Goal: Task Accomplishment & Management: Manage account settings

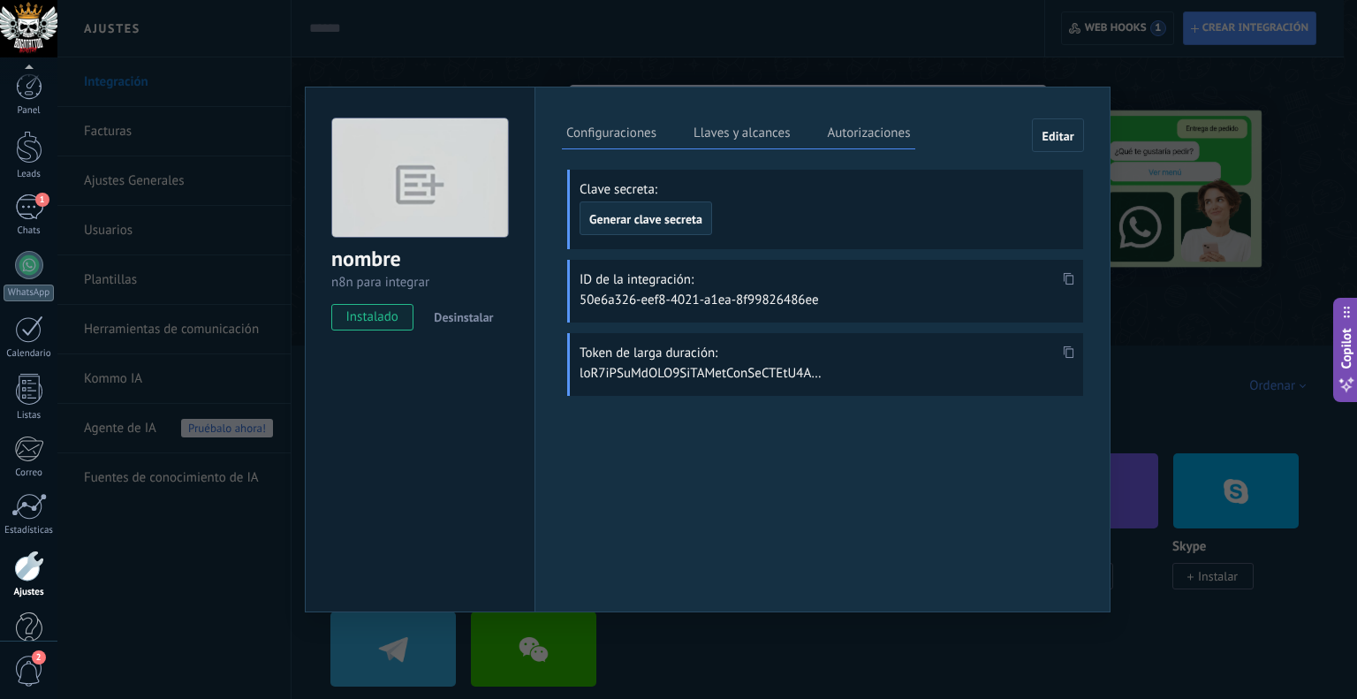
scroll to position [1102, 0]
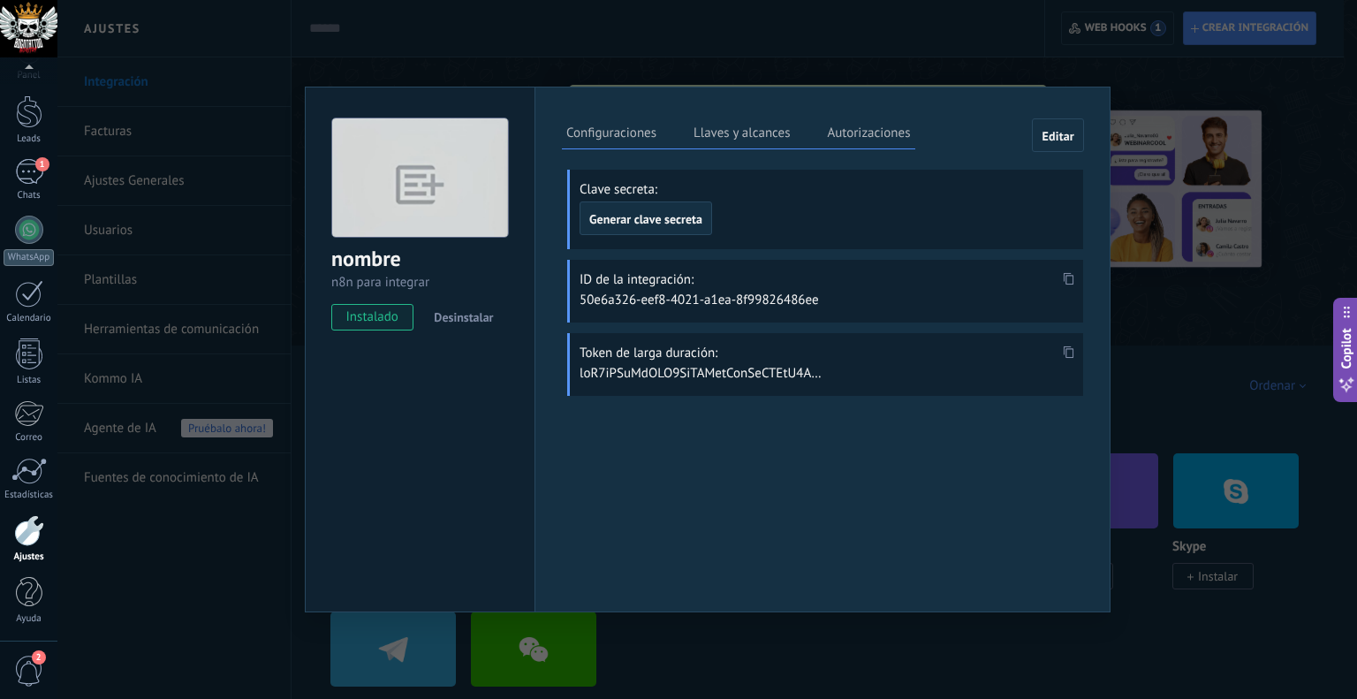
click at [1004, 57] on div "nombre n8n para integrar instalado Desinstalar Configuraciones Llaves y alcance…" at bounding box center [706, 349] width 1299 height 699
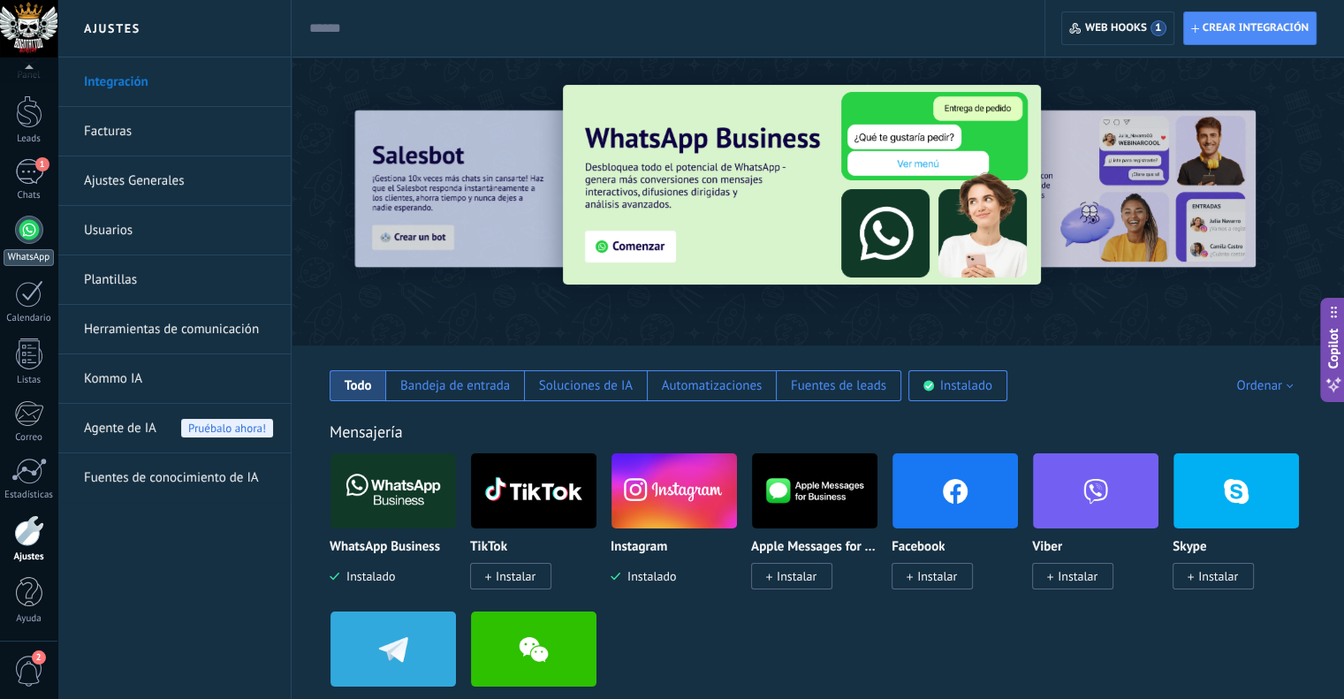
click at [24, 236] on div at bounding box center [29, 230] width 28 height 28
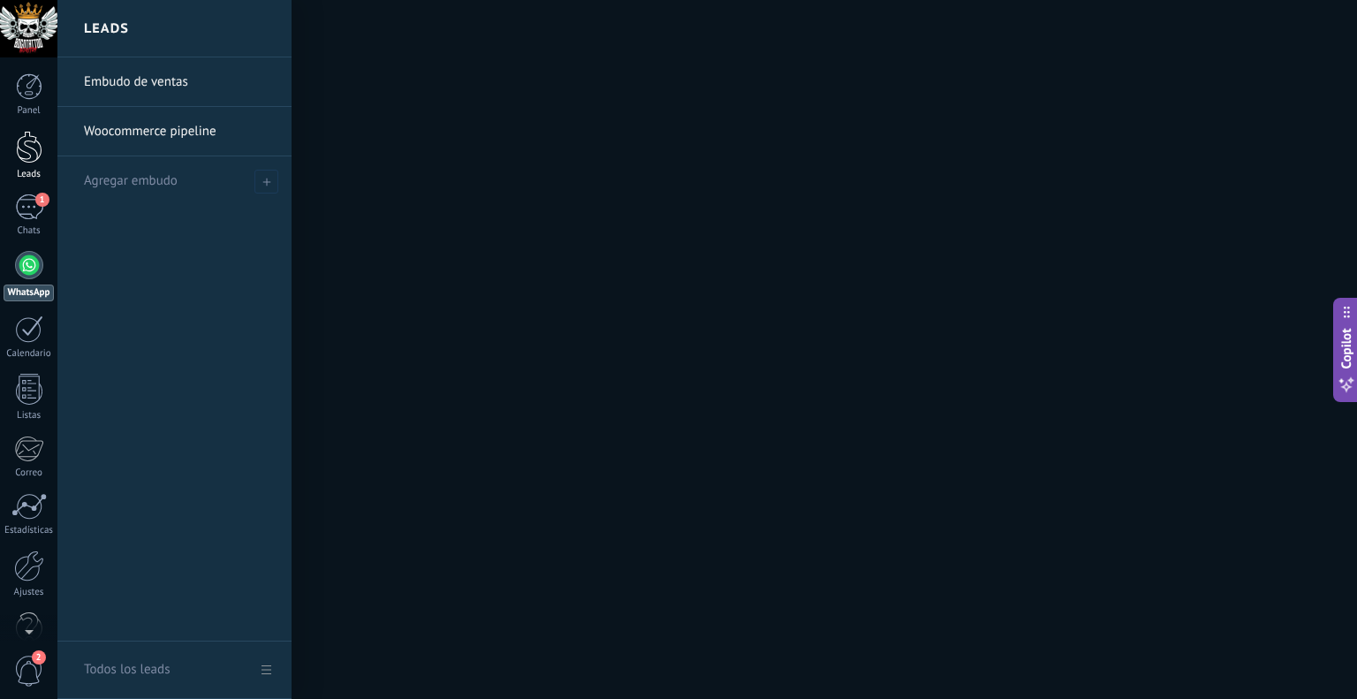
click at [28, 131] on div at bounding box center [29, 147] width 26 height 33
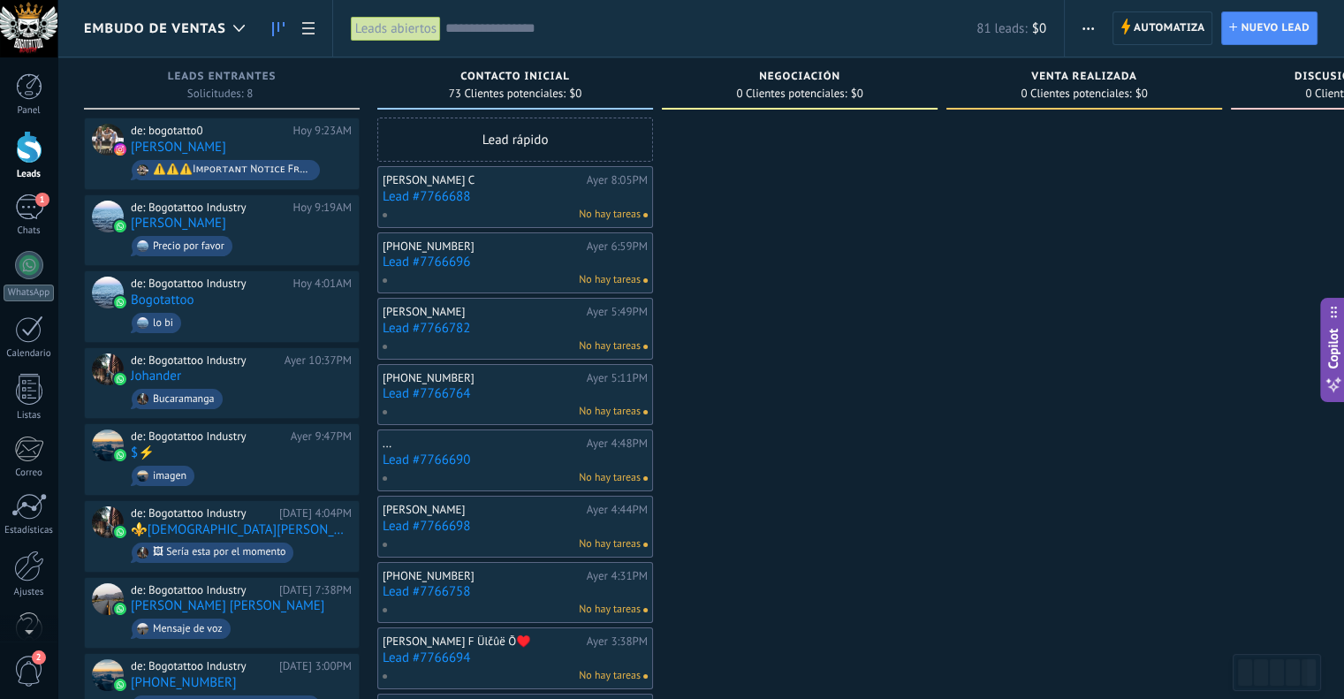
click at [215, 31] on span "Embudo de ventas" at bounding box center [155, 28] width 142 height 17
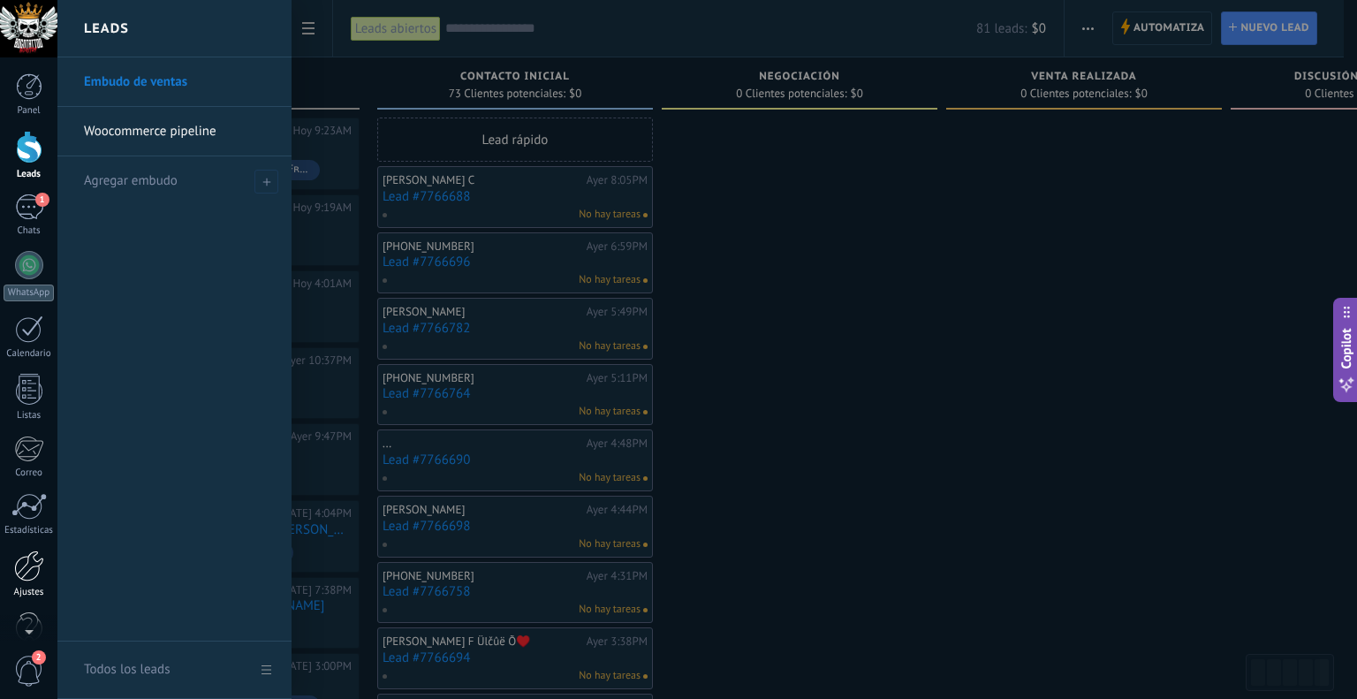
click at [33, 577] on div at bounding box center [29, 565] width 30 height 31
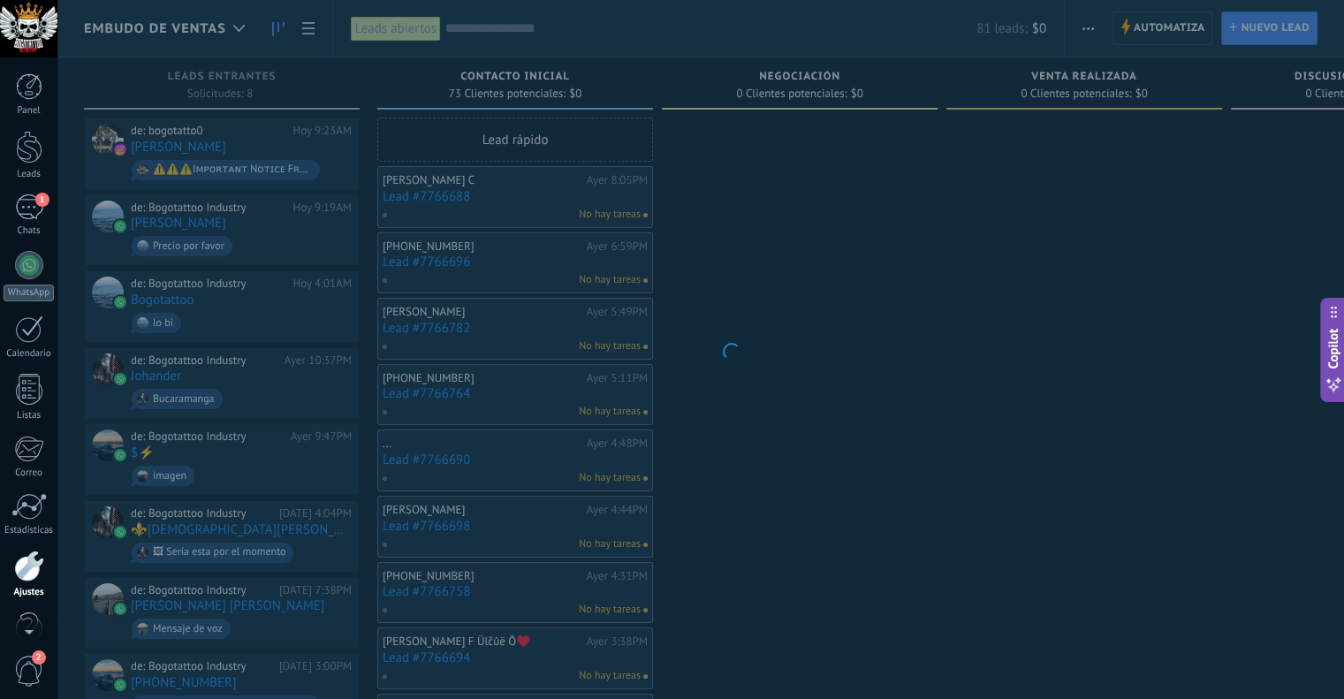
scroll to position [35, 0]
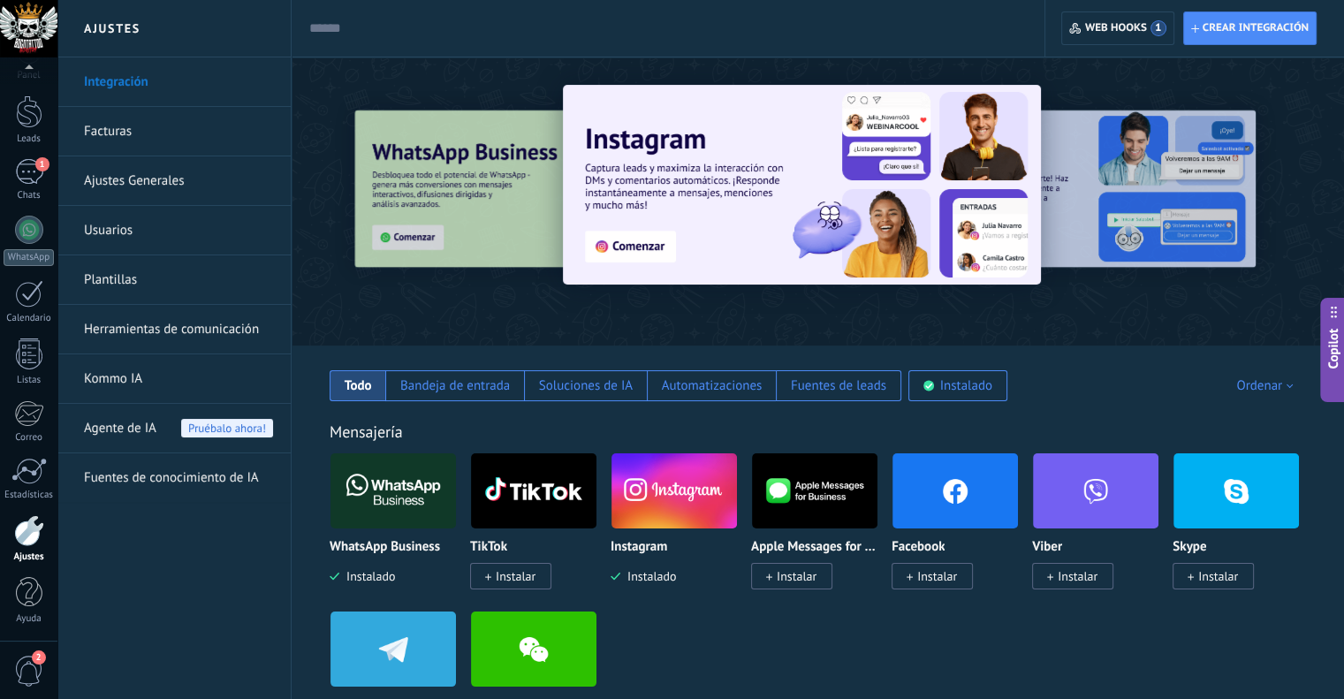
click at [151, 322] on link "Herramientas de comunicación" at bounding box center [178, 329] width 189 height 49
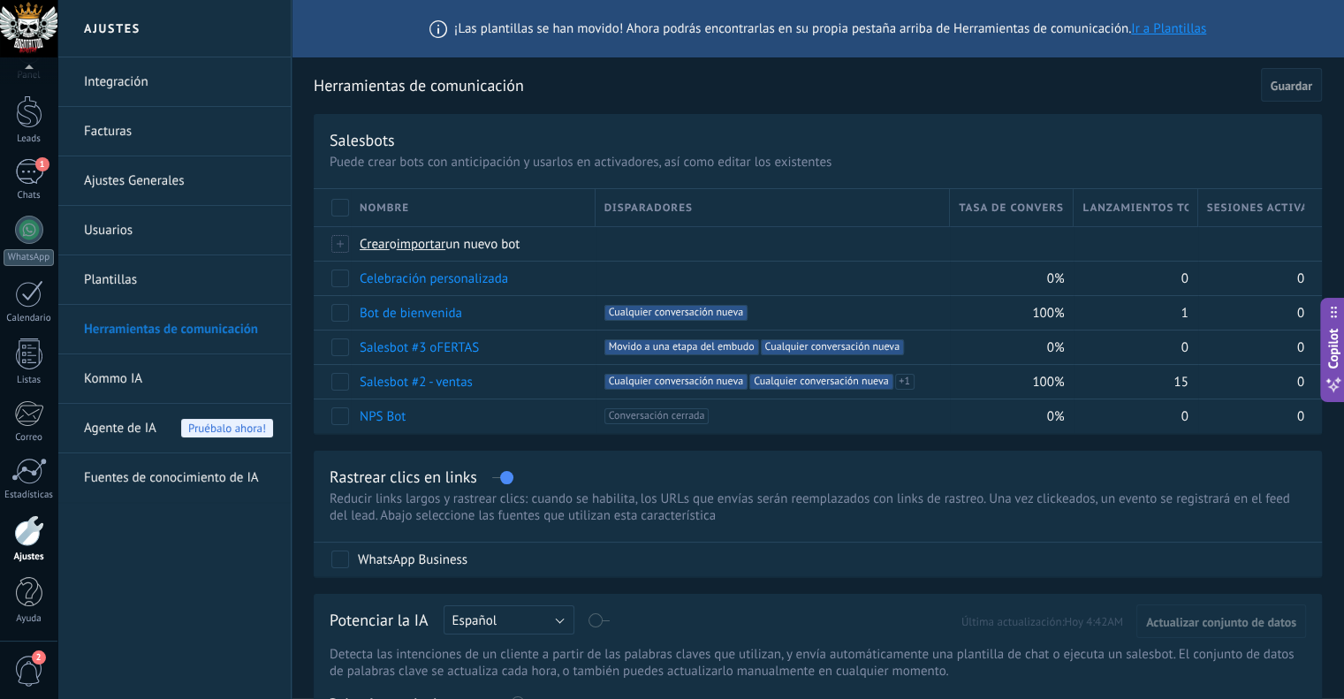
click at [122, 264] on link "Plantillas" at bounding box center [178, 279] width 189 height 49
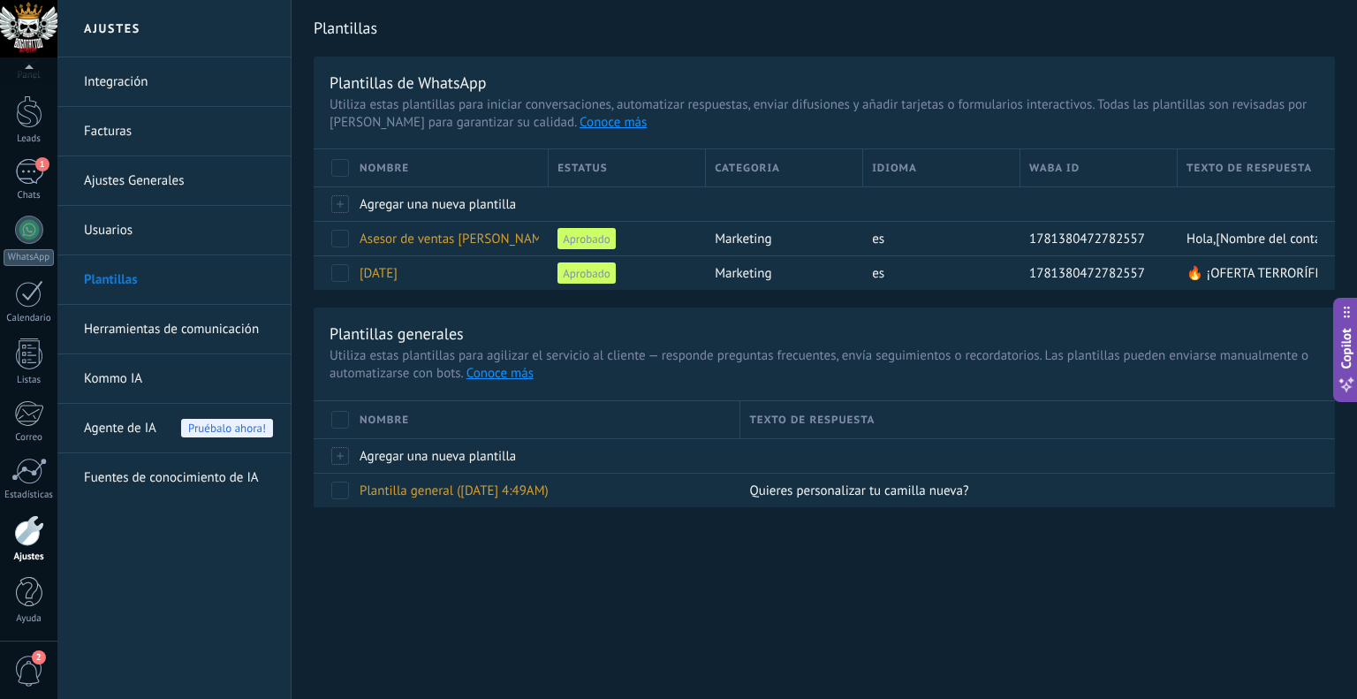
click at [123, 231] on link "Usuarios" at bounding box center [178, 230] width 189 height 49
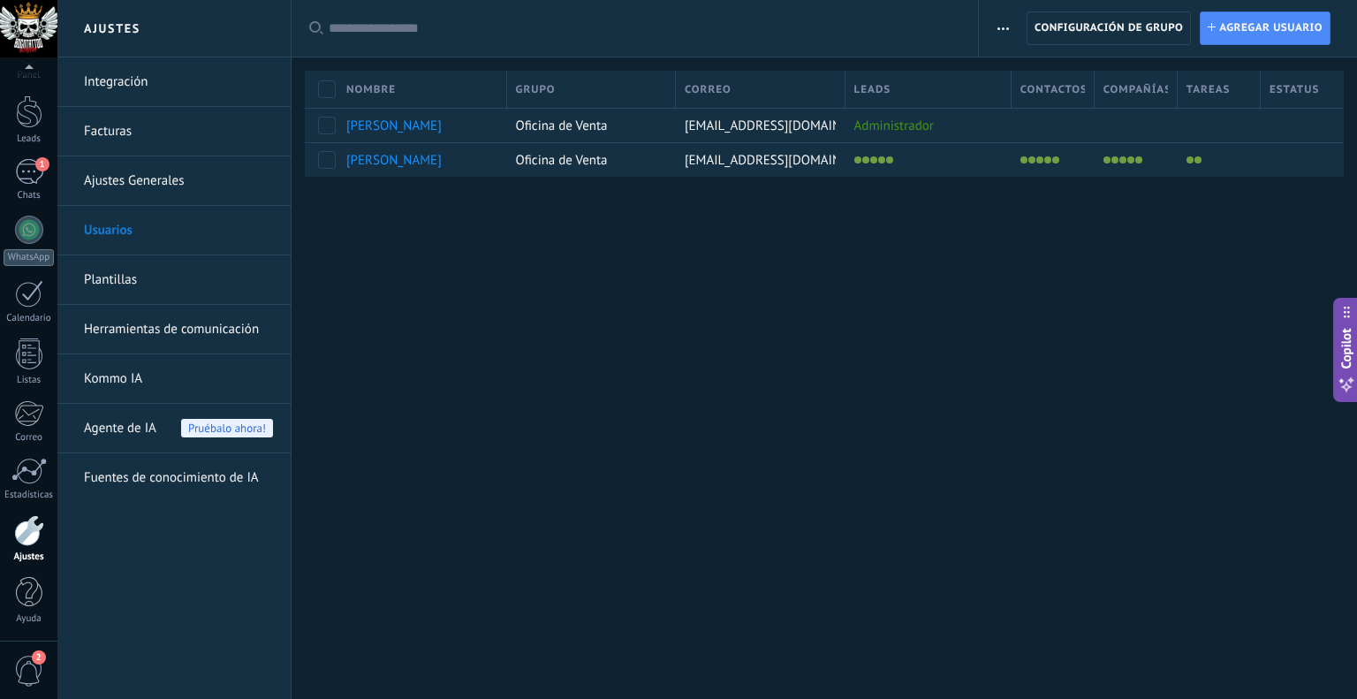
click at [140, 178] on link "Ajustes Generales" at bounding box center [178, 180] width 189 height 49
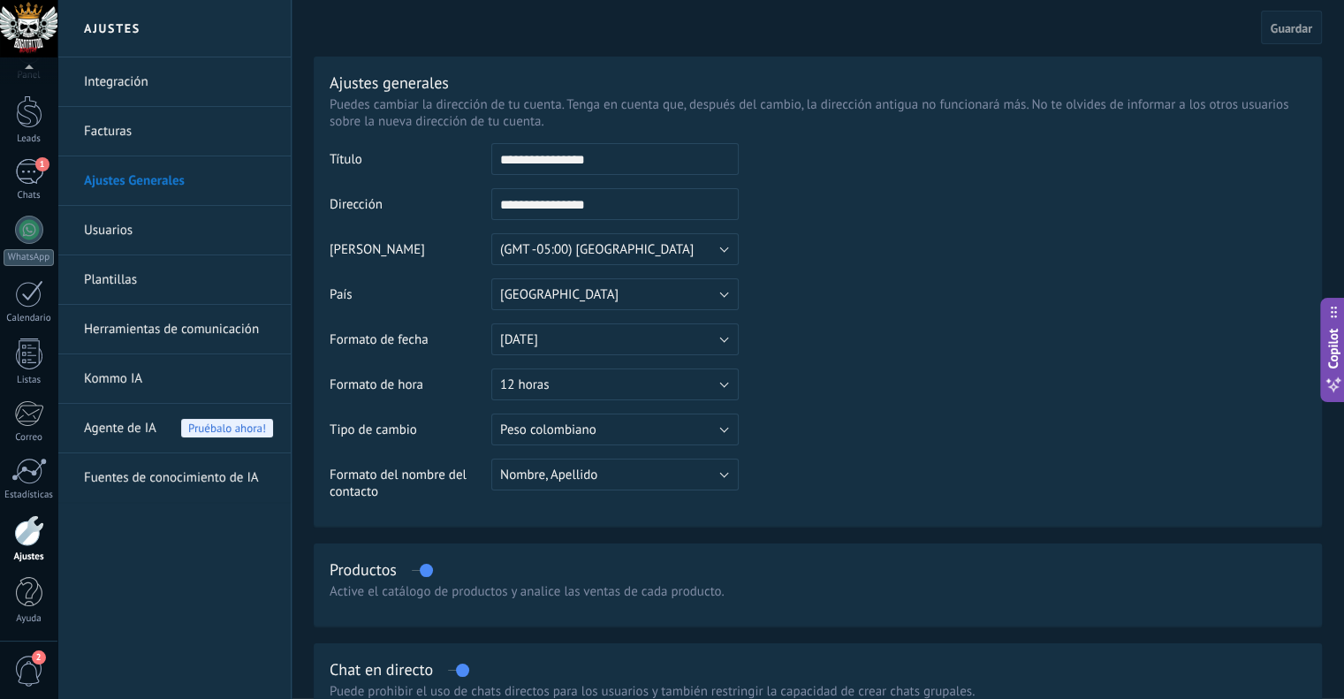
click at [116, 123] on link "Facturas" at bounding box center [178, 131] width 189 height 49
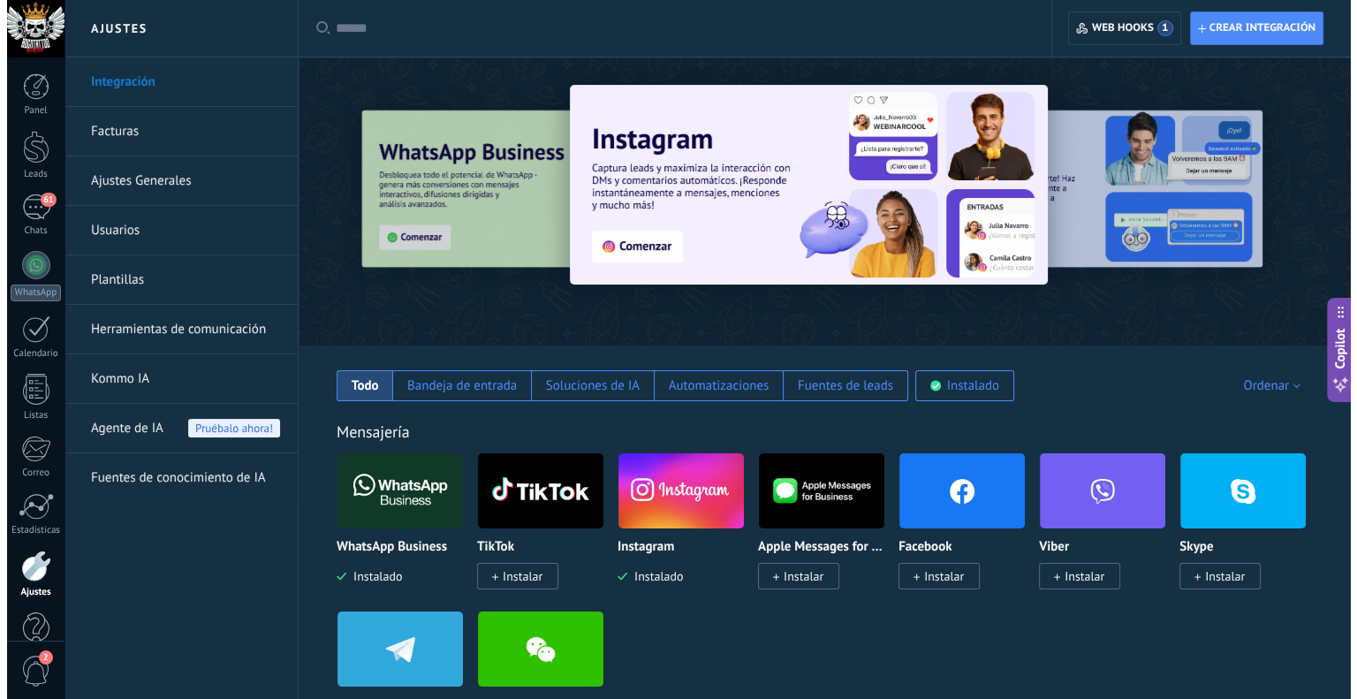
scroll to position [21, 0]
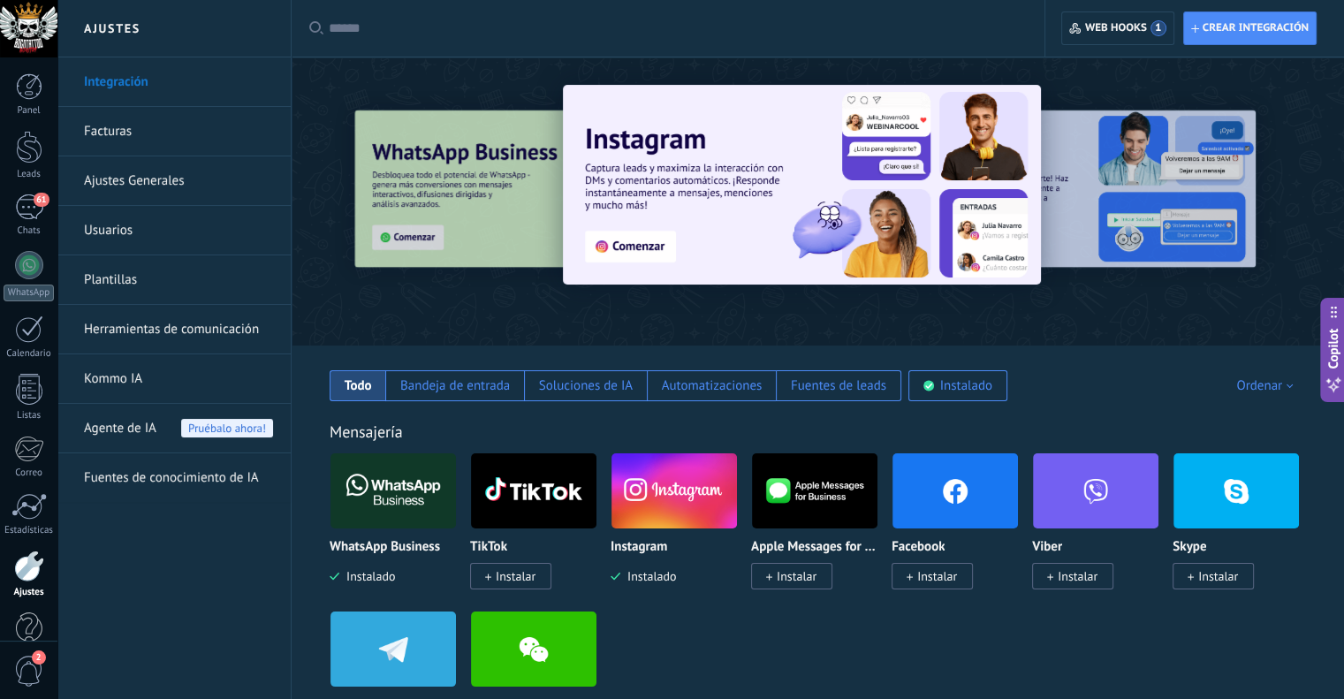
click at [135, 436] on span "Agente de IA" at bounding box center [120, 428] width 72 height 49
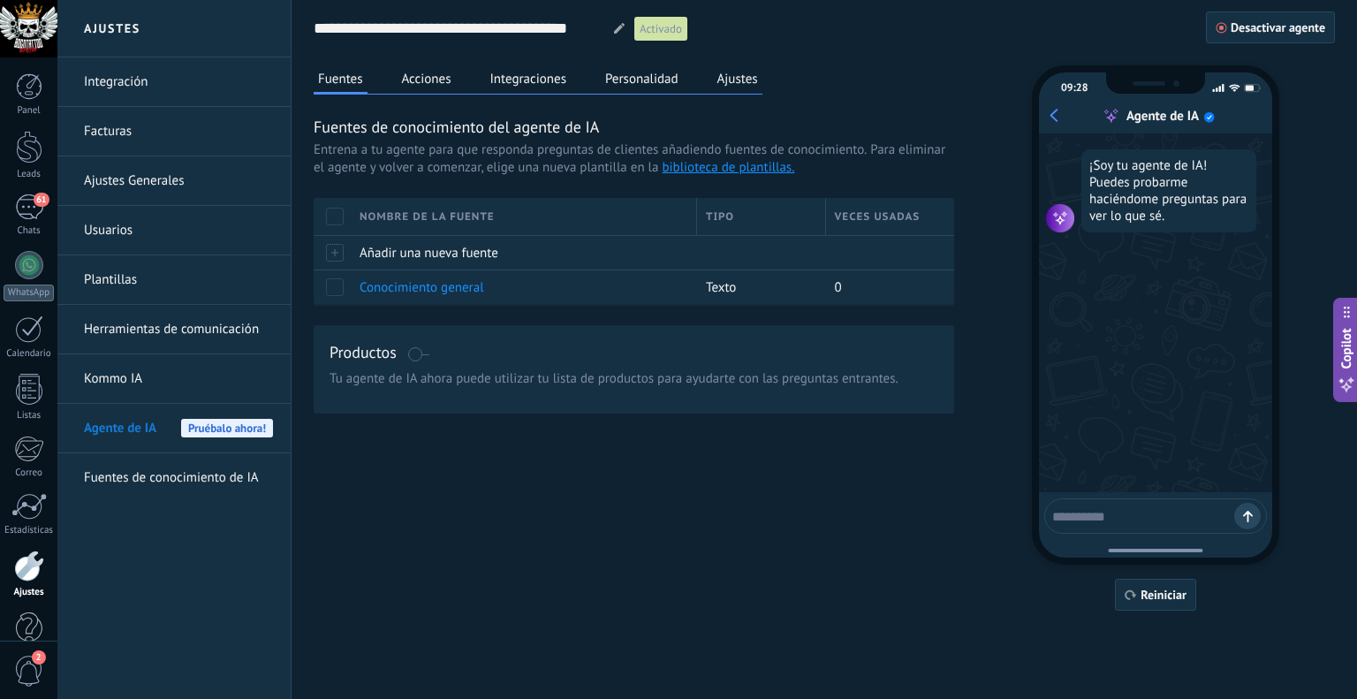
click at [146, 469] on link "Fuentes de conocimiento de IA" at bounding box center [178, 477] width 189 height 49
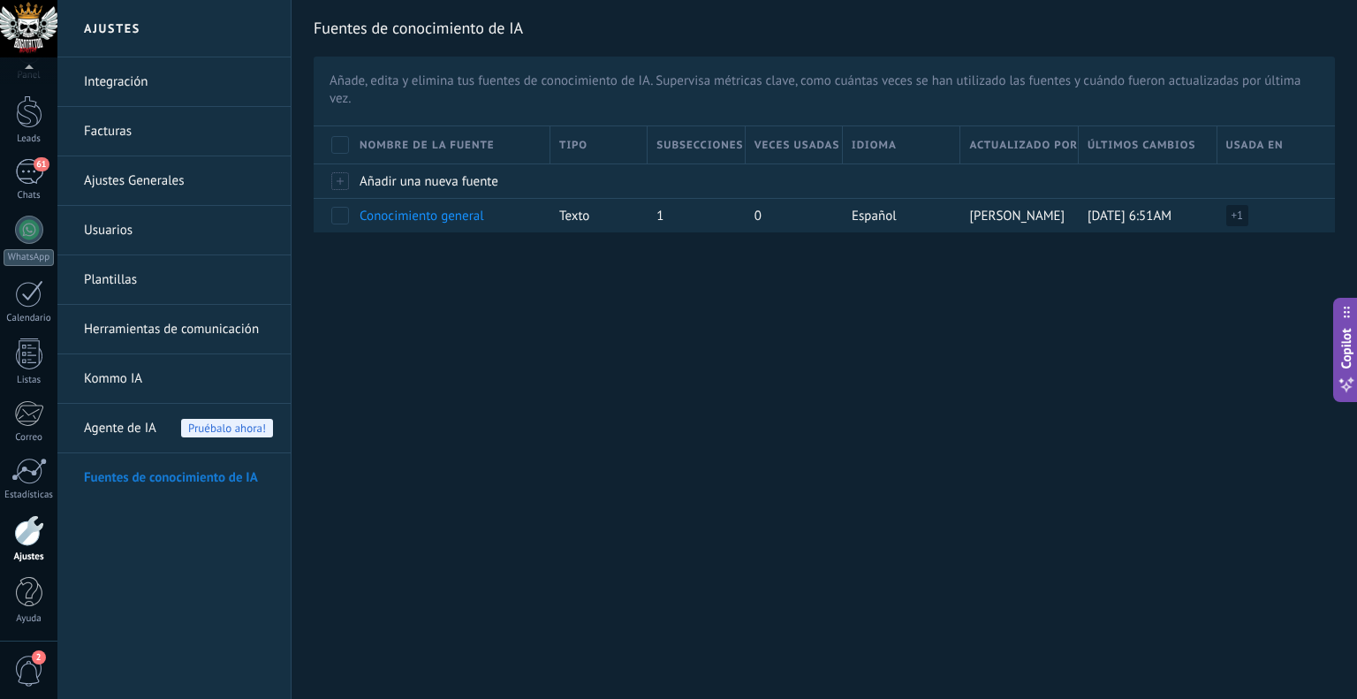
click at [41, 553] on div "Ajustes" at bounding box center [29, 556] width 51 height 11
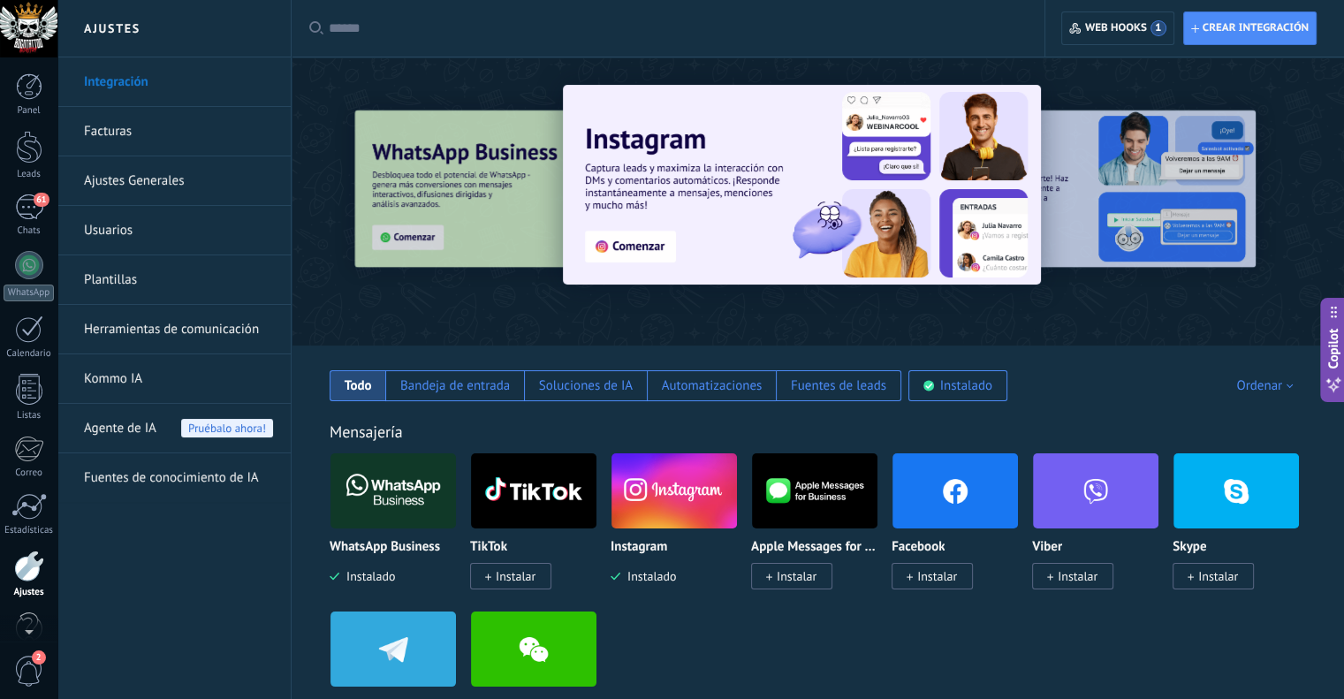
scroll to position [35, 0]
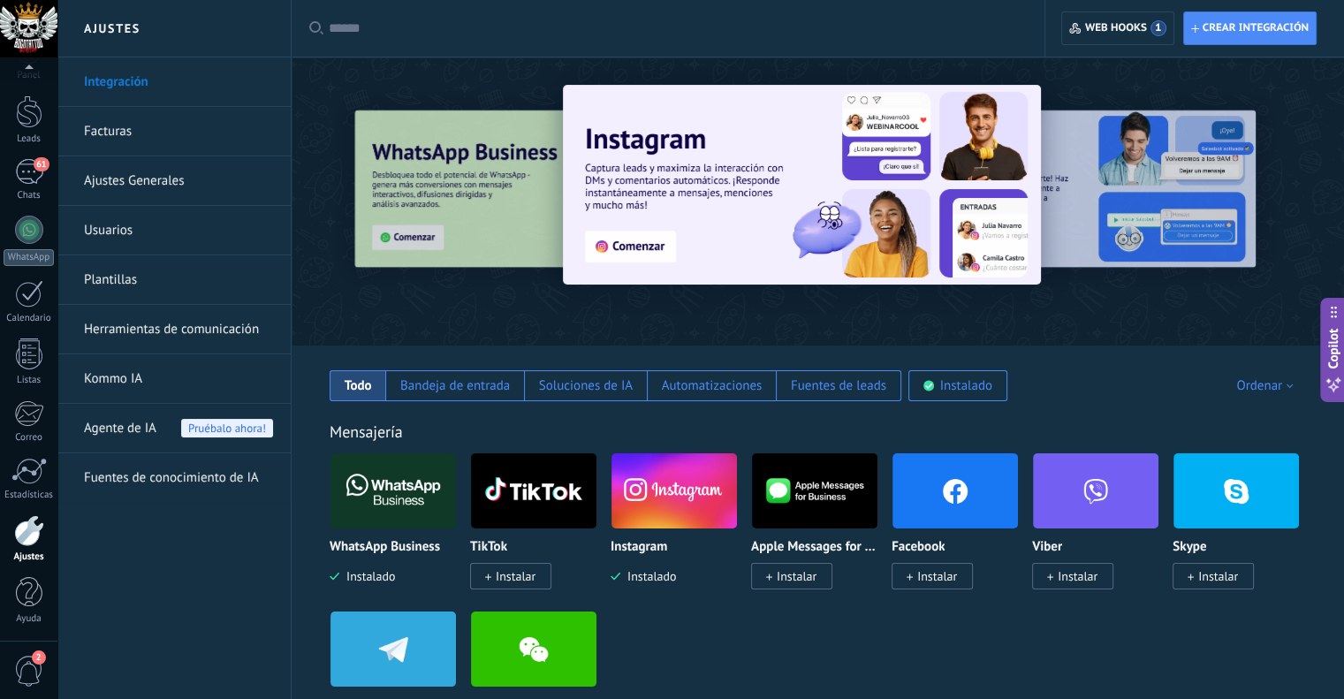
click at [100, 80] on link "Integración" at bounding box center [178, 81] width 189 height 49
click at [114, 28] on h2 "Ajustes" at bounding box center [173, 28] width 189 height 57
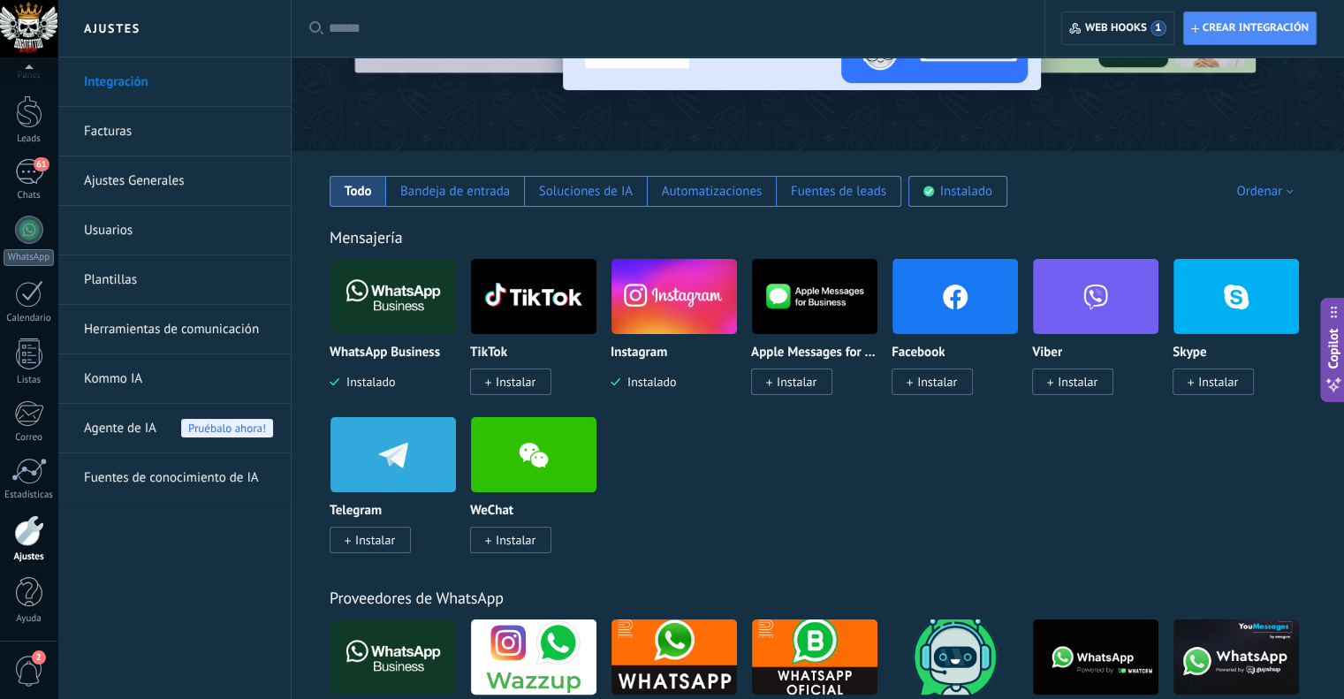
scroll to position [442, 0]
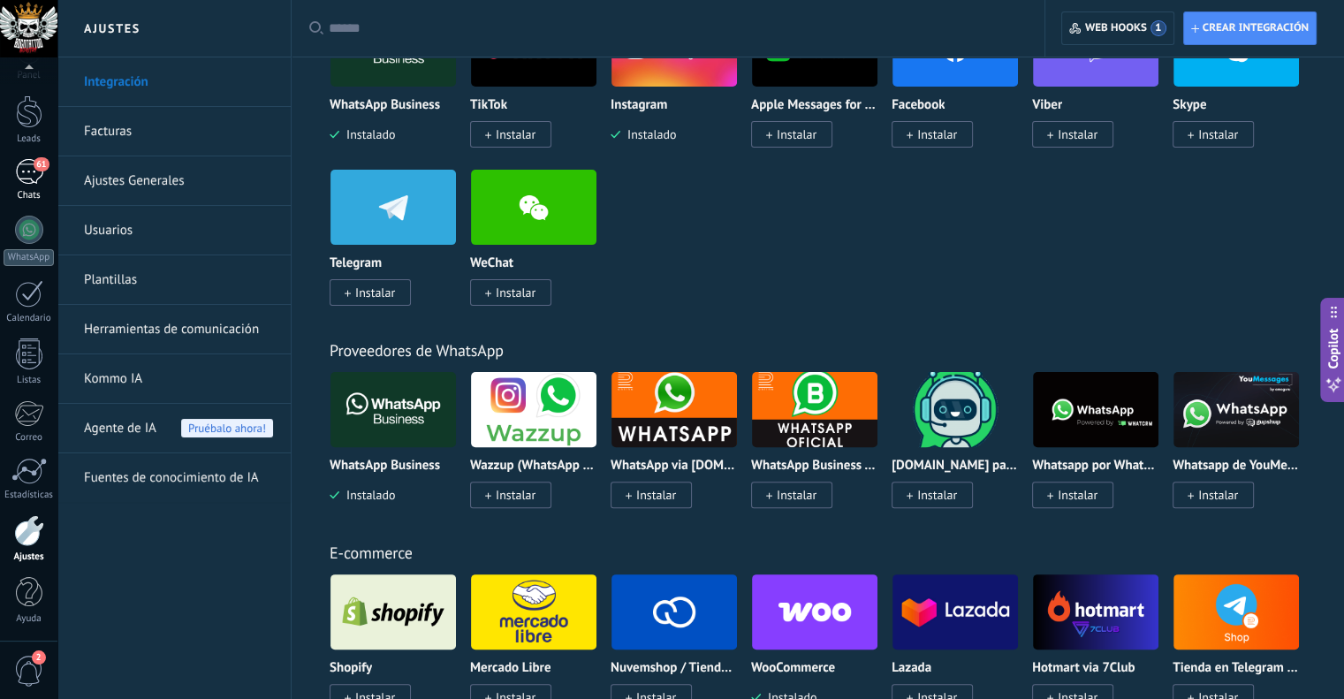
click at [34, 171] on div "61" at bounding box center [29, 172] width 28 height 26
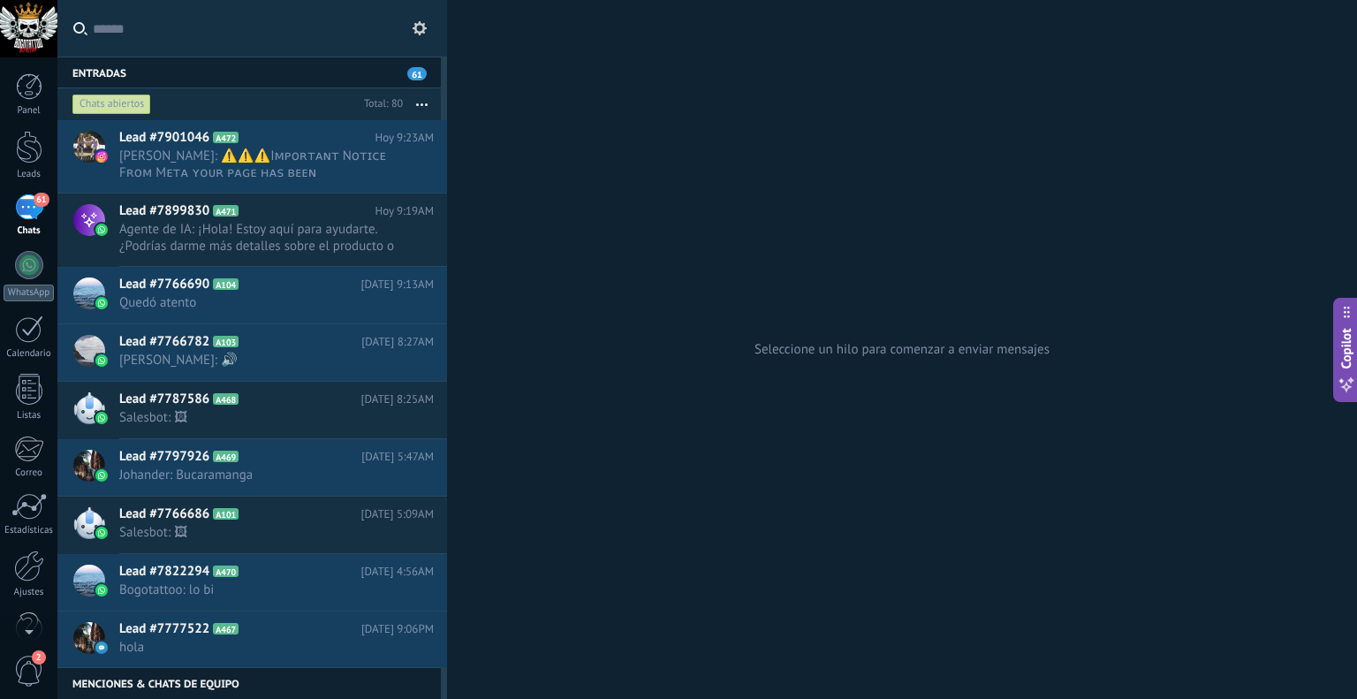
click at [417, 28] on icon at bounding box center [420, 28] width 14 height 14
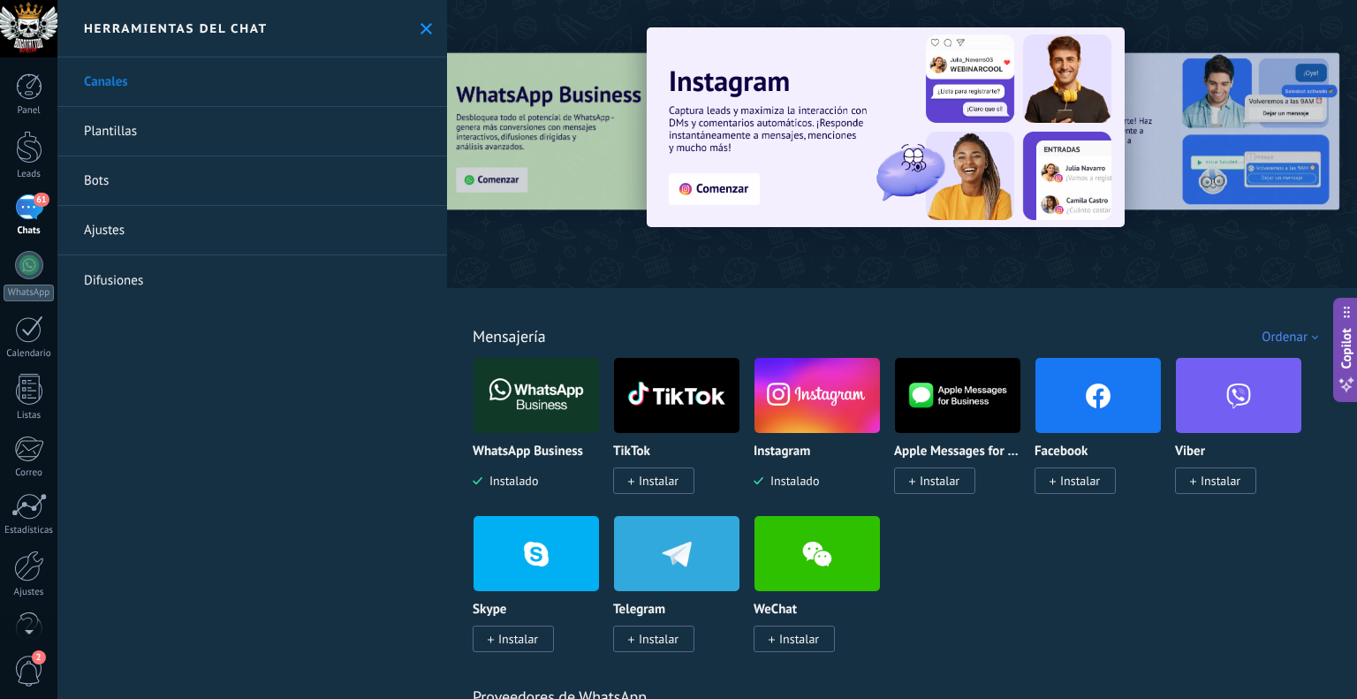
click at [144, 179] on link "Bots" at bounding box center [252, 180] width 390 height 49
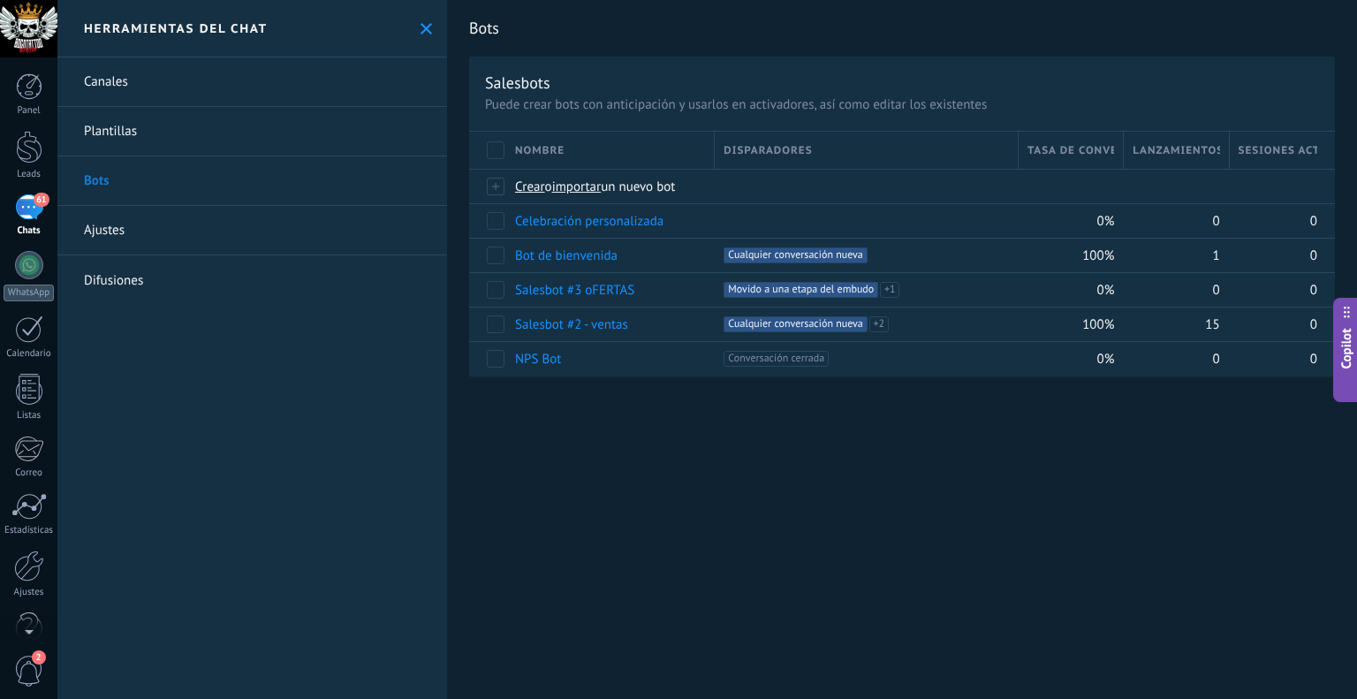
click at [145, 220] on link "Ajustes" at bounding box center [252, 230] width 390 height 49
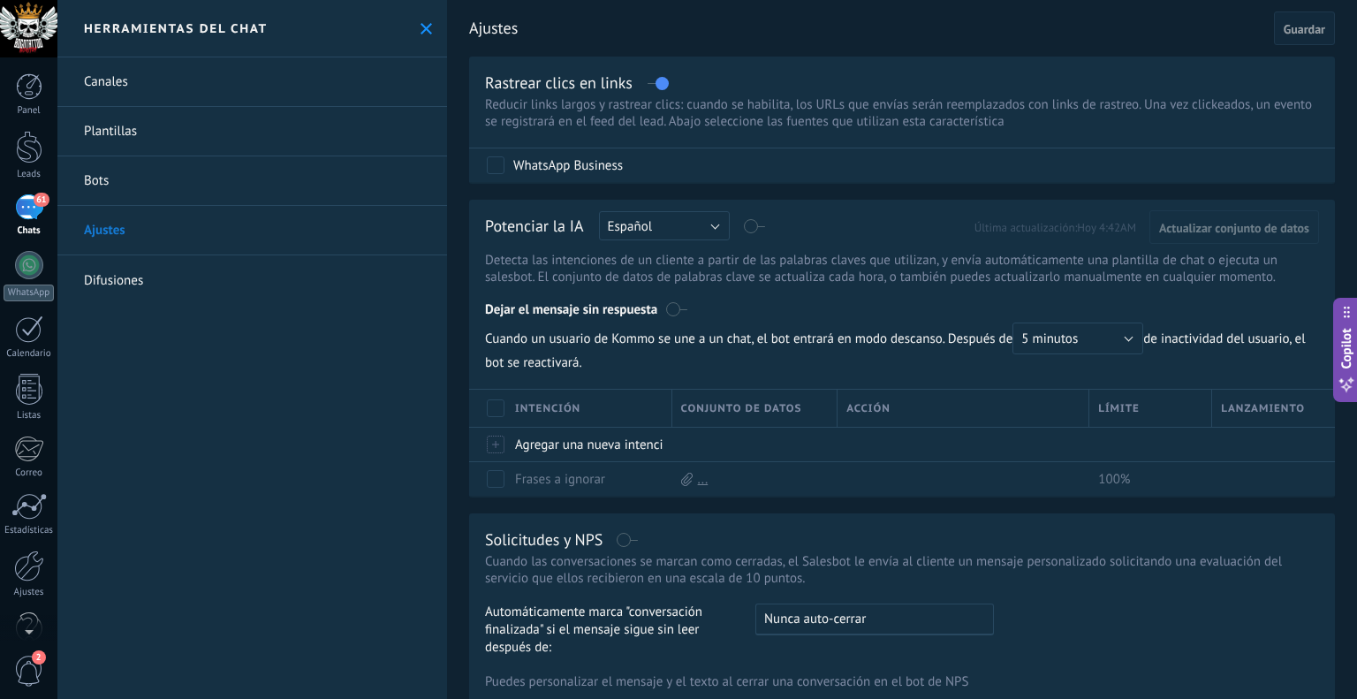
click at [128, 277] on link "Difusiones" at bounding box center [252, 279] width 390 height 49
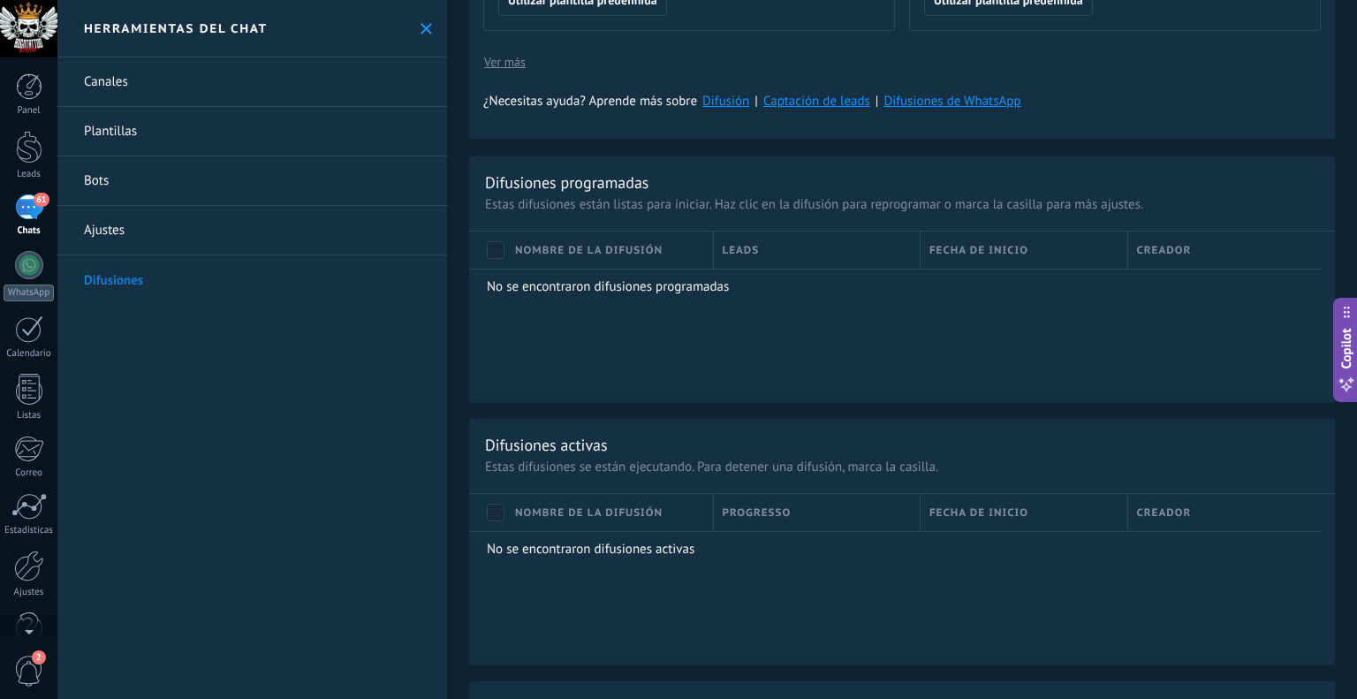
scroll to position [971, 0]
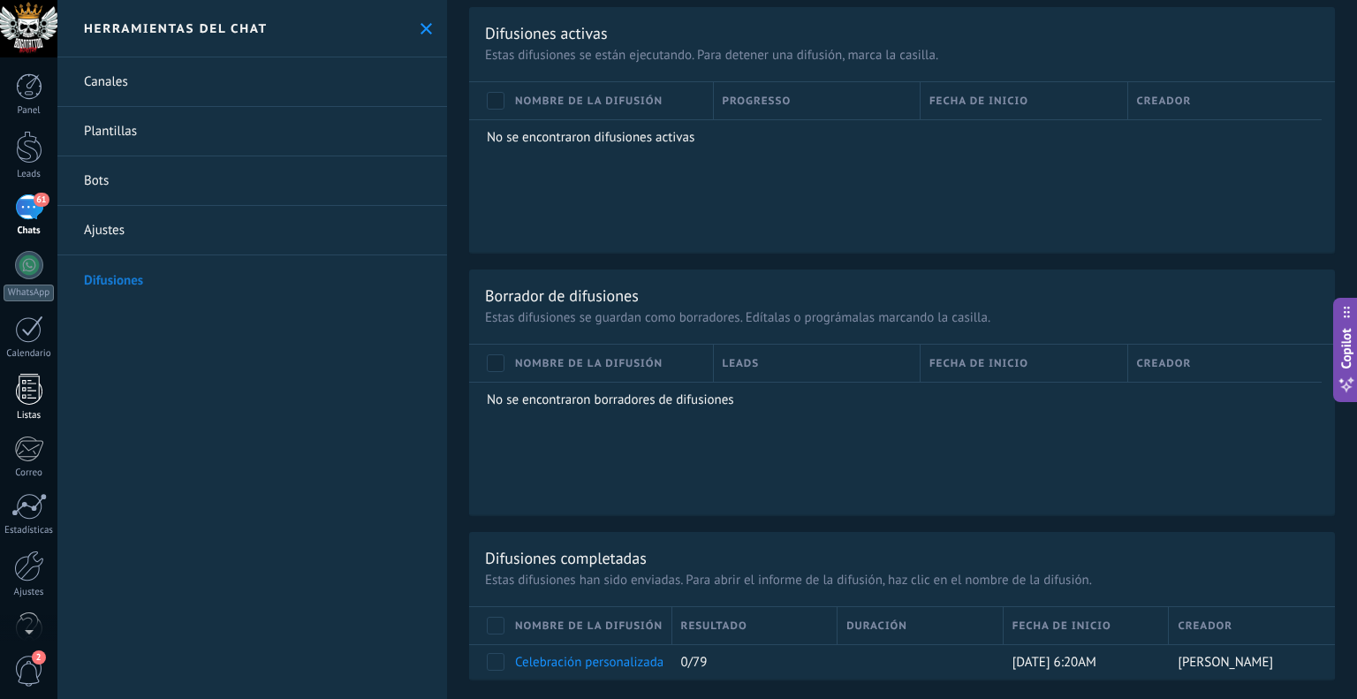
click at [35, 391] on div at bounding box center [29, 389] width 26 height 31
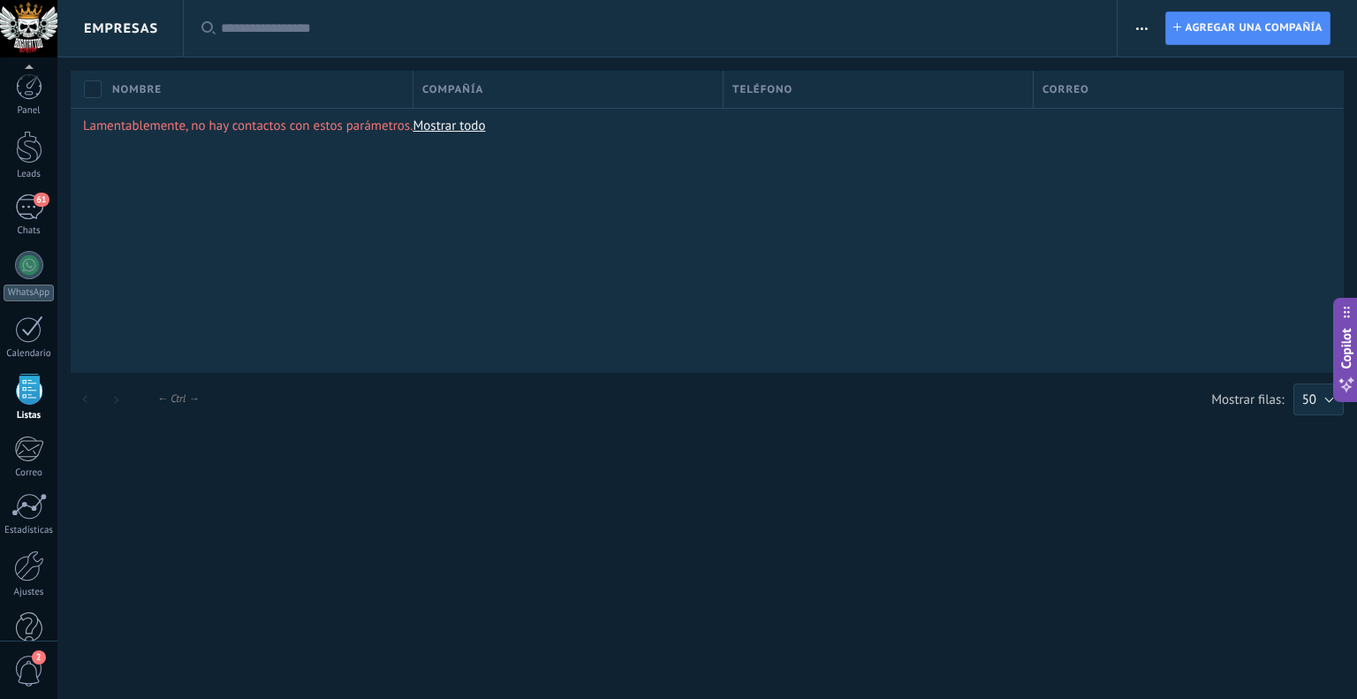
scroll to position [35, 0]
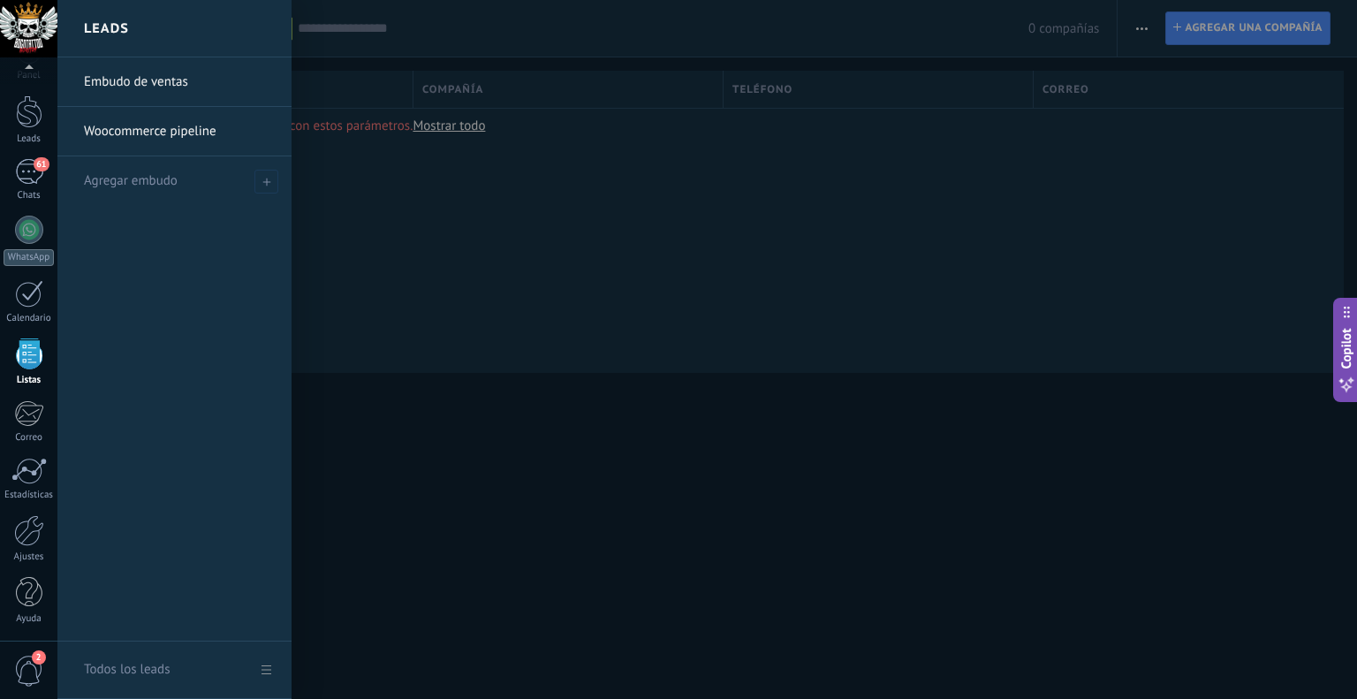
click at [134, 87] on link "Embudo de ventas" at bounding box center [179, 81] width 190 height 49
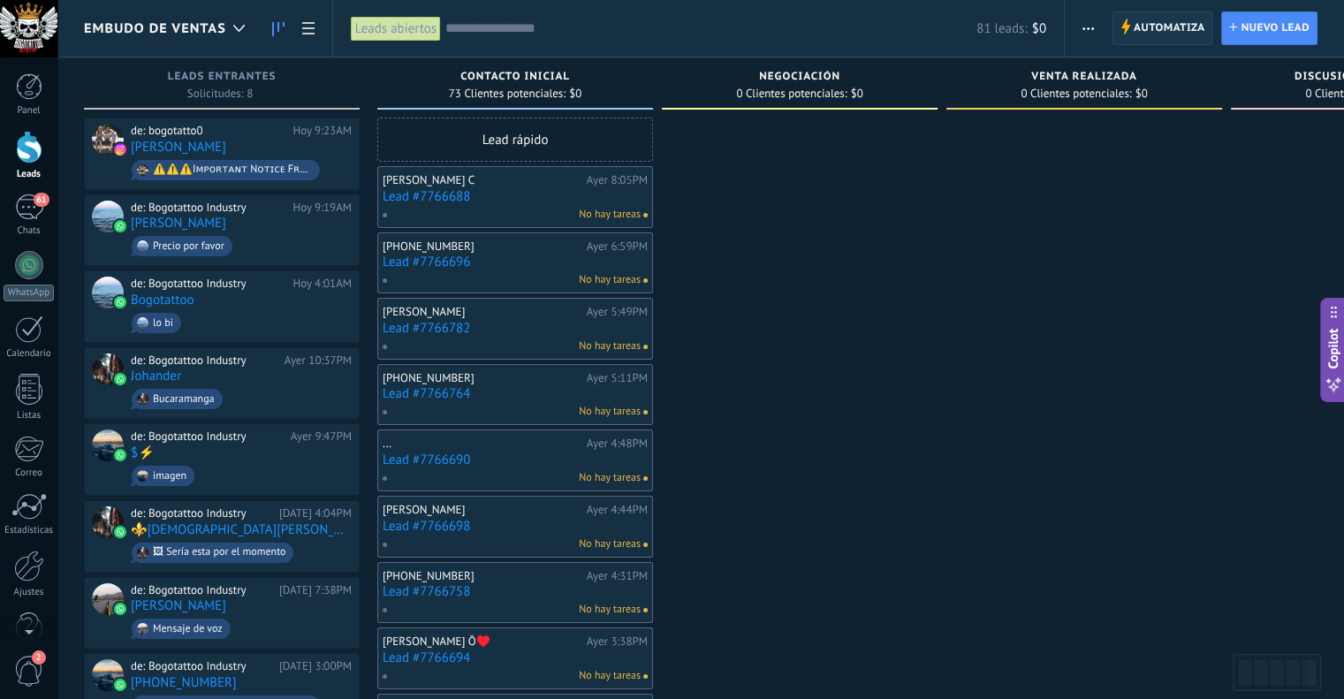
click at [1159, 34] on span "Automatiza" at bounding box center [1169, 28] width 72 height 32
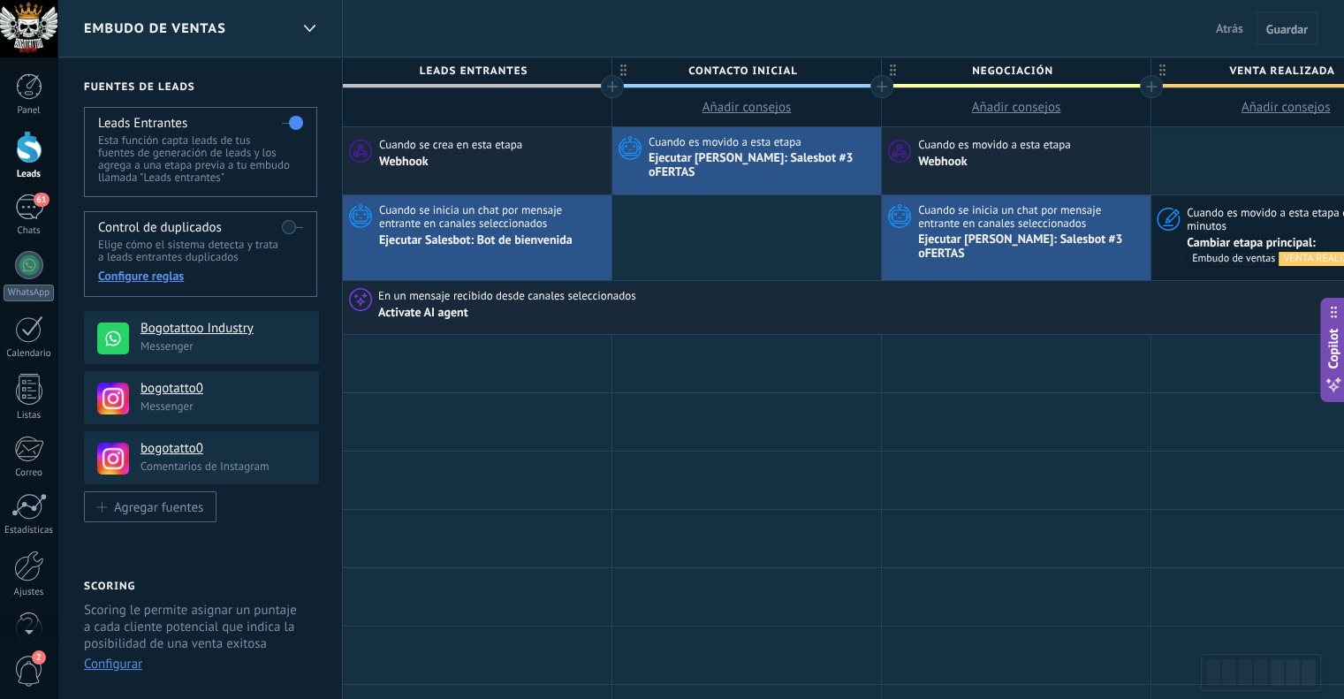
click at [223, 17] on div "Embudo de ventas" at bounding box center [186, 28] width 205 height 57
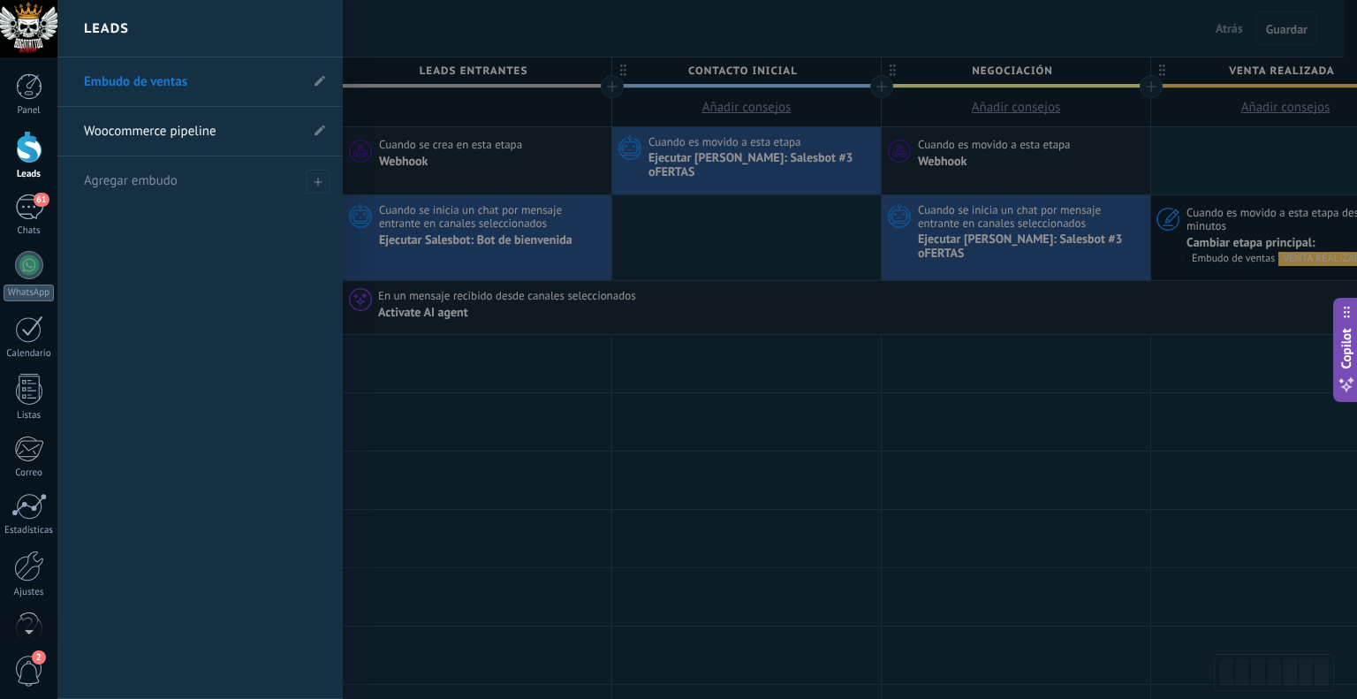
click at [191, 126] on link "Woocommerce pipeline" at bounding box center [191, 131] width 215 height 49
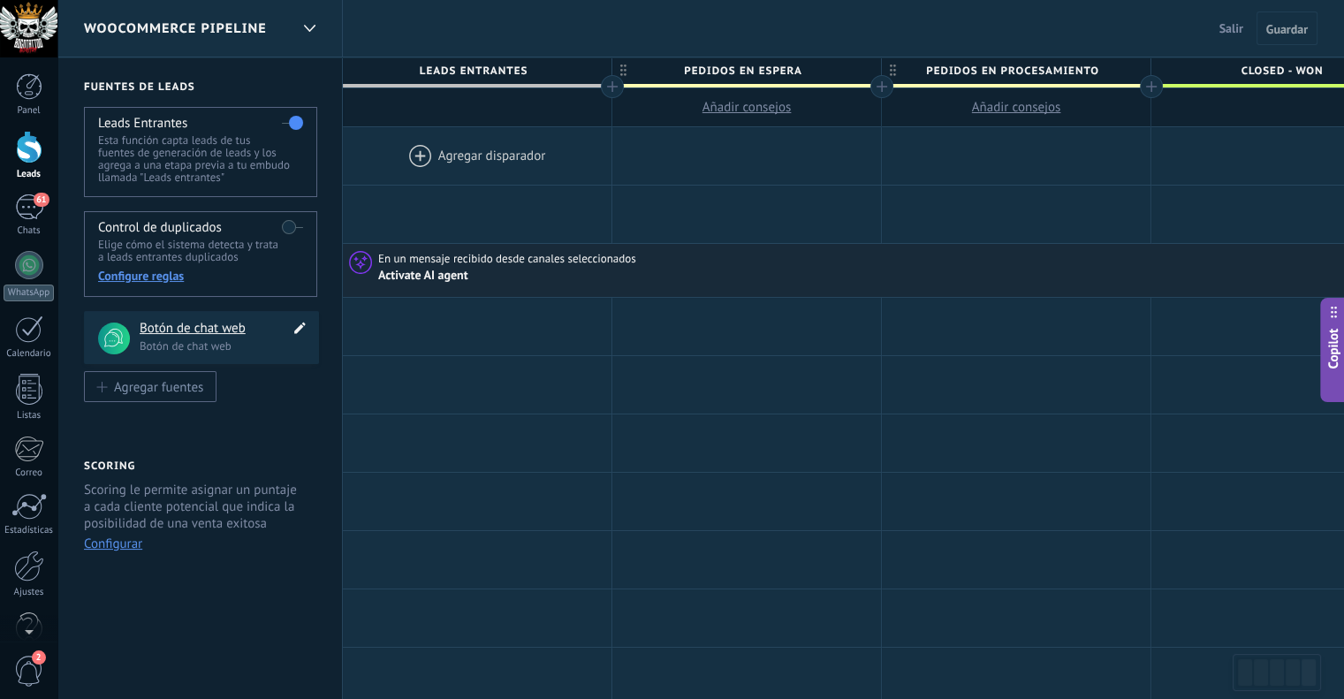
click at [302, 327] on use at bounding box center [299, 327] width 11 height 11
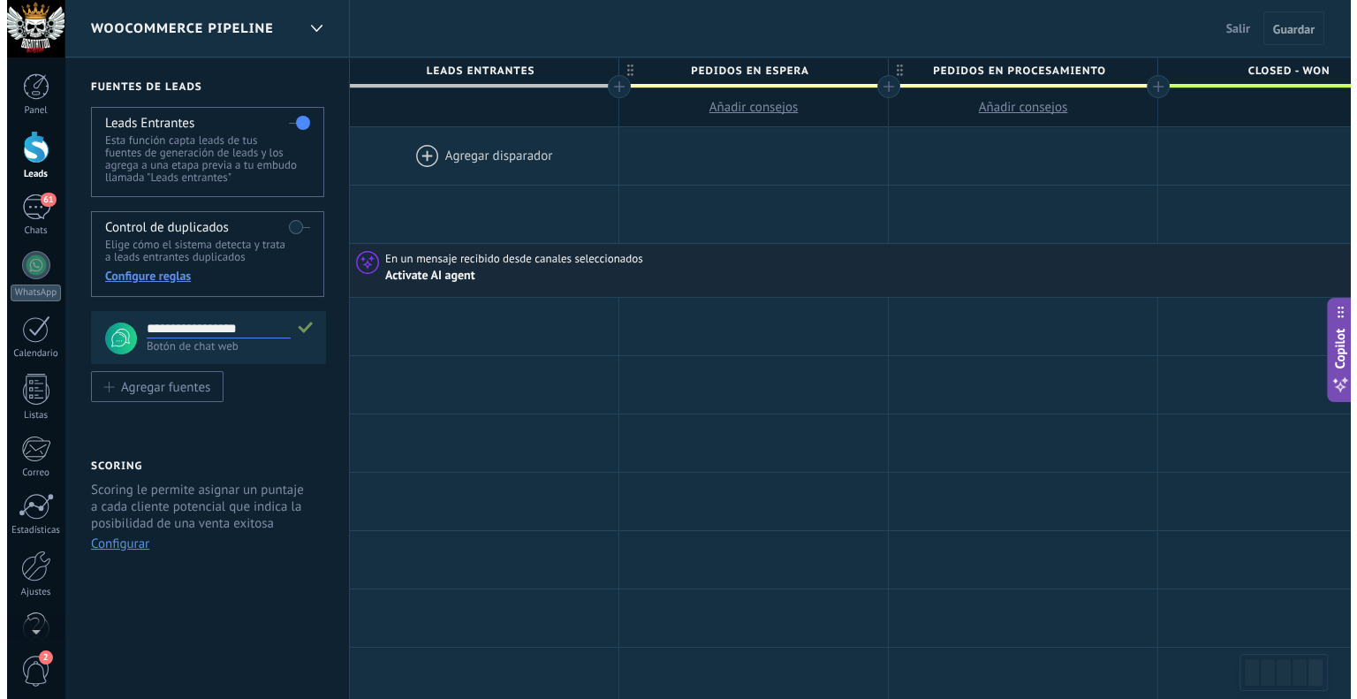
scroll to position [17, 0]
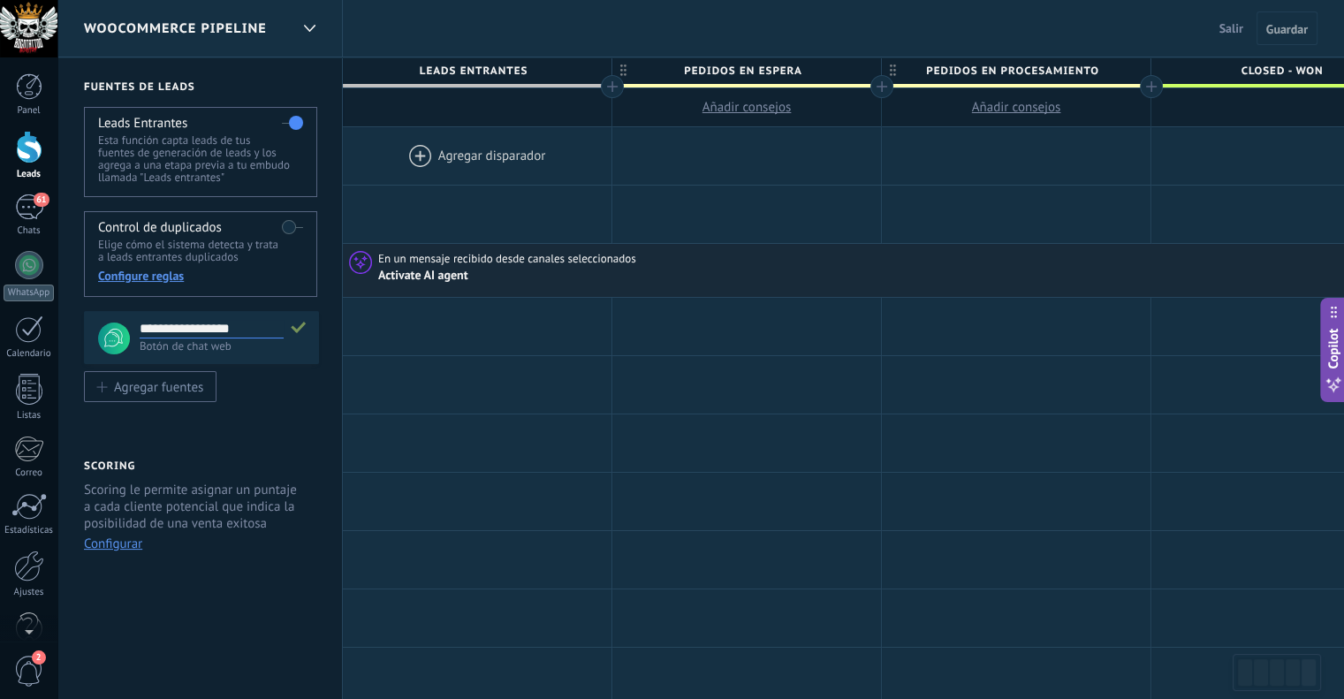
click at [130, 342] on div ".st0 {fill: #FFFFFF;stroke: #FFFFFF;stroke-width: 0.25;stroke-miterlimit: 10;}.…" at bounding box center [113, 338] width 36 height 36
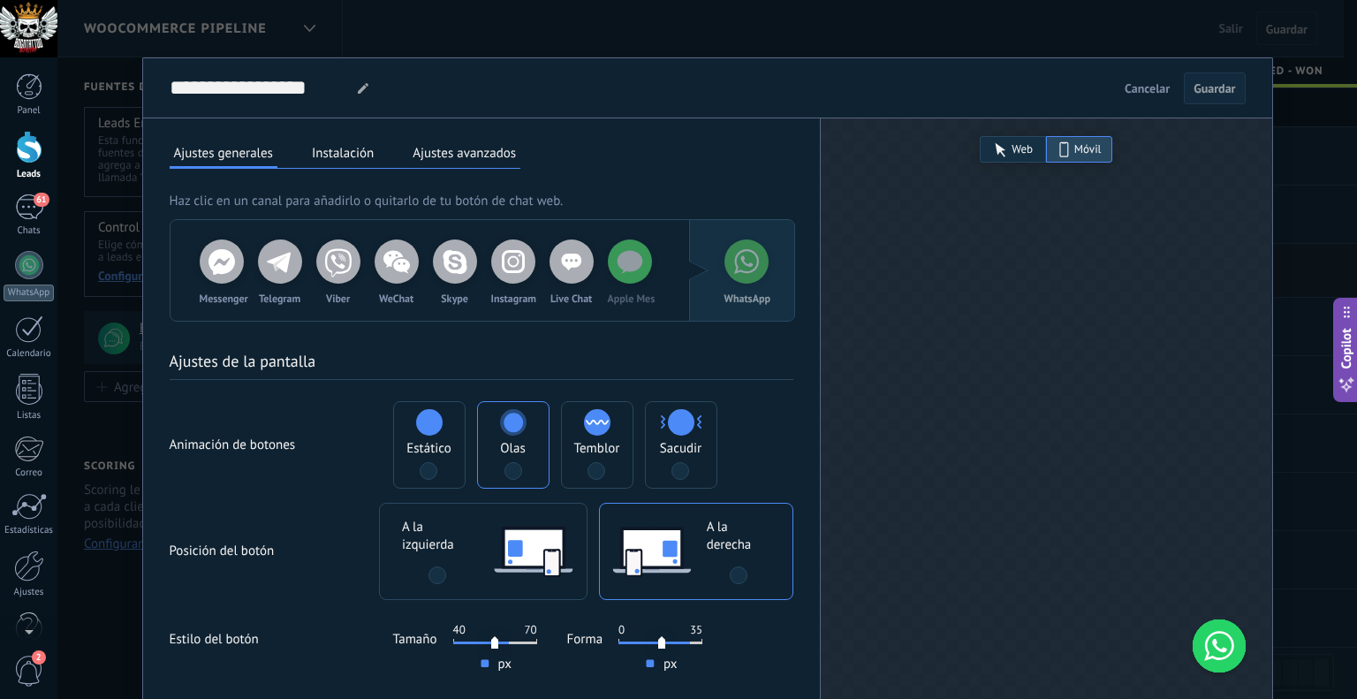
click at [626, 266] on use at bounding box center [629, 262] width 25 height 23
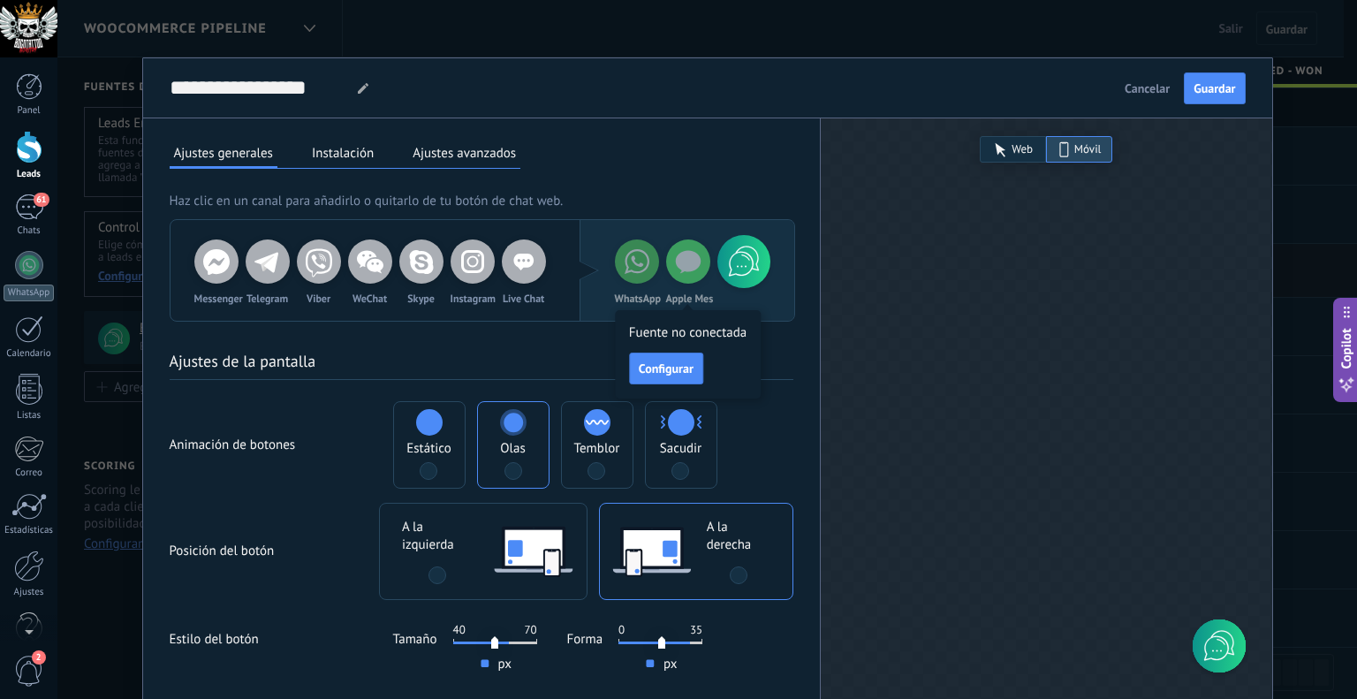
click at [732, 393] on div "Fuente no conectada Configurar" at bounding box center [688, 354] width 146 height 88
click at [673, 363] on span "Configurar" at bounding box center [666, 368] width 55 height 12
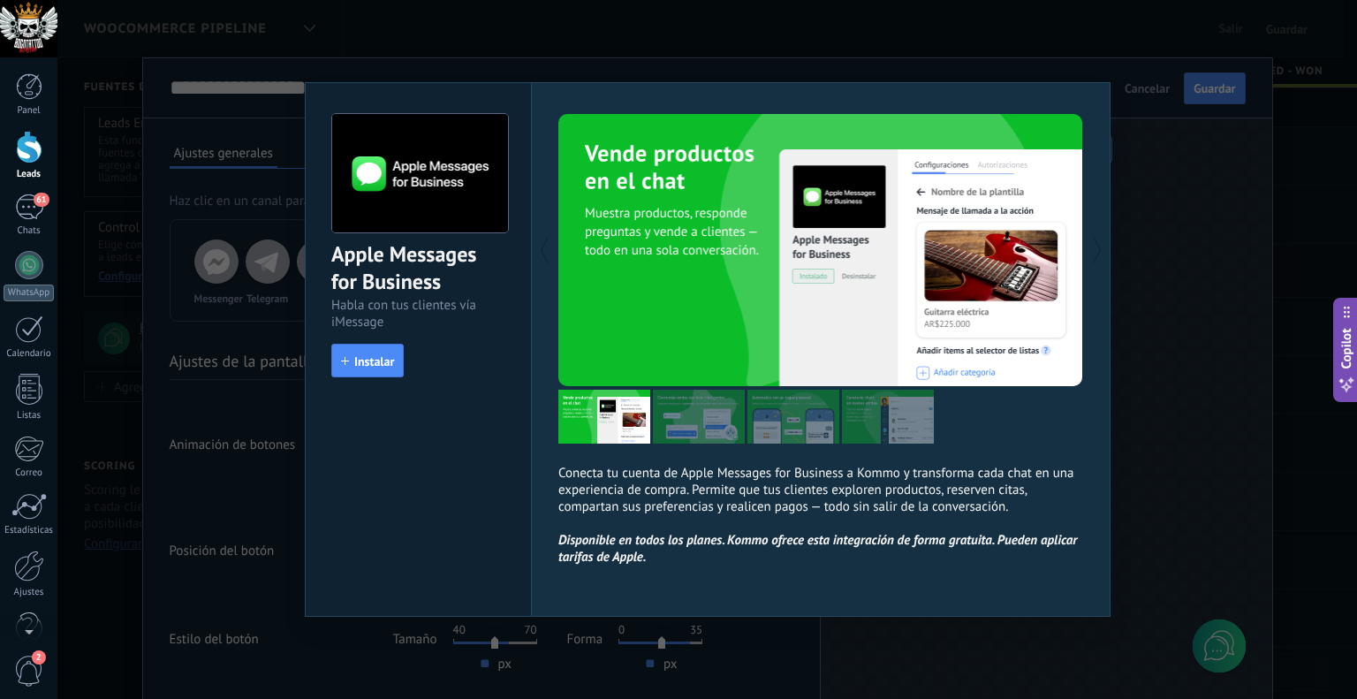
click at [1155, 50] on div "Apple Messages for Business Habla con tus clientes vía iMessage install Instala…" at bounding box center [706, 349] width 1299 height 699
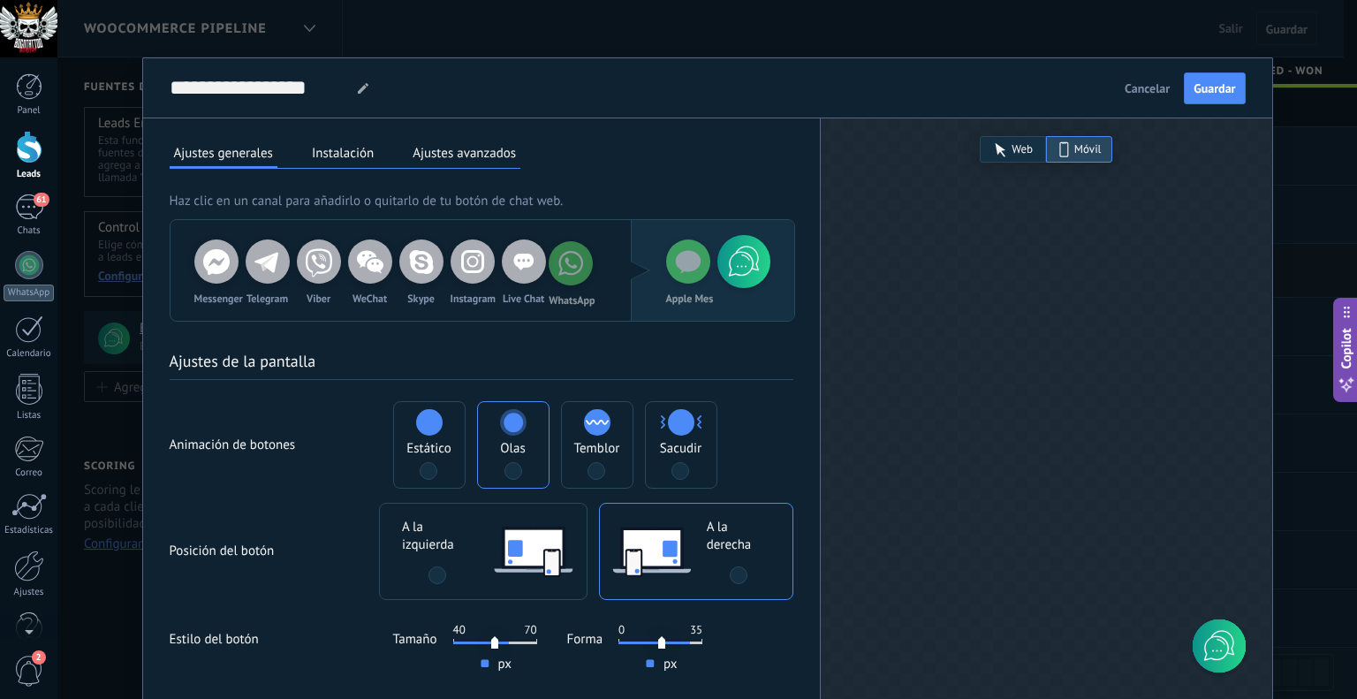
drag, startPoint x: 621, startPoint y: 268, endPoint x: 558, endPoint y: 275, distance: 63.1
click at [558, 275] on div "Messenger Telegram Viber WeChat Skype Instagram Live Chat WhatsApp Apple Mes" at bounding box center [482, 270] width 624 height 101
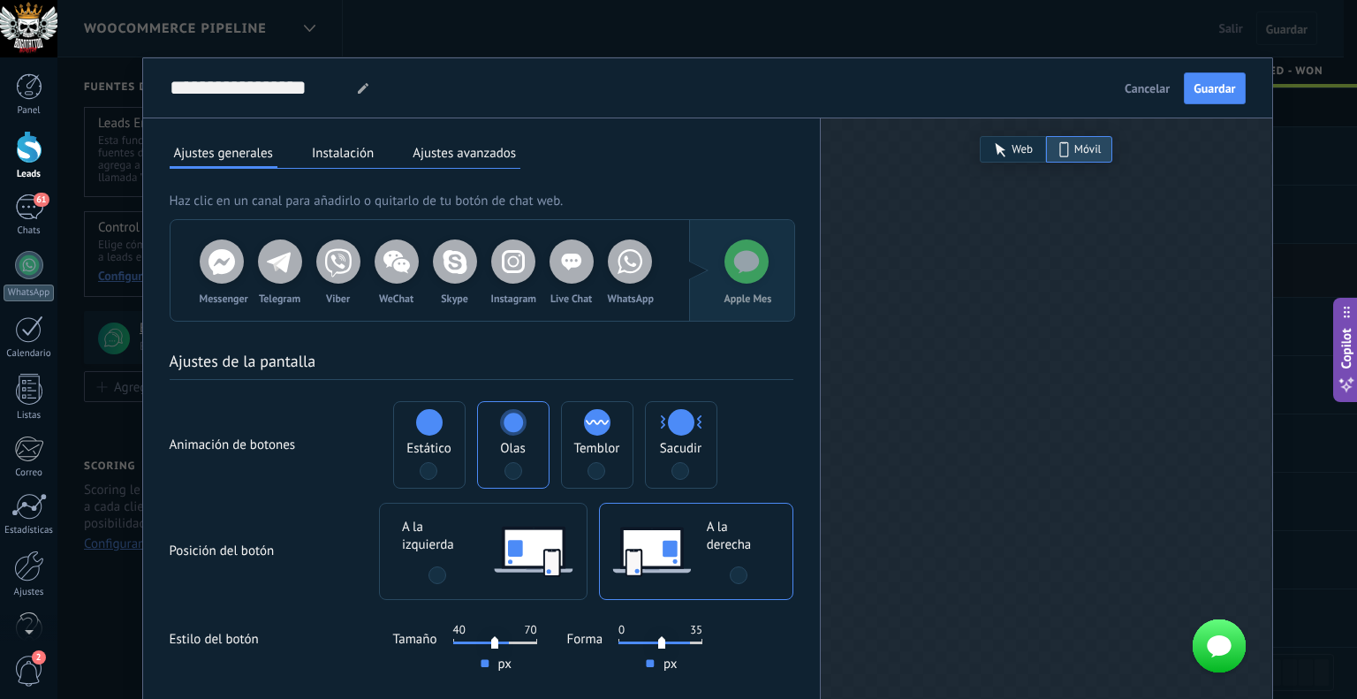
click at [740, 284] on div "Apple Mes" at bounding box center [746, 270] width 44 height 62
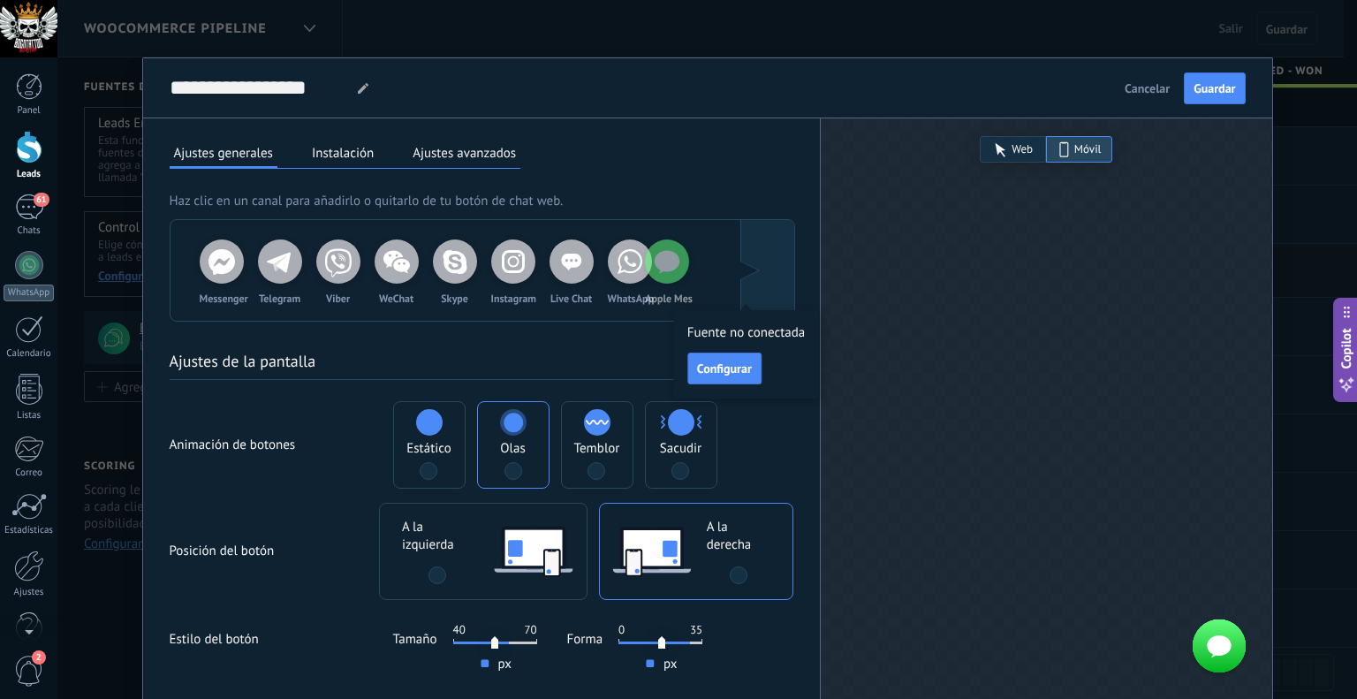
drag, startPoint x: 738, startPoint y: 268, endPoint x: 658, endPoint y: 268, distance: 80.4
click at [658, 268] on div "Messenger Telegram Viber WeChat Skype Instagram Live Chat WhatsApp Apple Mes" at bounding box center [482, 270] width 624 height 101
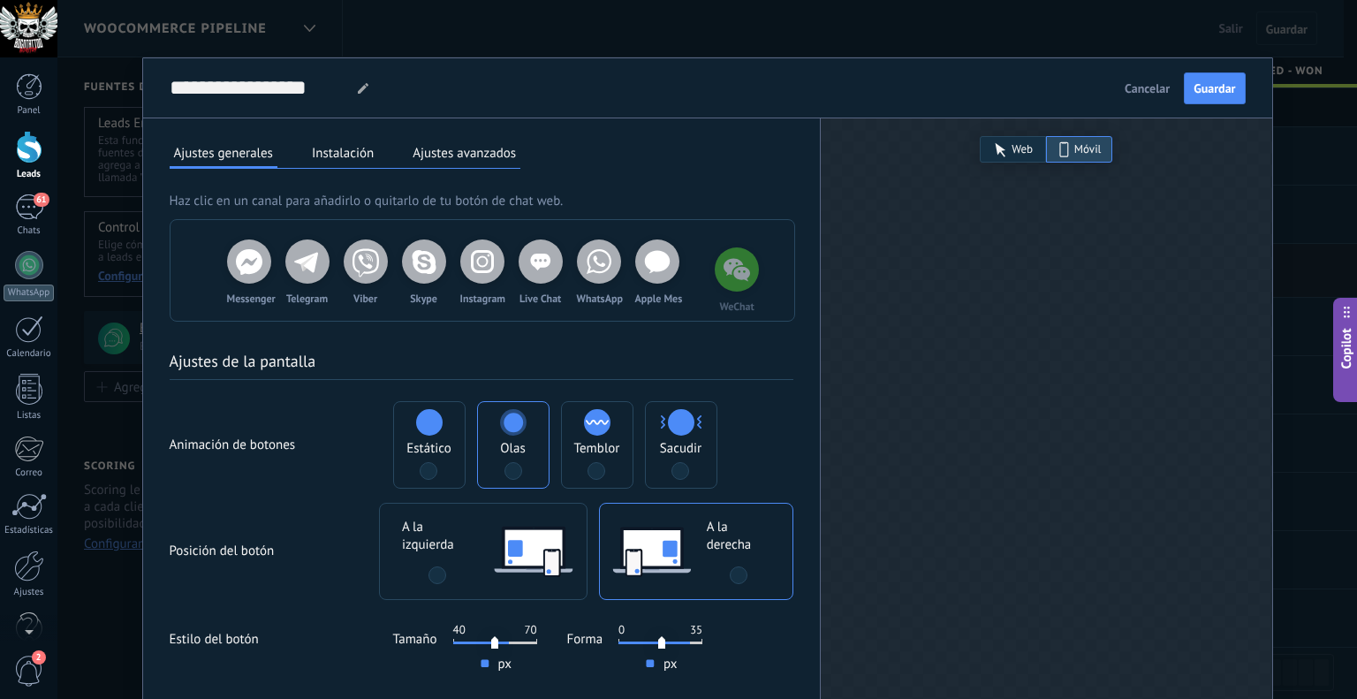
drag, startPoint x: 434, startPoint y: 269, endPoint x: 756, endPoint y: 278, distance: 322.6
click at [756, 278] on div "Messenger Telegram Viber WeChat Skype Instagram Live Chat WhatsApp Apple Mes" at bounding box center [482, 270] width 624 height 101
drag, startPoint x: 714, startPoint y: 268, endPoint x: 808, endPoint y: 262, distance: 94.7
click at [808, 262] on div "Haz clic en un canal para añadirlo o quitarlo de tu botón de chat web. Messenge…" at bounding box center [481, 256] width 677 height 132
click at [693, 268] on div "WeChat" at bounding box center [715, 261] width 44 height 44
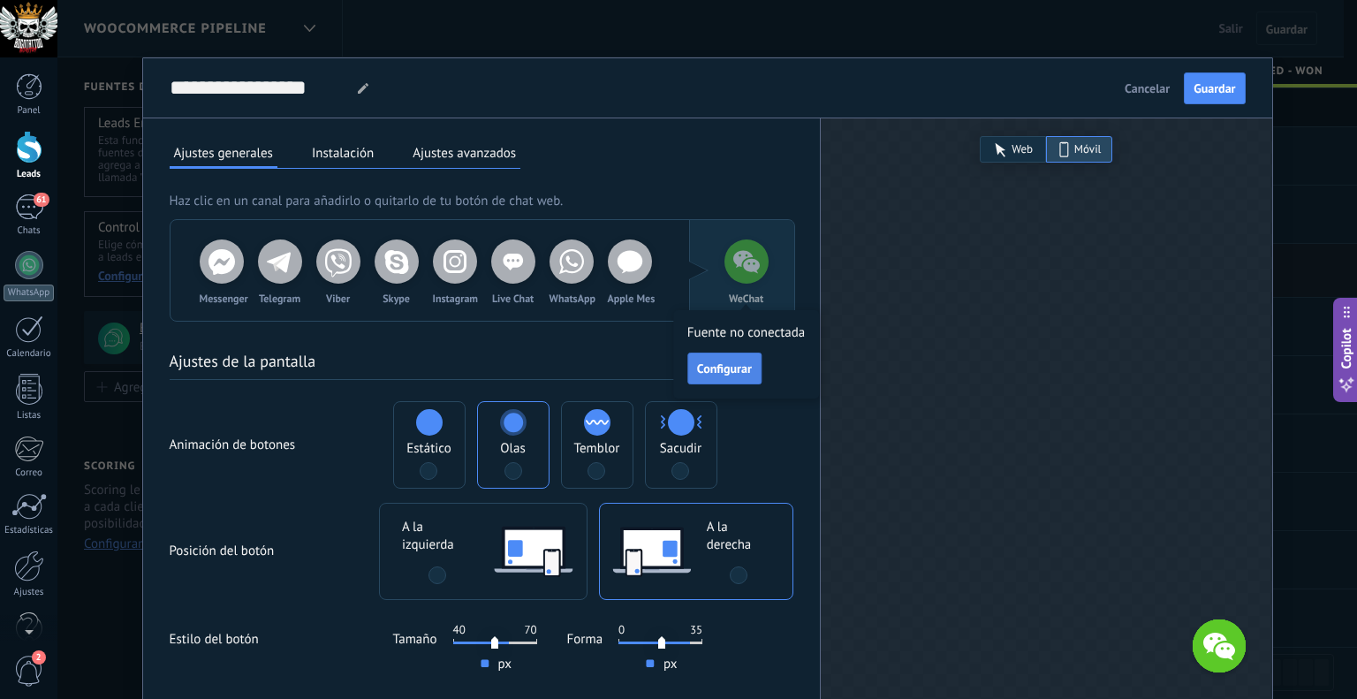
click at [717, 370] on span "Configurar" at bounding box center [724, 368] width 55 height 12
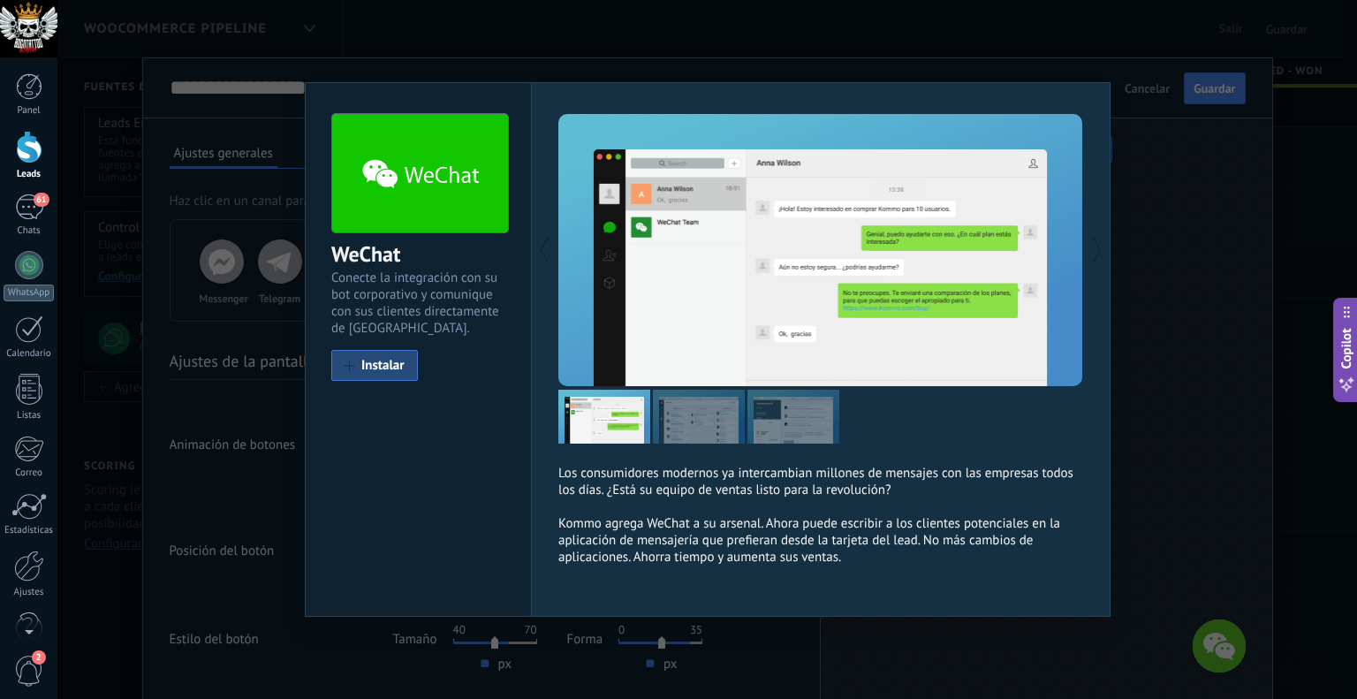
click at [1024, 66] on div "WeChat Conecte la integración con su bot corporativo y comunique con sus client…" at bounding box center [706, 349] width 1299 height 699
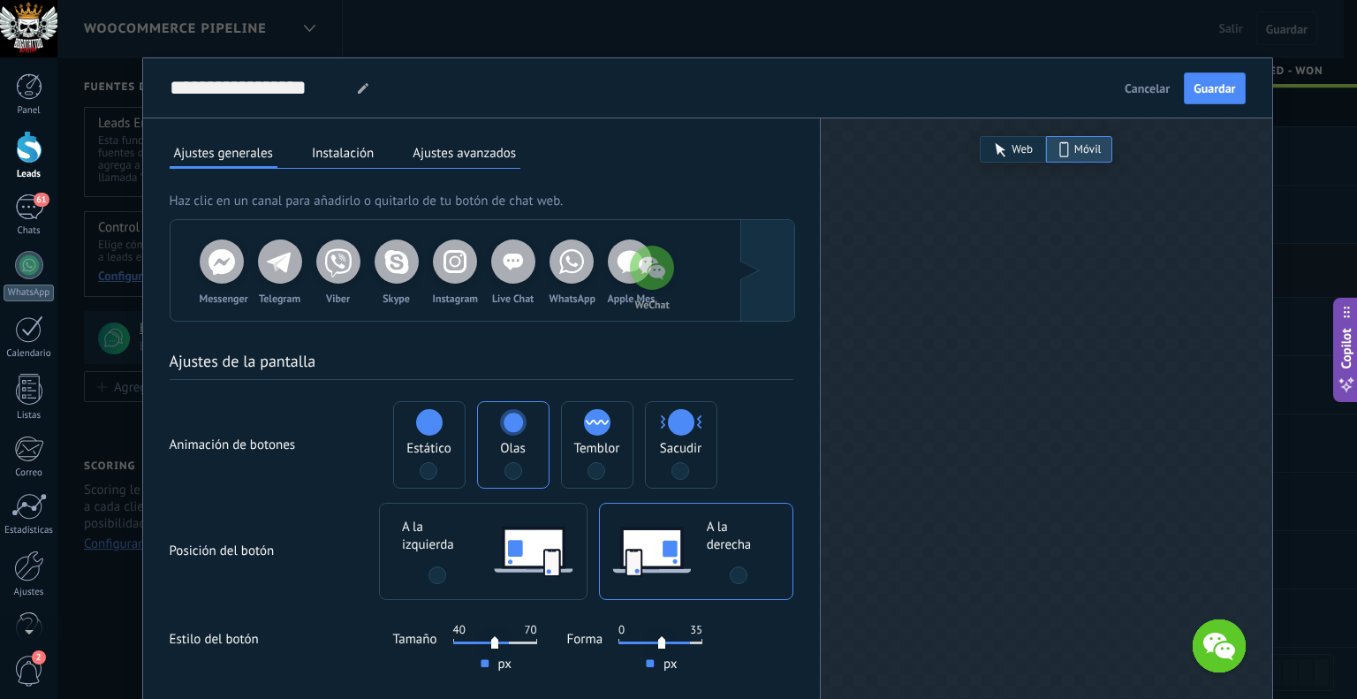
drag, startPoint x: 741, startPoint y: 271, endPoint x: 646, endPoint y: 278, distance: 95.7
click at [646, 278] on div "Messenger Telegram Viber Skype Instagram Live Chat WhatsApp Apple Mes WeChat" at bounding box center [482, 270] width 624 height 101
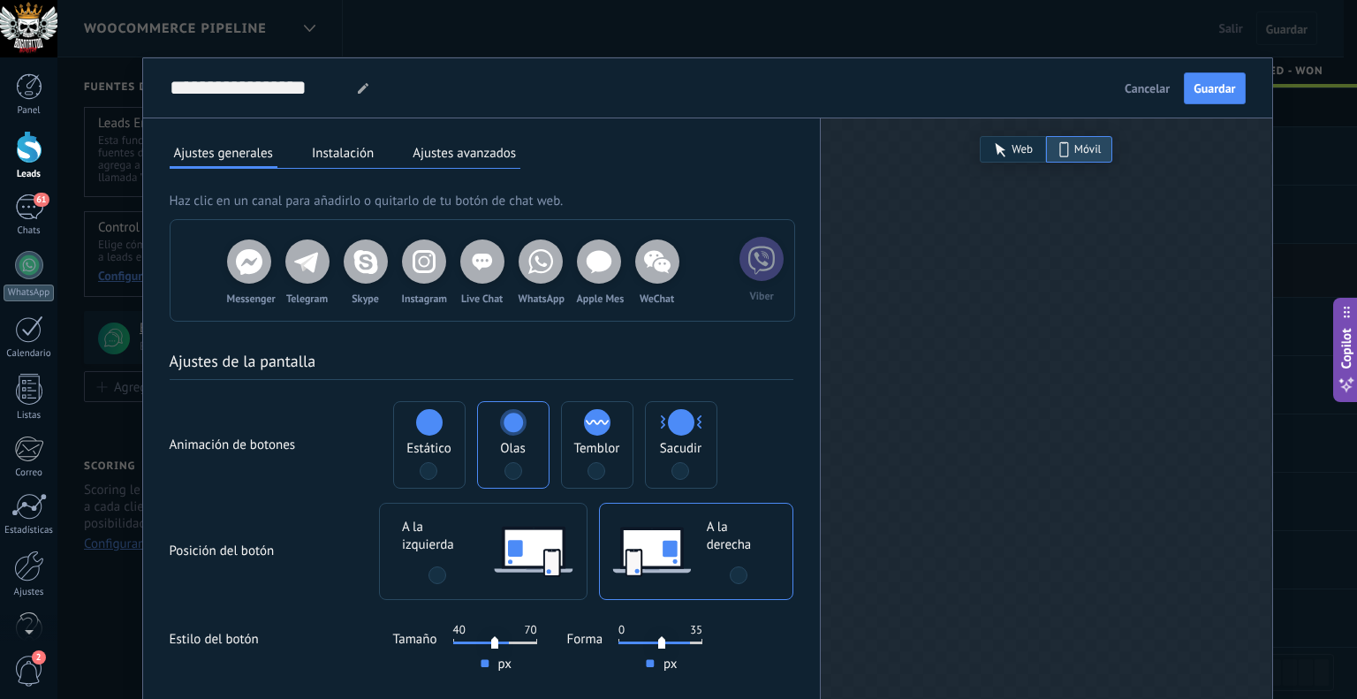
drag, startPoint x: 372, startPoint y: 270, endPoint x: 777, endPoint y: 268, distance: 405.4
click at [777, 268] on div "Messenger Telegram Viber Skype Instagram Live Chat WhatsApp Apple Mes WeChat" at bounding box center [482, 270] width 624 height 101
drag, startPoint x: 704, startPoint y: 265, endPoint x: 780, endPoint y: 268, distance: 76.0
click at [780, 268] on div "Messenger Telegram Skype Instagram Live Chat WhatsApp Apple Mes WeChat Viber" at bounding box center [482, 270] width 624 height 101
click at [729, 260] on icon at bounding box center [715, 261] width 35 height 35
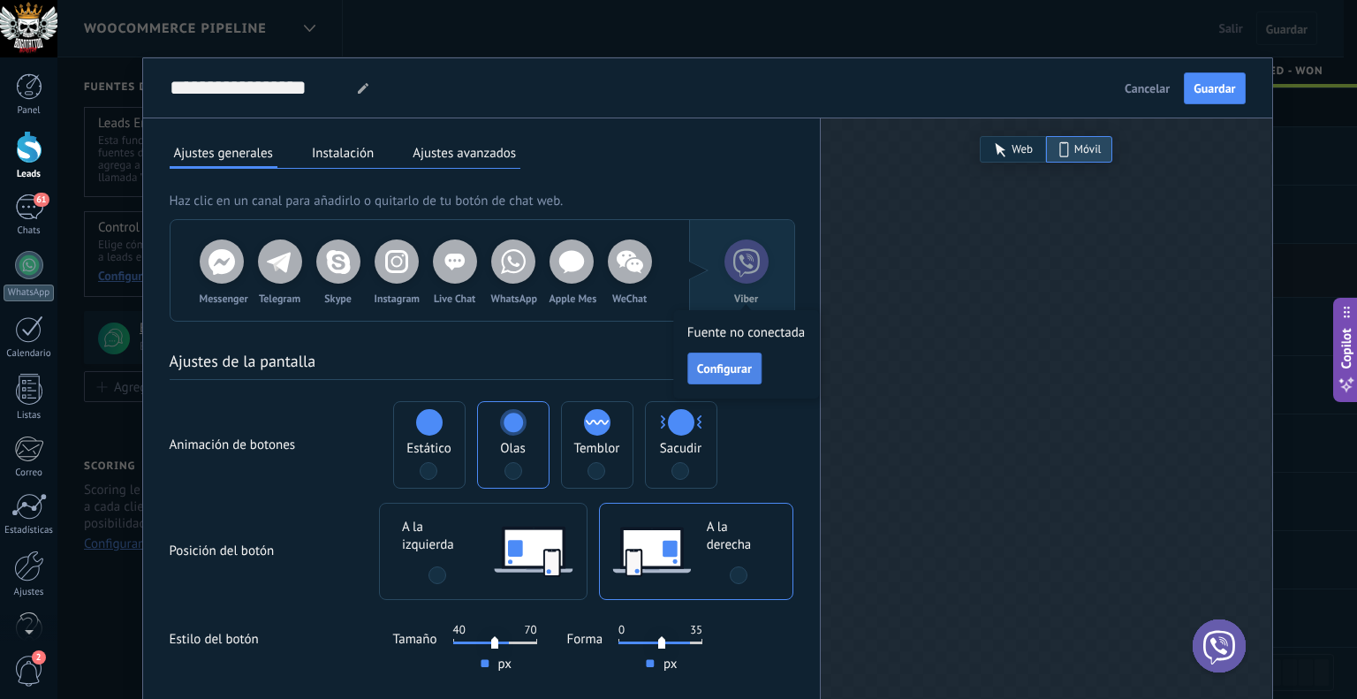
click at [736, 364] on span "Configurar" at bounding box center [724, 368] width 55 height 12
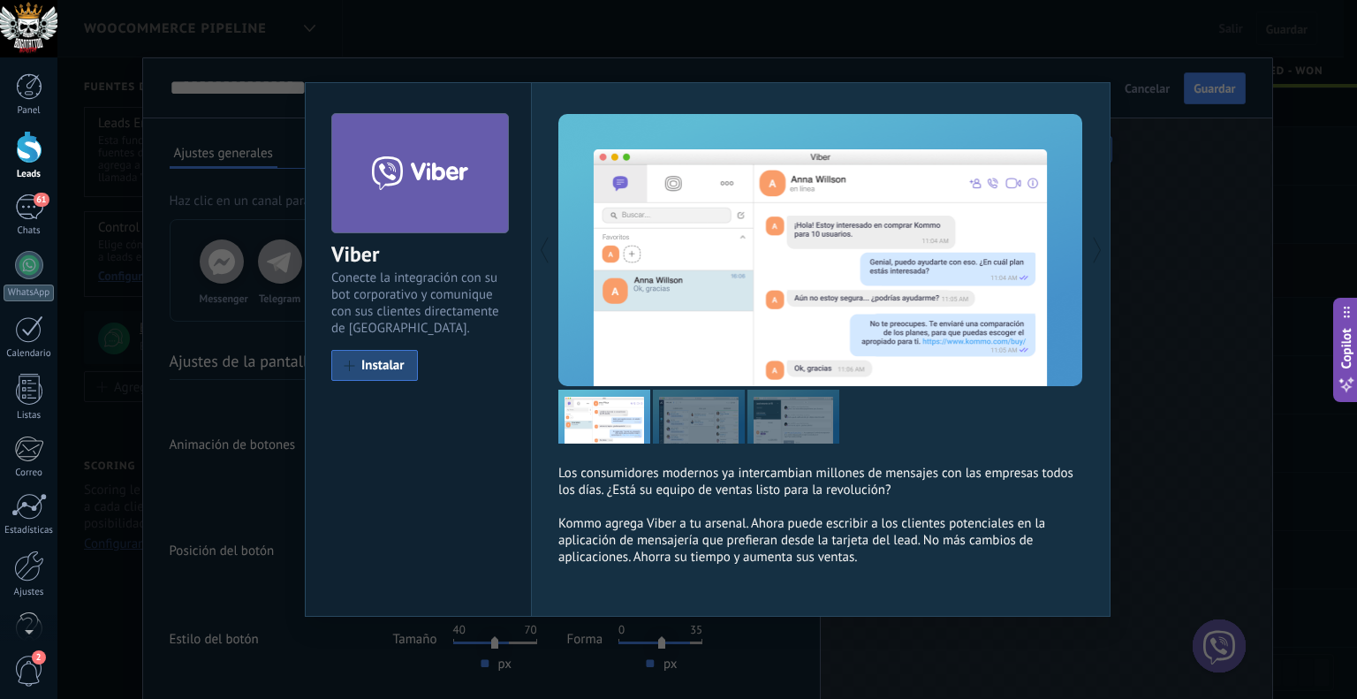
click at [1099, 66] on div "Viber Conecte la integración con su bot corporativo y comunique con sus cliente…" at bounding box center [706, 349] width 1299 height 699
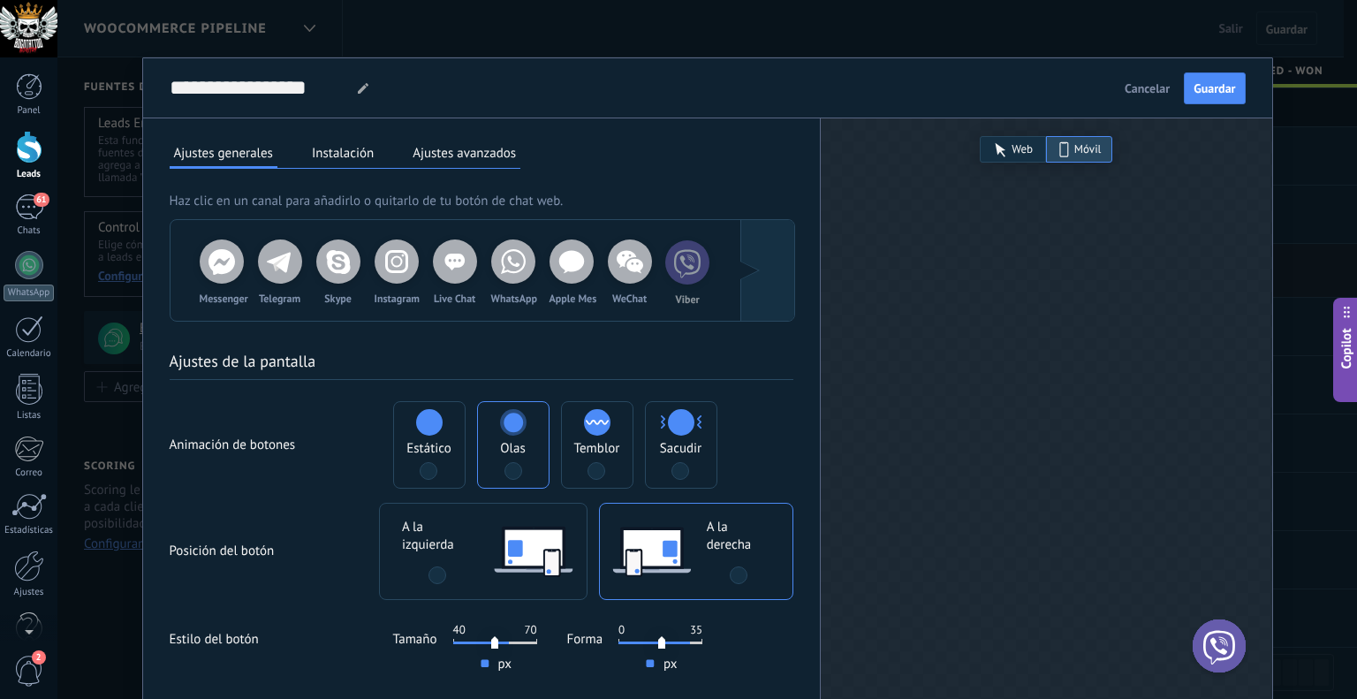
drag, startPoint x: 734, startPoint y: 261, endPoint x: 672, endPoint y: 261, distance: 61.8
click at [672, 261] on div "Messenger Telegram Skype Instagram Live Chat WhatsApp Apple Mes WeChat Viber" at bounding box center [482, 270] width 624 height 101
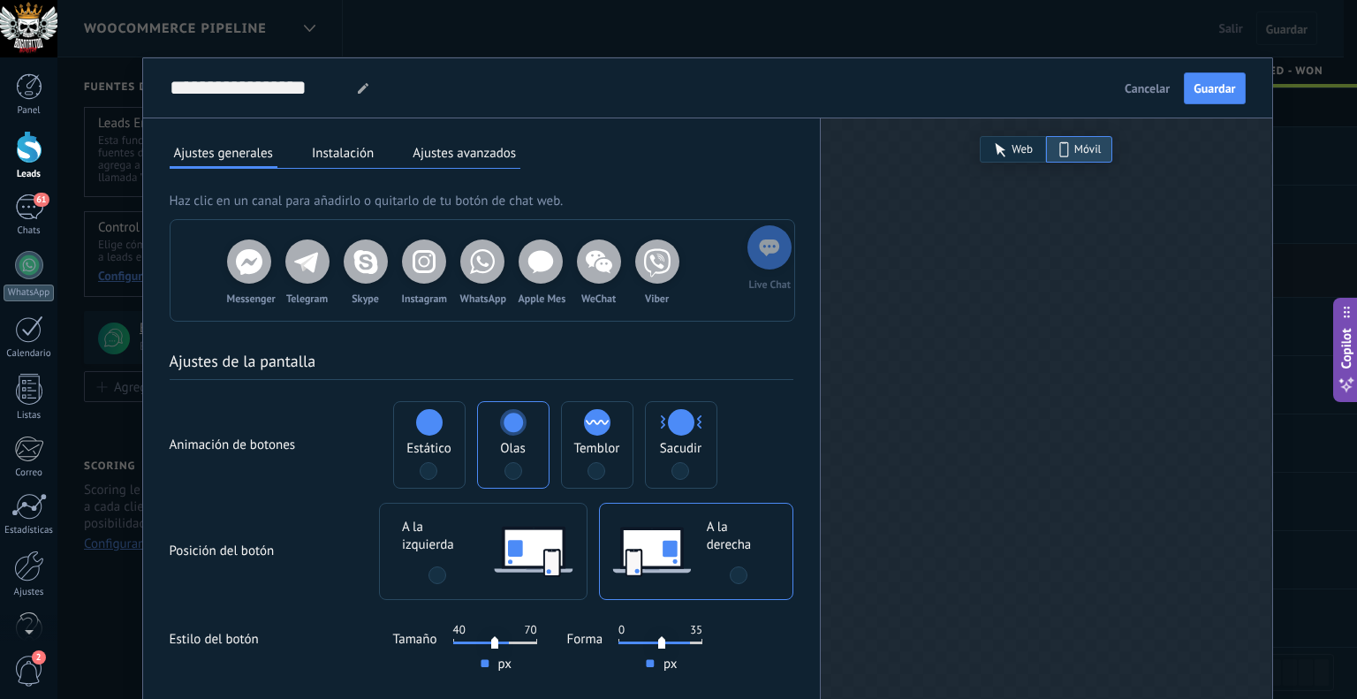
drag, startPoint x: 492, startPoint y: 271, endPoint x: 789, endPoint y: 255, distance: 297.2
click at [789, 255] on div "Messenger Telegram Skype Instagram Live Chat WhatsApp Apple Mes WeChat Viber" at bounding box center [482, 270] width 624 height 101
click at [719, 261] on use at bounding box center [715, 262] width 20 height 17
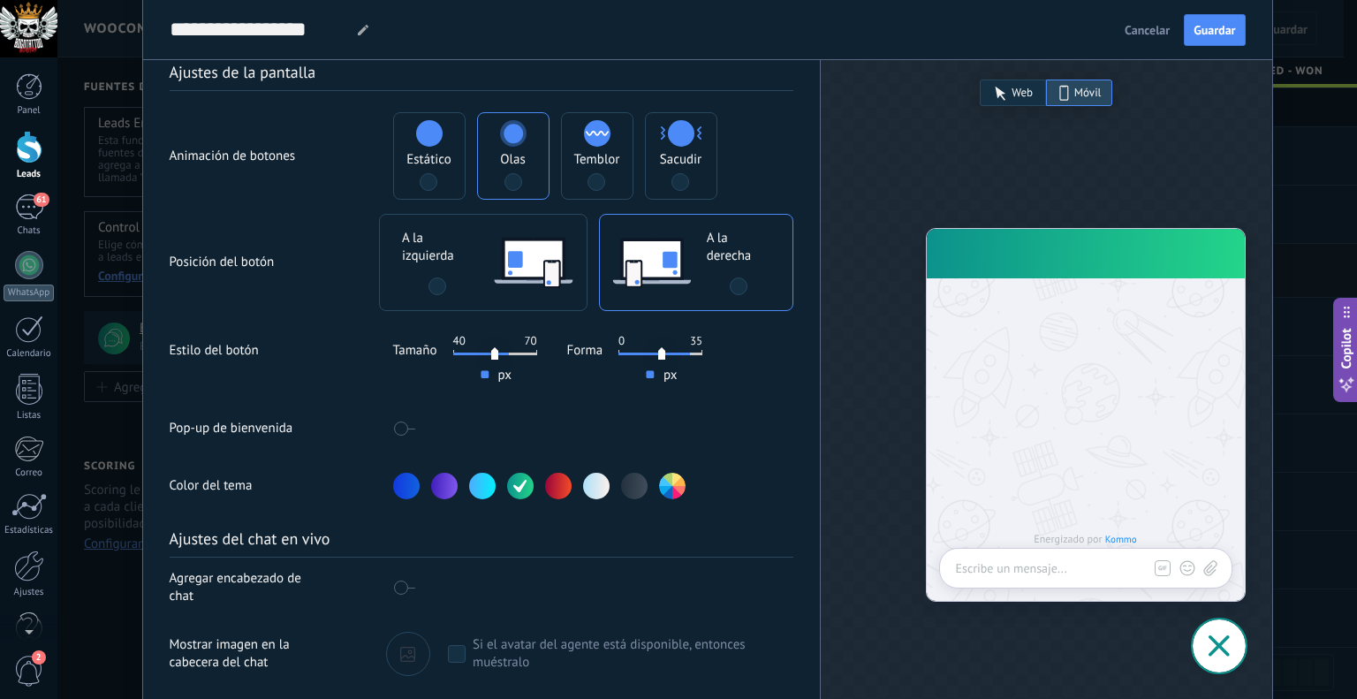
scroll to position [353, 0]
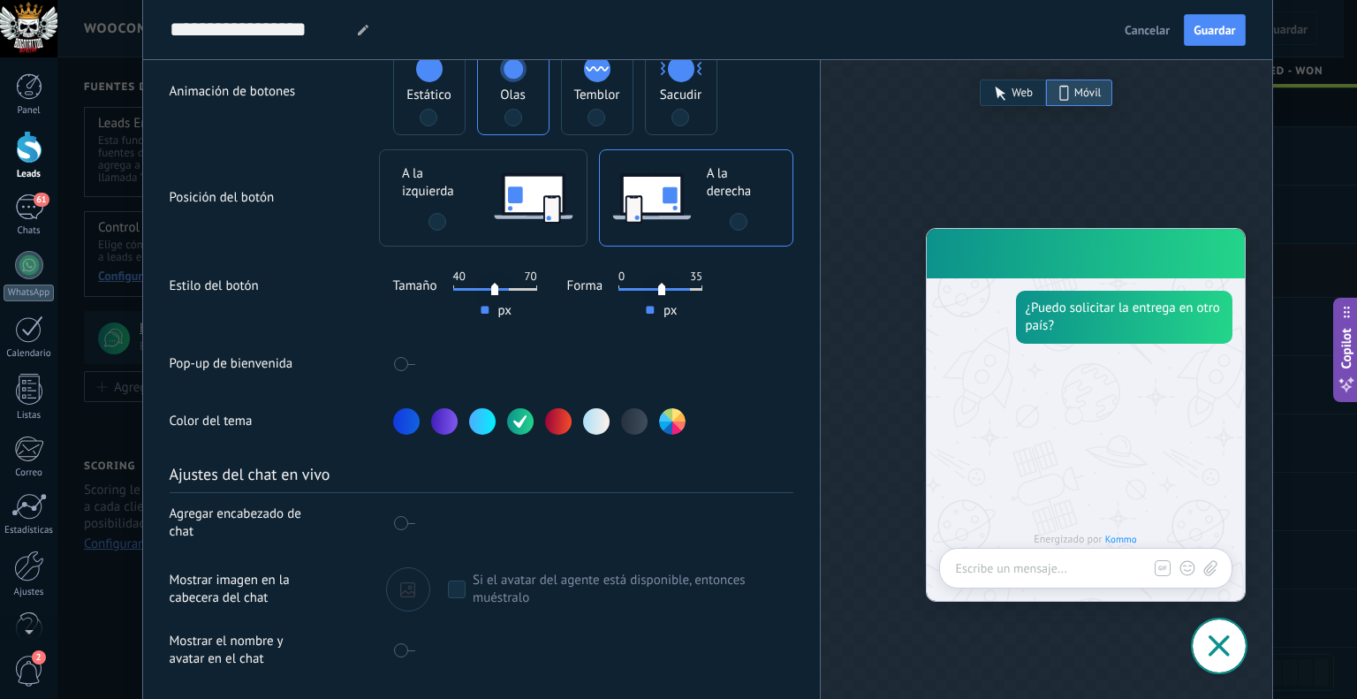
click at [513, 421] on icon at bounding box center [519, 421] width 13 height 12
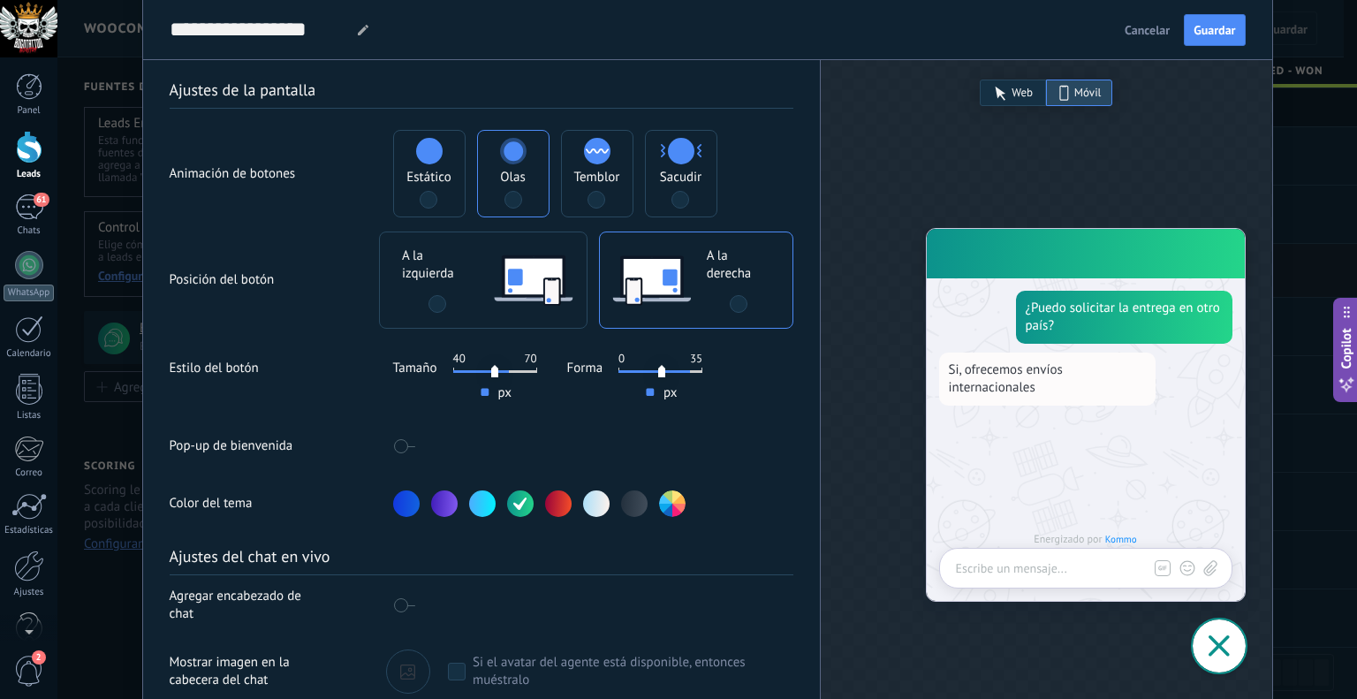
scroll to position [265, 0]
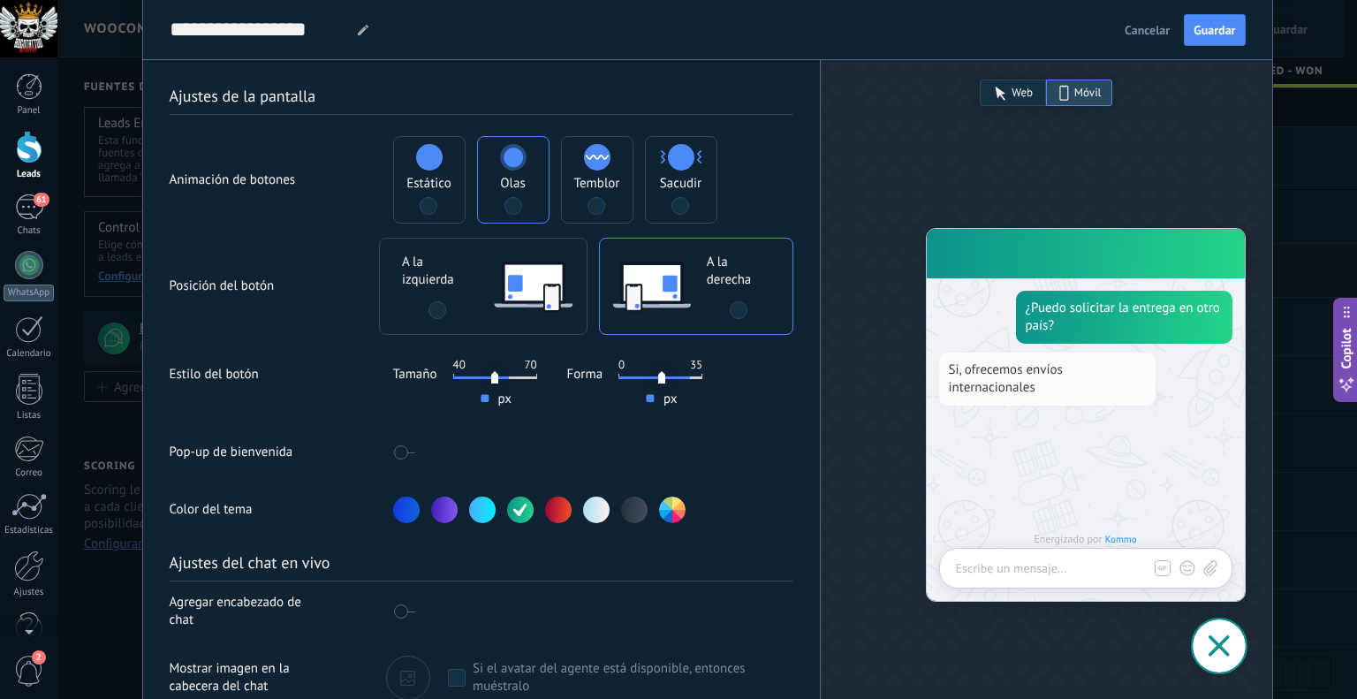
click at [431, 307] on span at bounding box center [437, 310] width 18 height 18
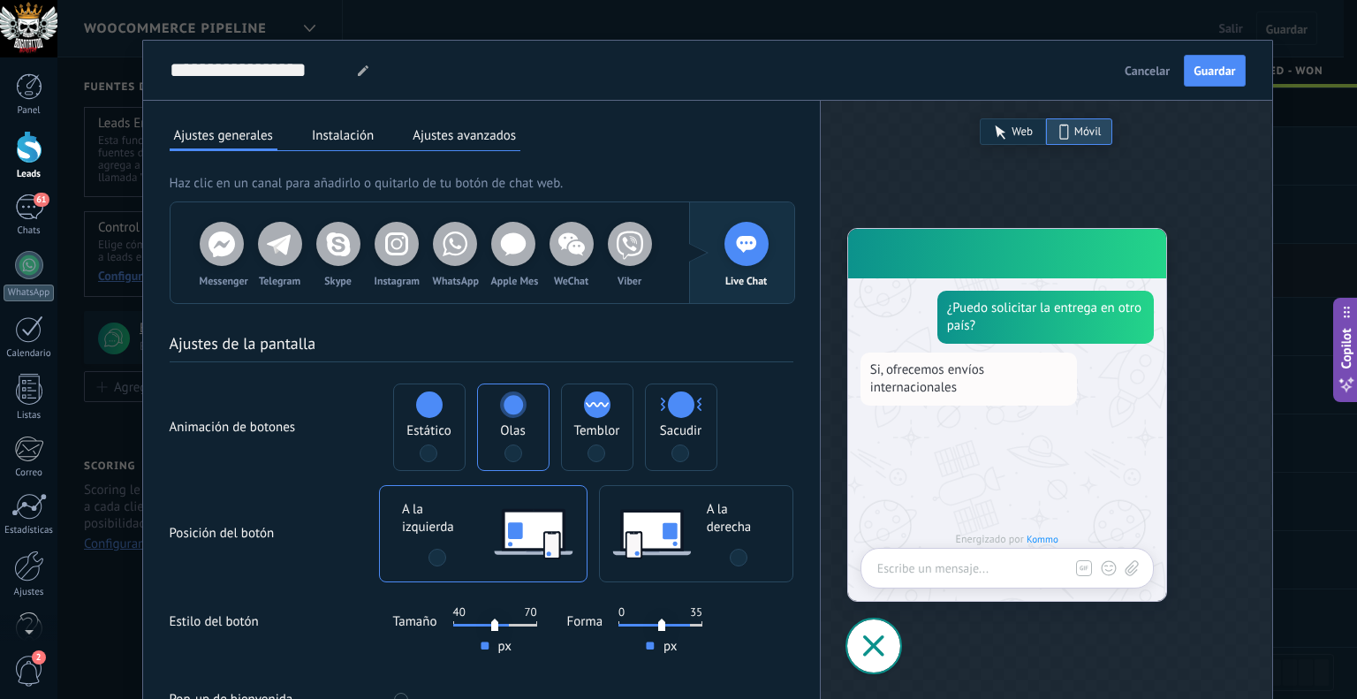
scroll to position [0, 0]
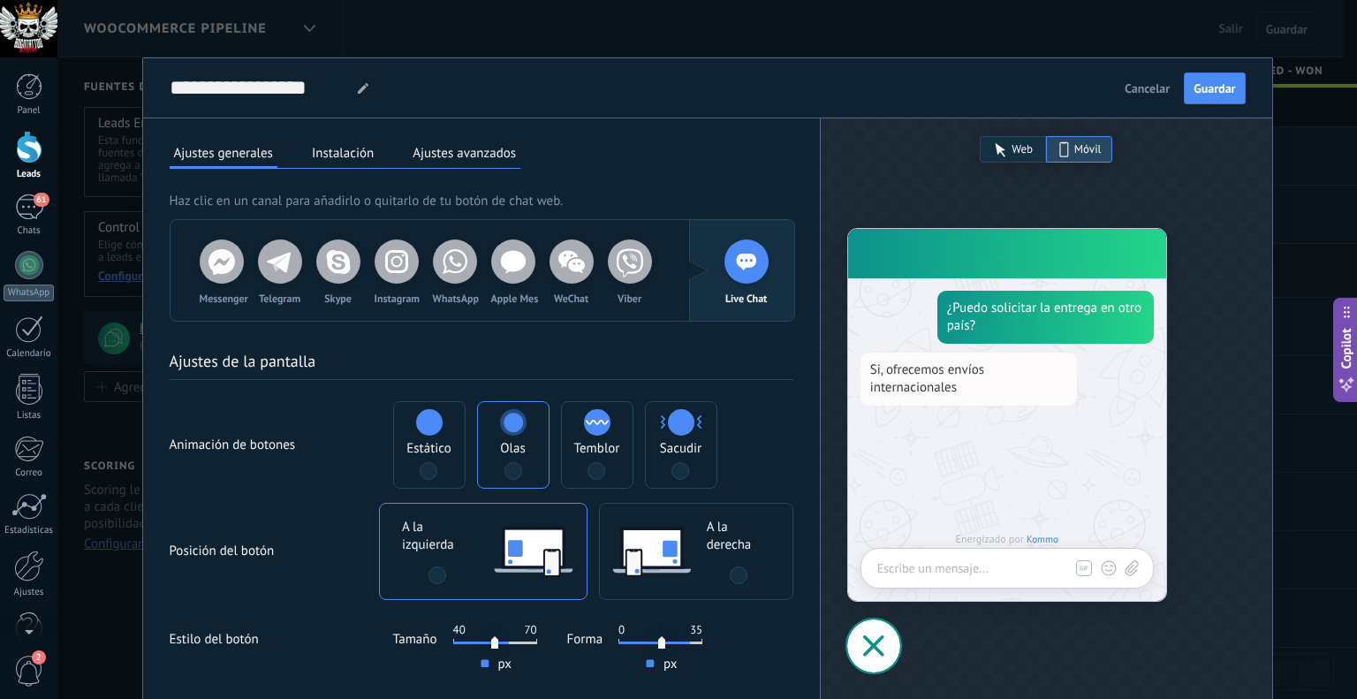
click at [330, 144] on button "Instalación" at bounding box center [342, 153] width 71 height 26
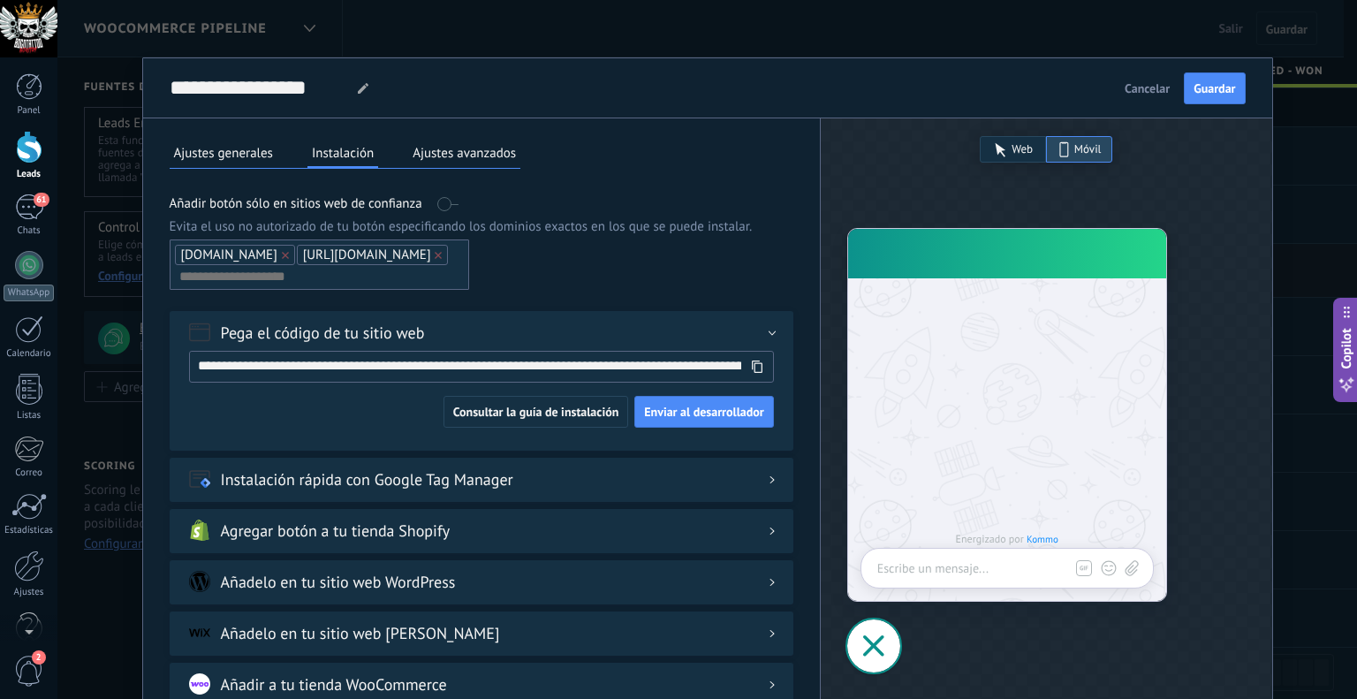
click at [463, 153] on button "Ajustes avanzados" at bounding box center [464, 153] width 112 height 26
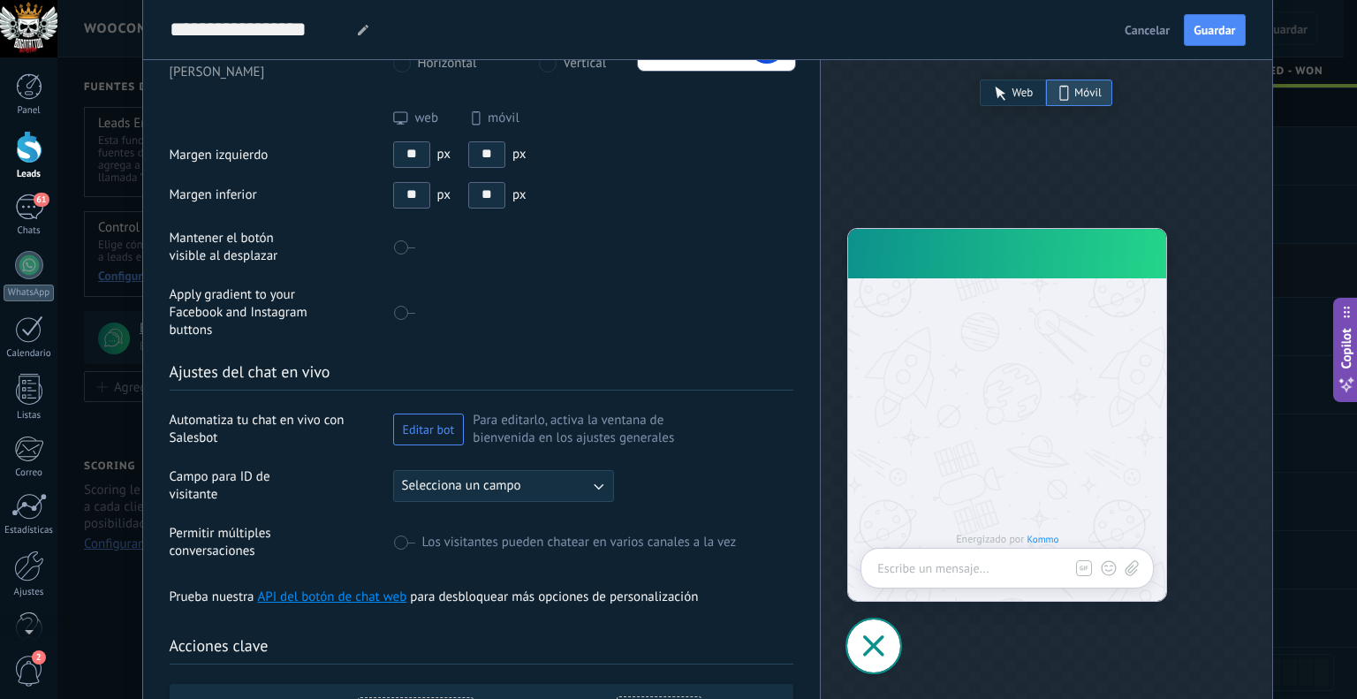
scroll to position [353, 0]
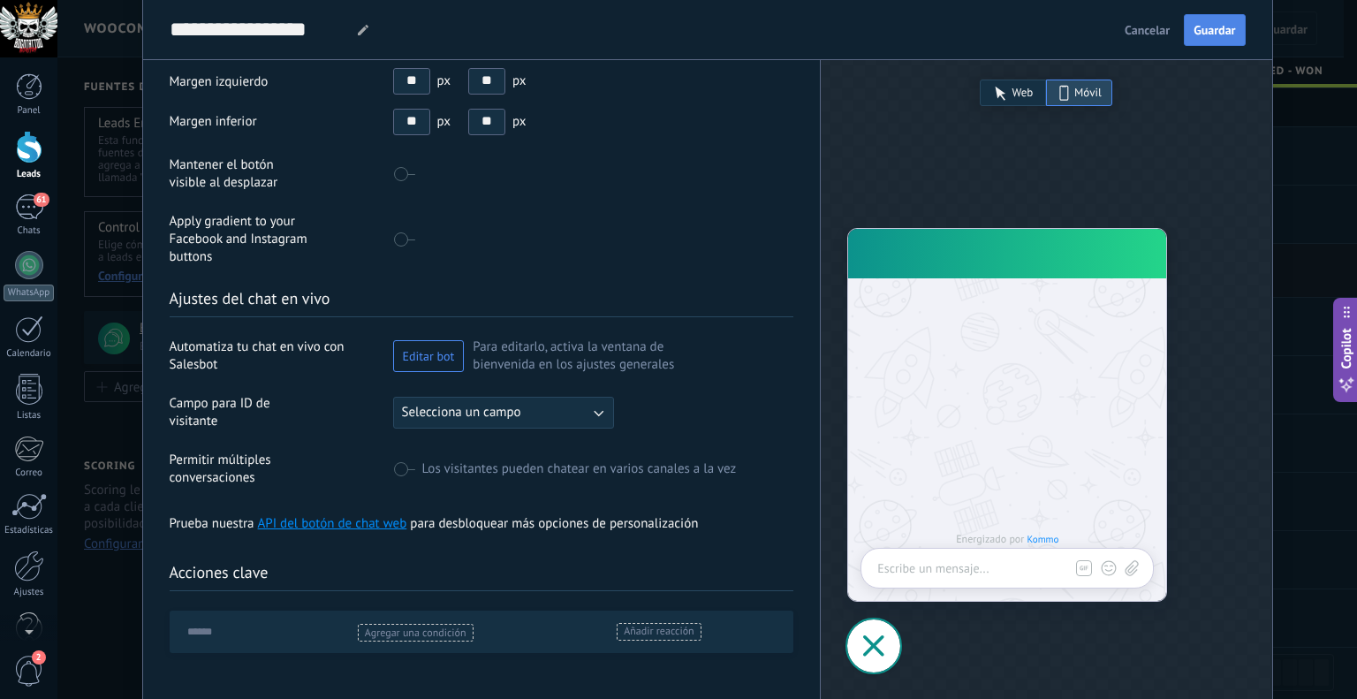
click at [1218, 24] on span "Guardar" at bounding box center [1214, 30] width 42 height 12
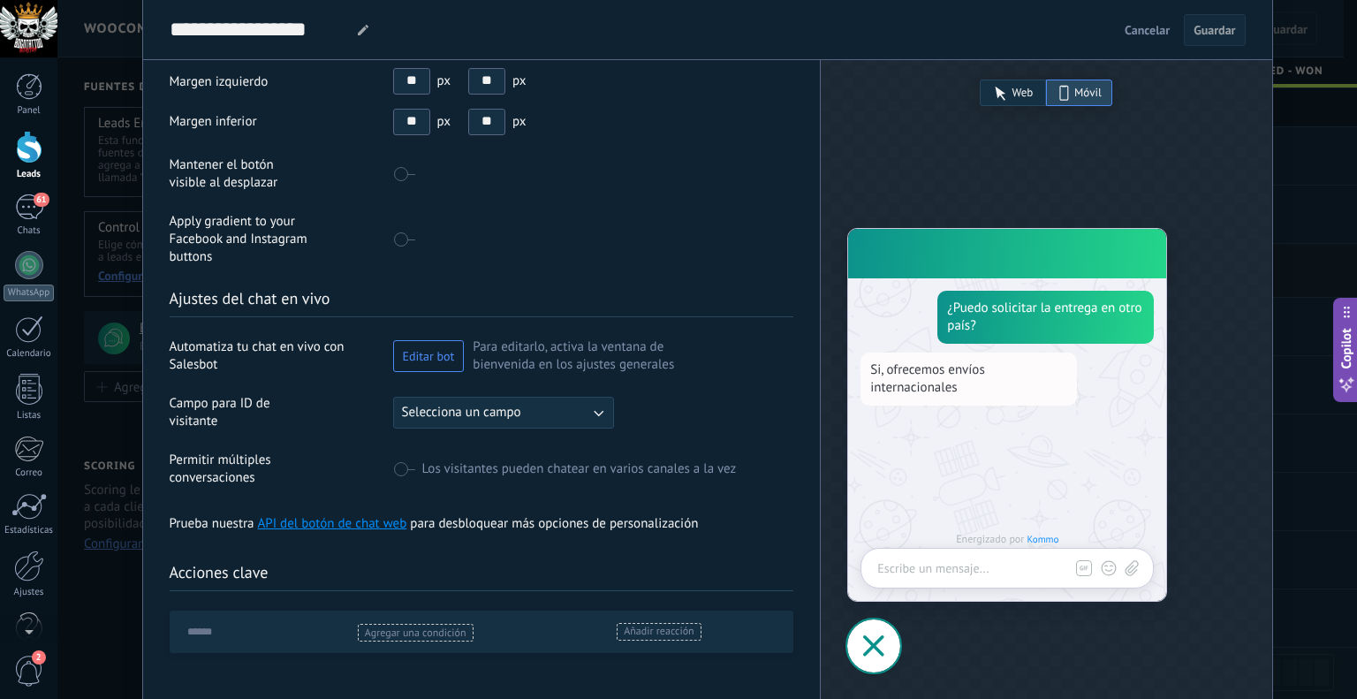
drag, startPoint x: 1300, startPoint y: 105, endPoint x: 1294, endPoint y: 98, distance: 9.4
click at [1300, 105] on div "**********" at bounding box center [706, 349] width 1299 height 699
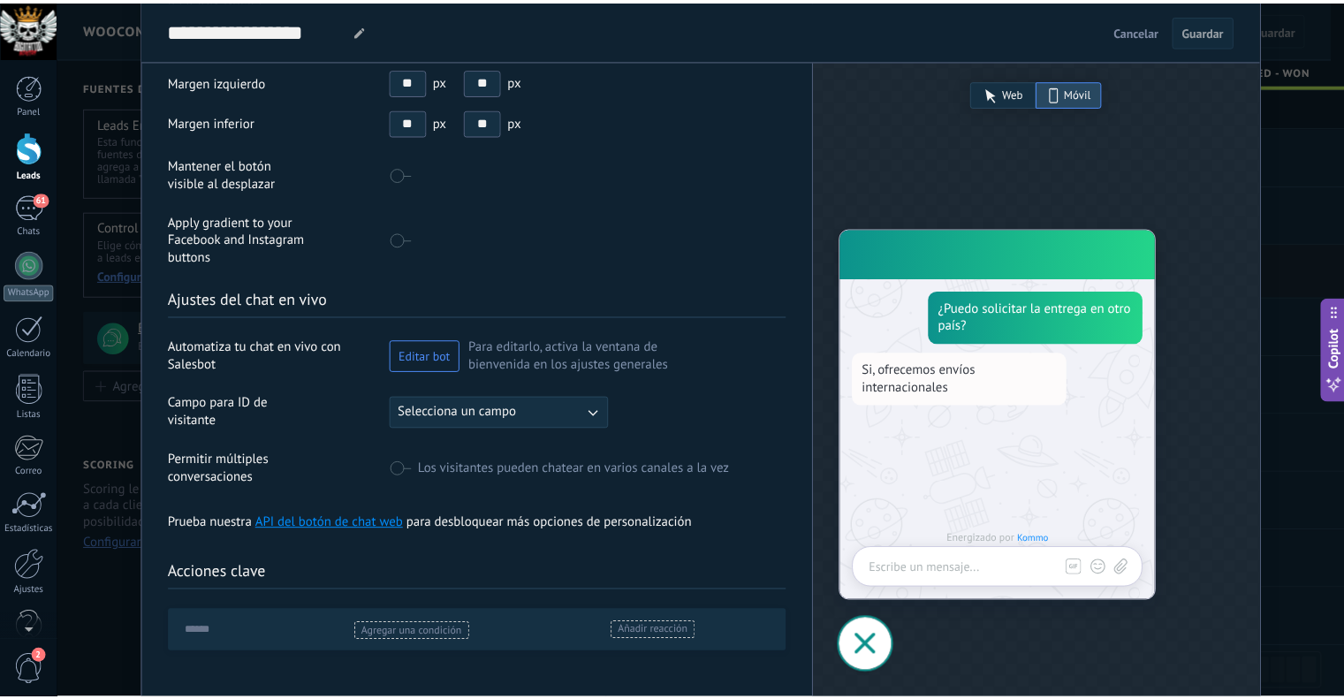
scroll to position [0, 0]
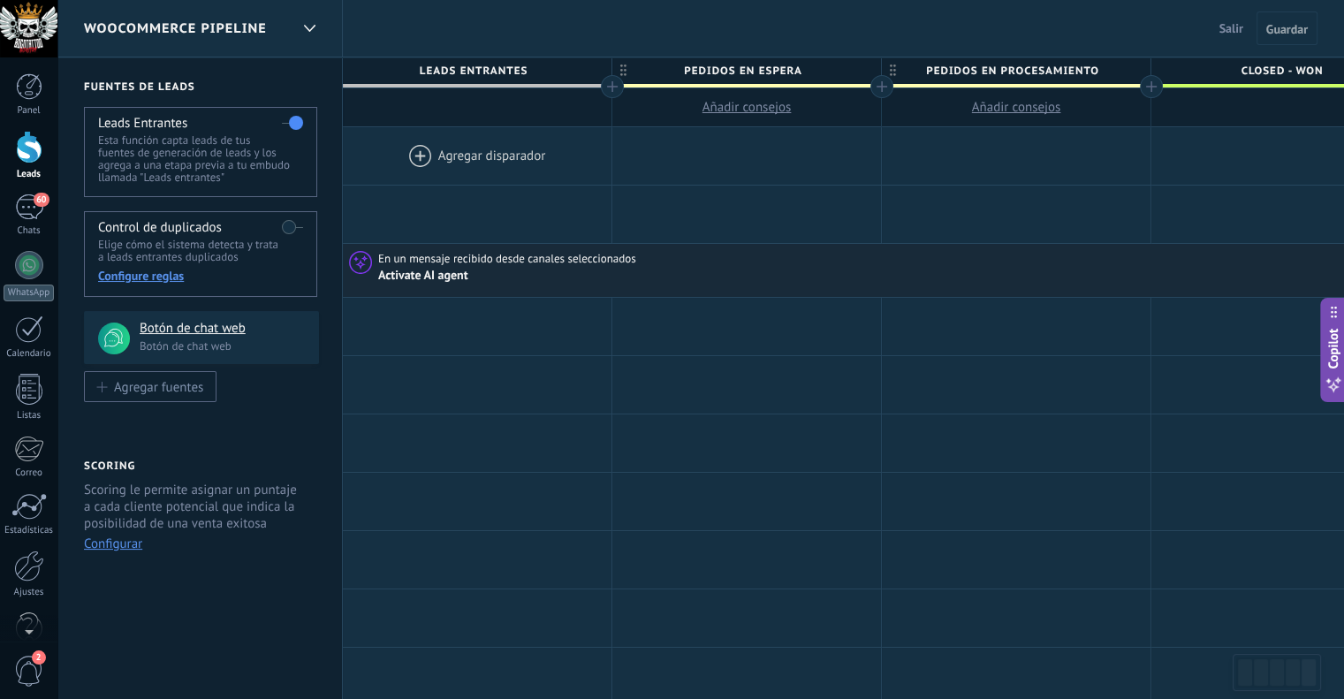
click at [208, 26] on span "Woocommerce pipeline" at bounding box center [175, 28] width 183 height 17
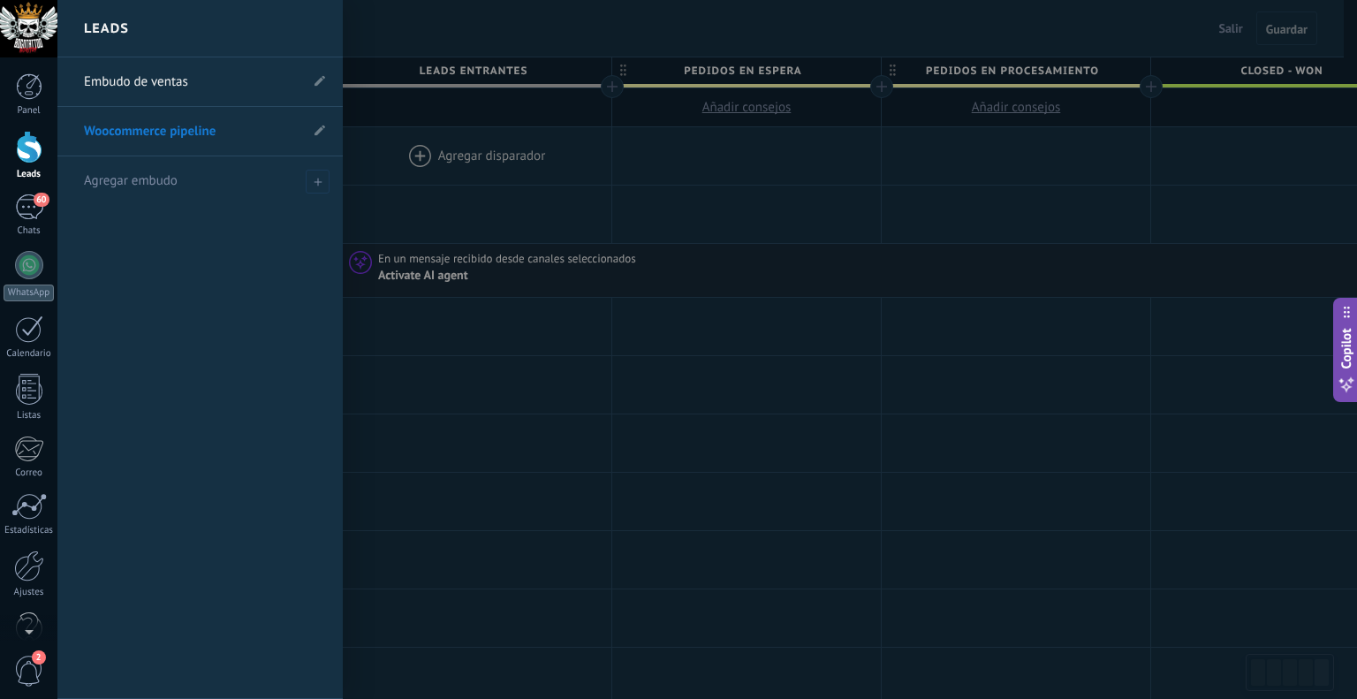
click at [176, 84] on link "Embudo de ventas" at bounding box center [191, 81] width 215 height 49
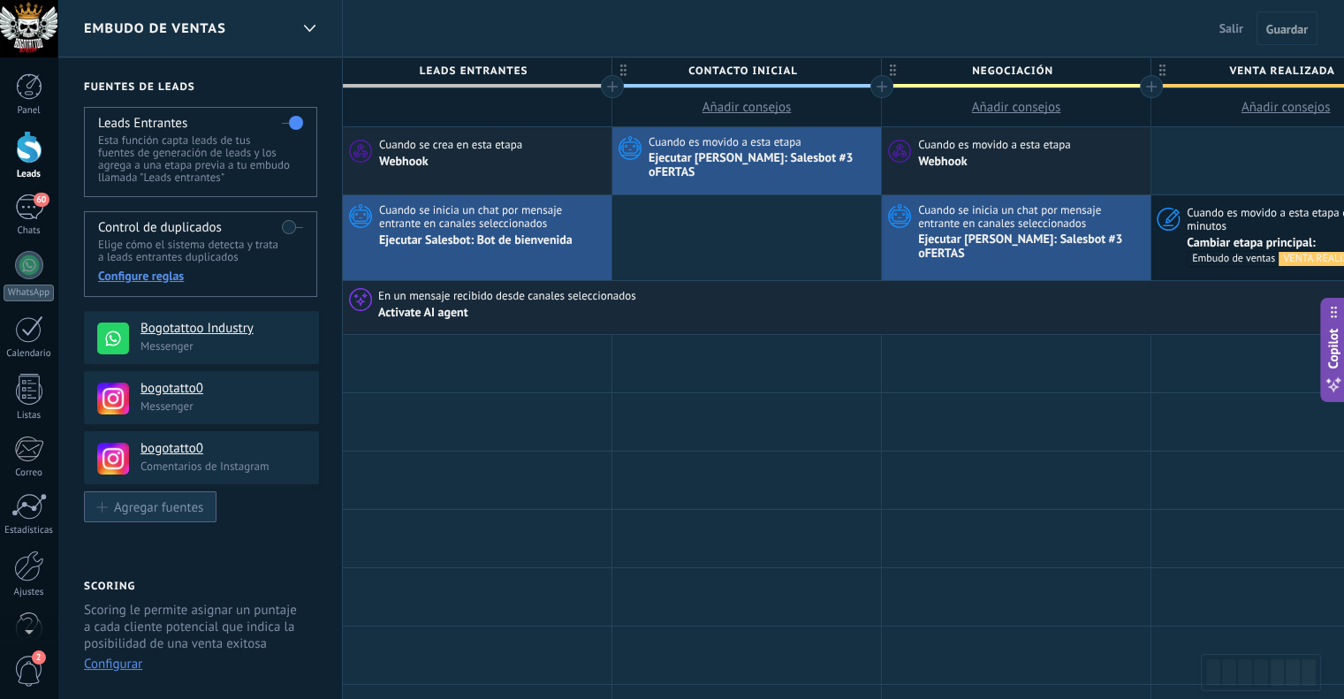
click at [188, 499] on button "Agregar fuentes" at bounding box center [150, 506] width 132 height 31
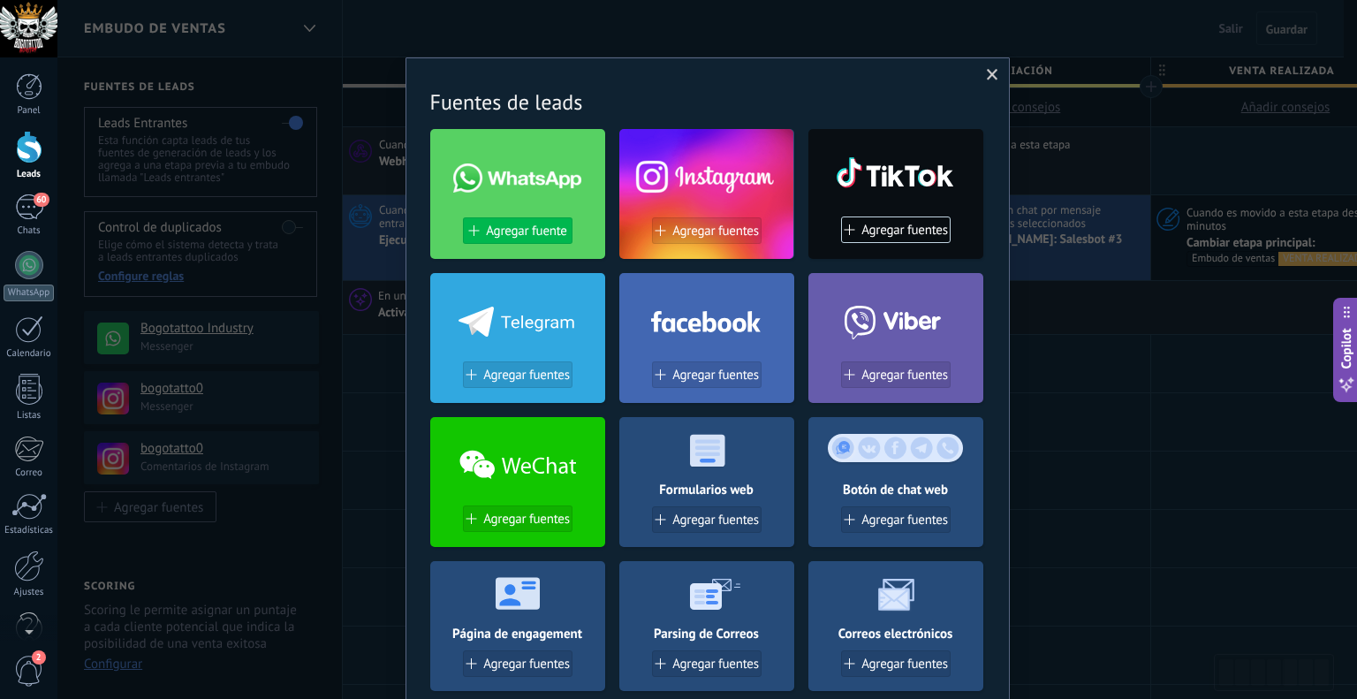
click at [534, 229] on span "Agregar fuente" at bounding box center [526, 230] width 80 height 15
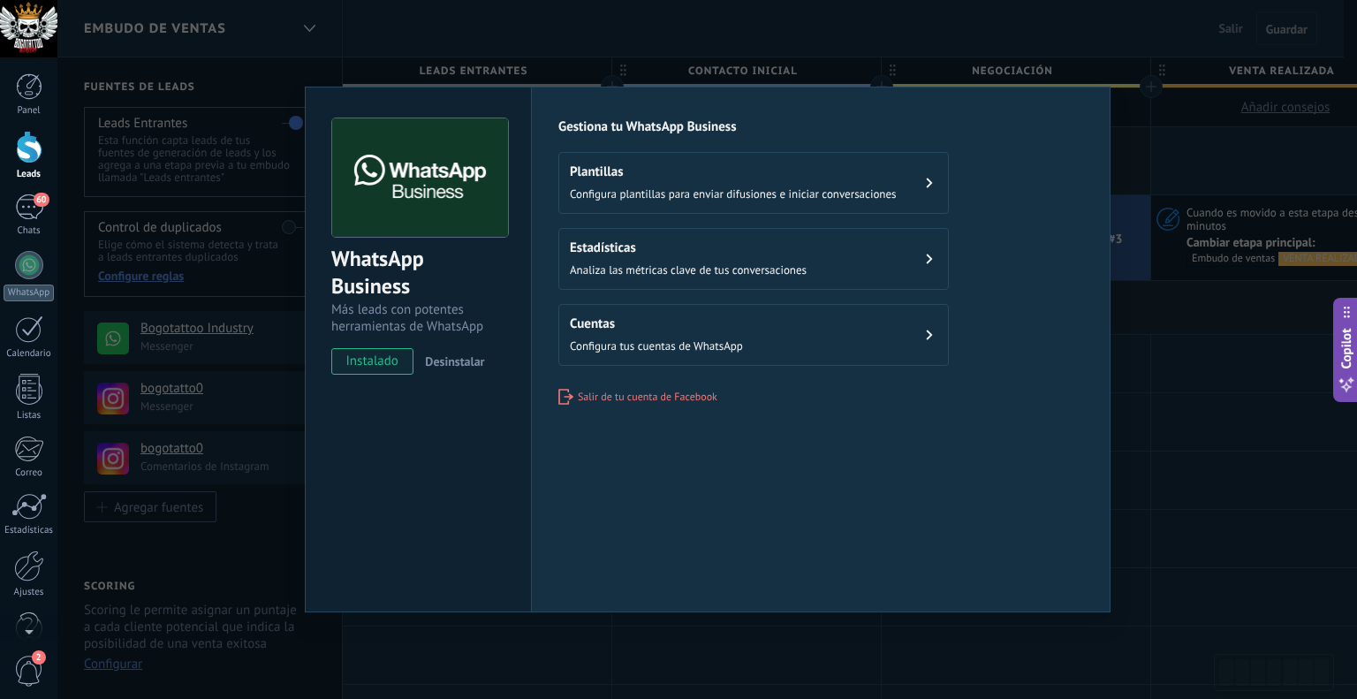
click at [701, 336] on div "Cuentas Configura tus cuentas de WhatsApp" at bounding box center [656, 334] width 173 height 39
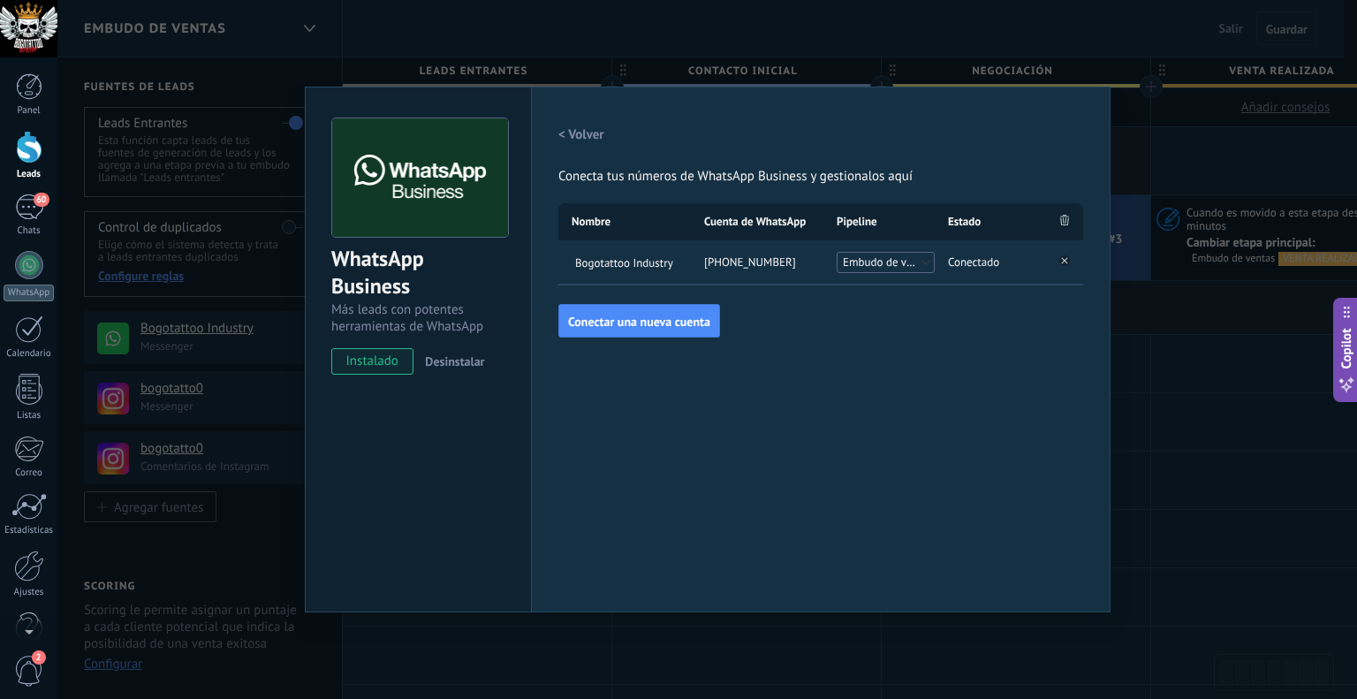
click at [889, 268] on span "Embudo de ventas" at bounding box center [881, 263] width 76 height 18
click at [877, 286] on span "Woocommerce pipeline" at bounding box center [885, 290] width 98 height 37
click at [886, 264] on span "Woocommerce pipeline" at bounding box center [882, 263] width 79 height 18
click at [867, 284] on span "Embudo de ventas" at bounding box center [885, 290] width 98 height 37
click at [632, 261] on span "Bogotattoo Industry" at bounding box center [631, 261] width 119 height 15
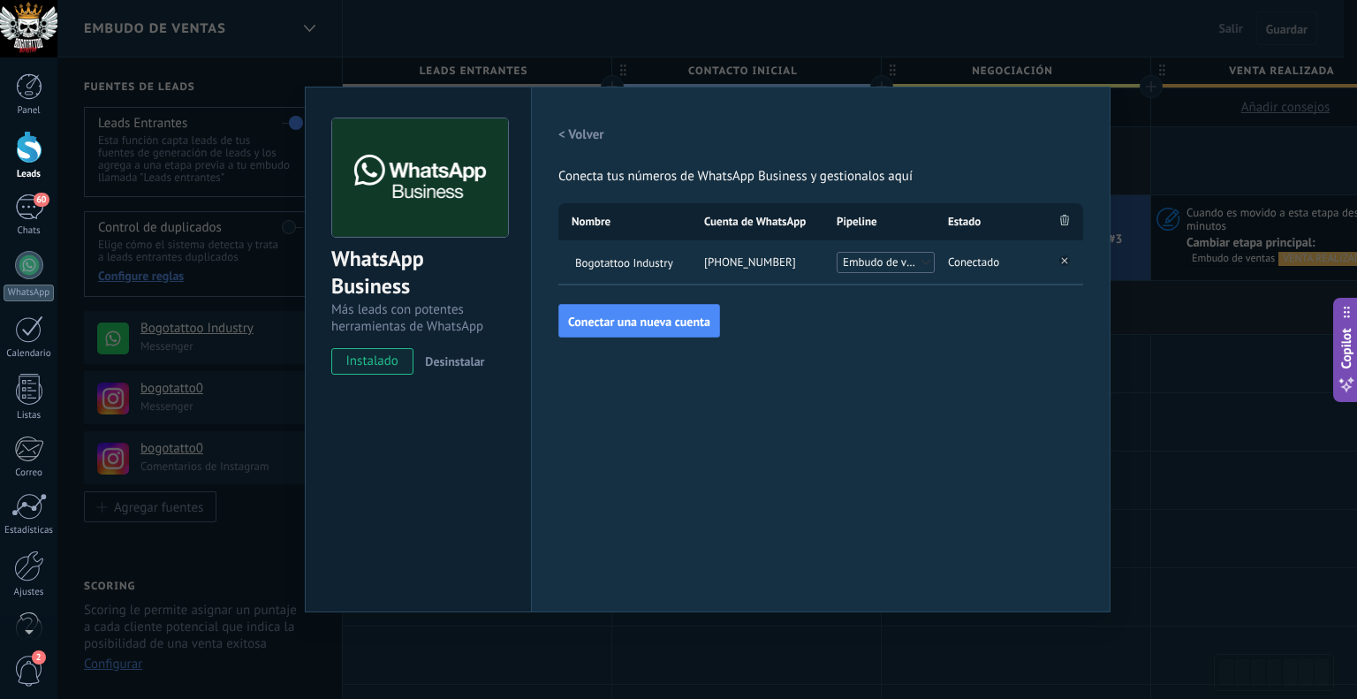
click at [748, 261] on div "[PHONE_NUMBER]" at bounding box center [757, 262] width 132 height 44
click at [397, 358] on span "instalado" at bounding box center [372, 361] width 80 height 26
click at [425, 177] on img at bounding box center [420, 177] width 176 height 119
click at [405, 289] on div "WhatsApp Business" at bounding box center [418, 273] width 174 height 57
click at [1128, 109] on div "WhatsApp Business Más leads con potentes herramientas de WhatsApp instalado Des…" at bounding box center [706, 349] width 1299 height 699
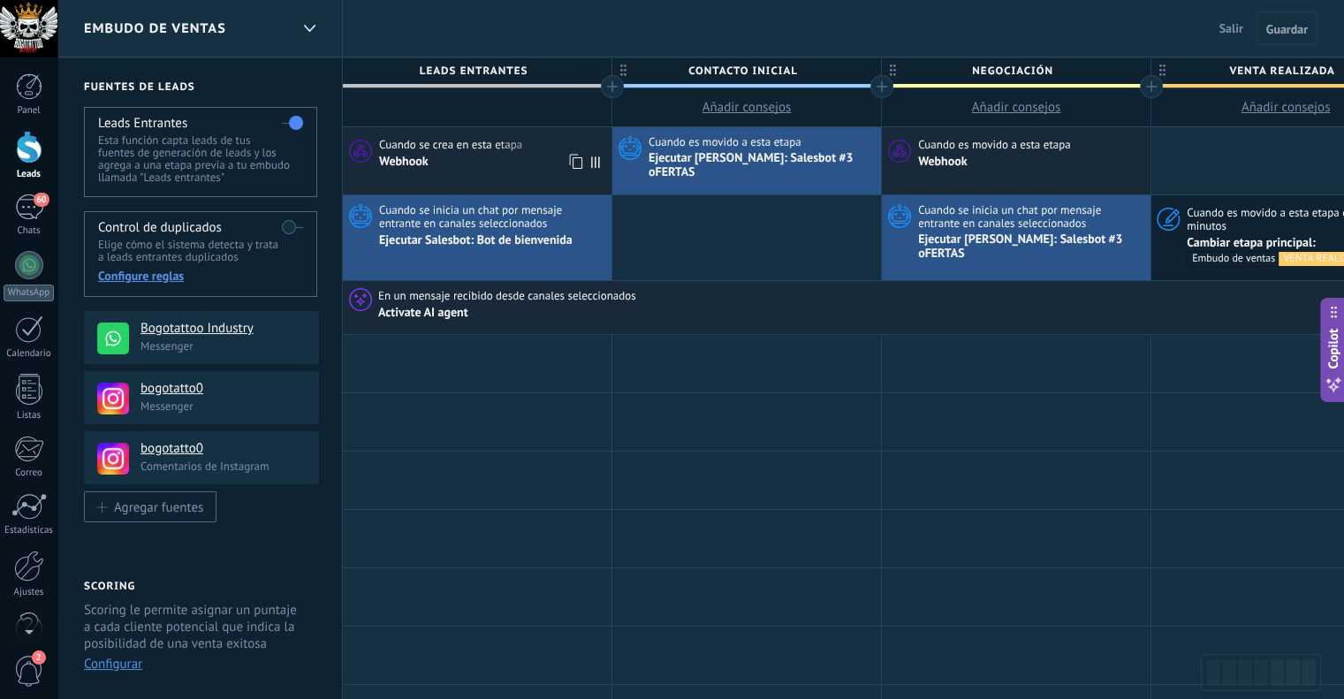
click at [475, 155] on div "Webhook" at bounding box center [493, 161] width 228 height 17
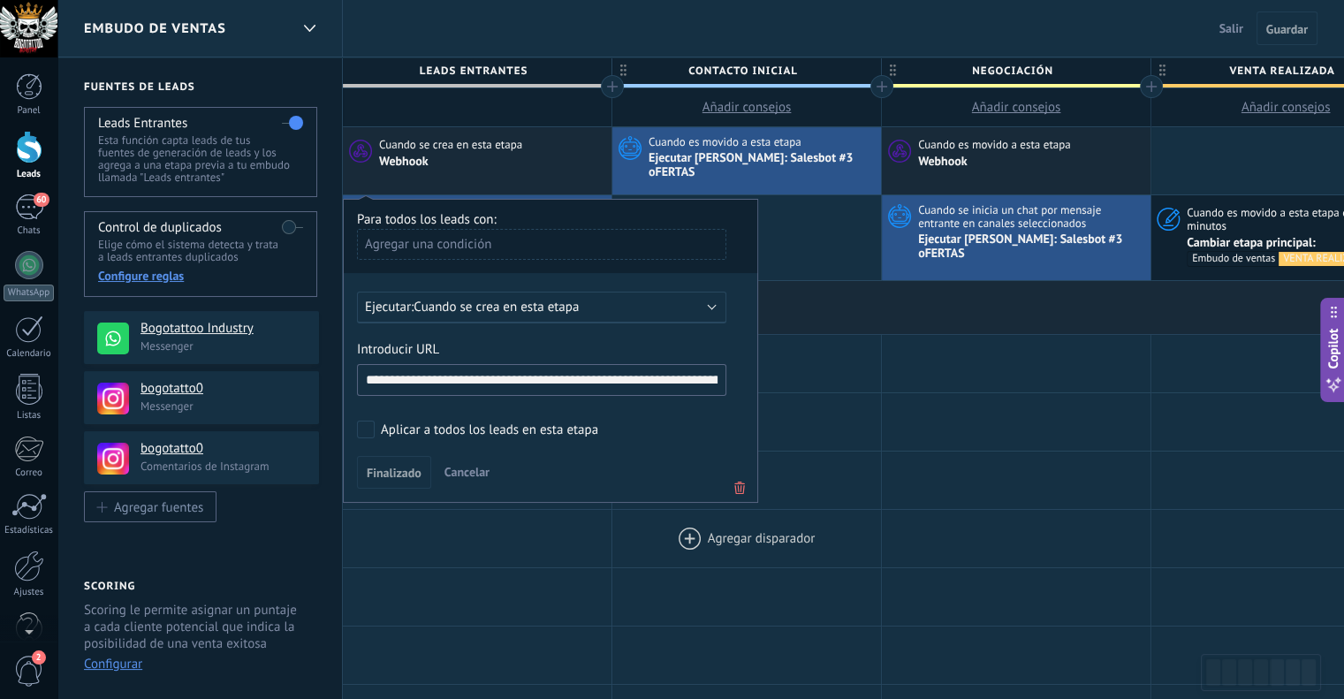
click at [618, 552] on div at bounding box center [746, 538] width 269 height 57
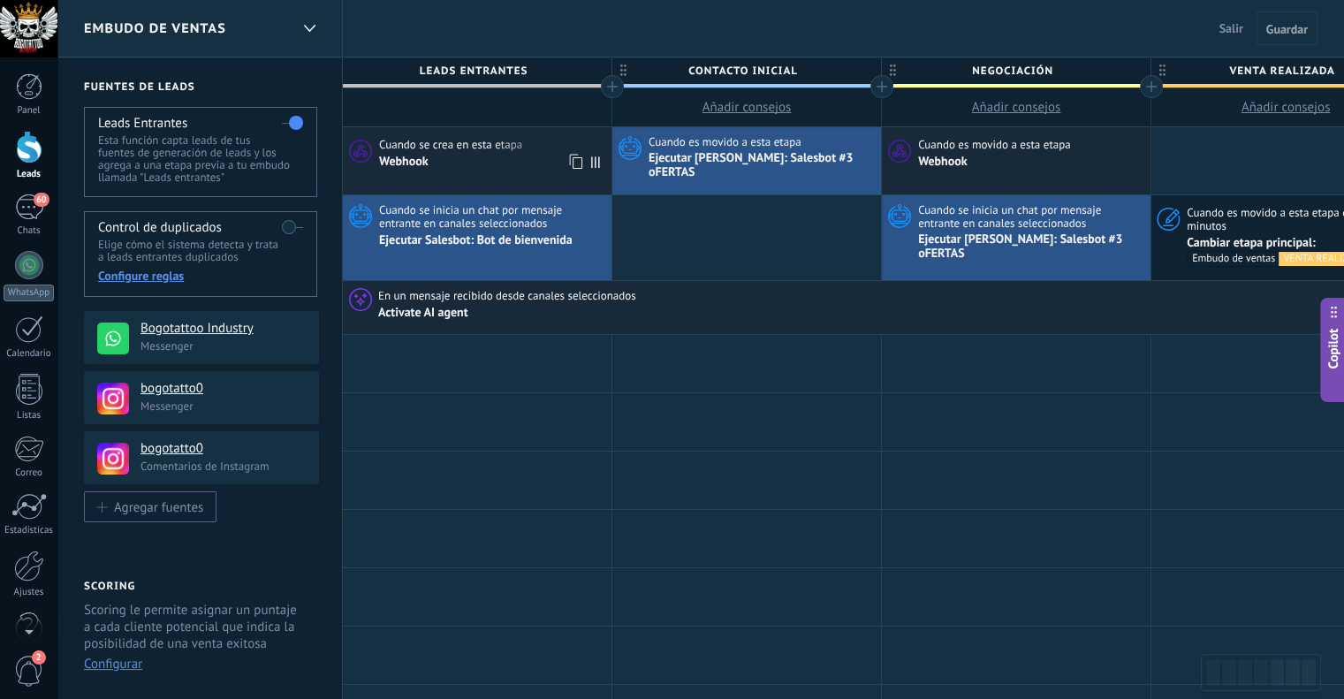
click at [551, 147] on div "Cuando se crea en esta etapa" at bounding box center [493, 145] width 228 height 16
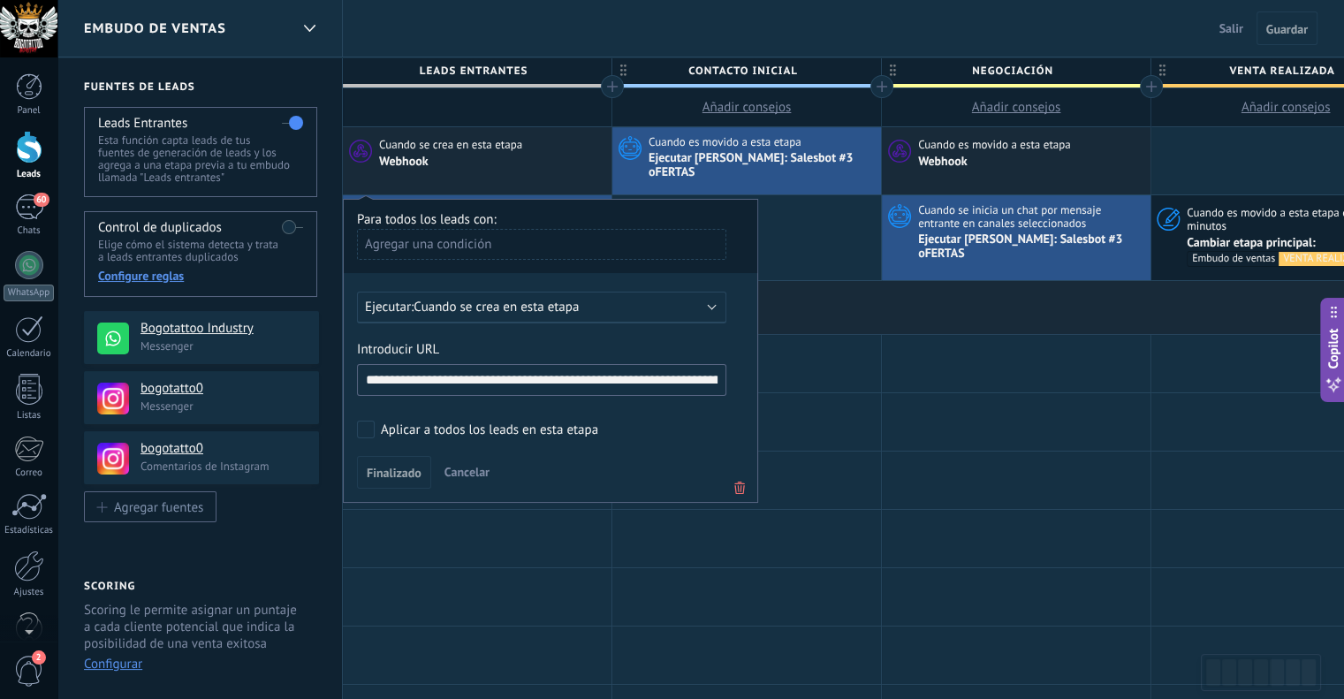
click at [739, 477] on icon at bounding box center [739, 487] width 19 height 21
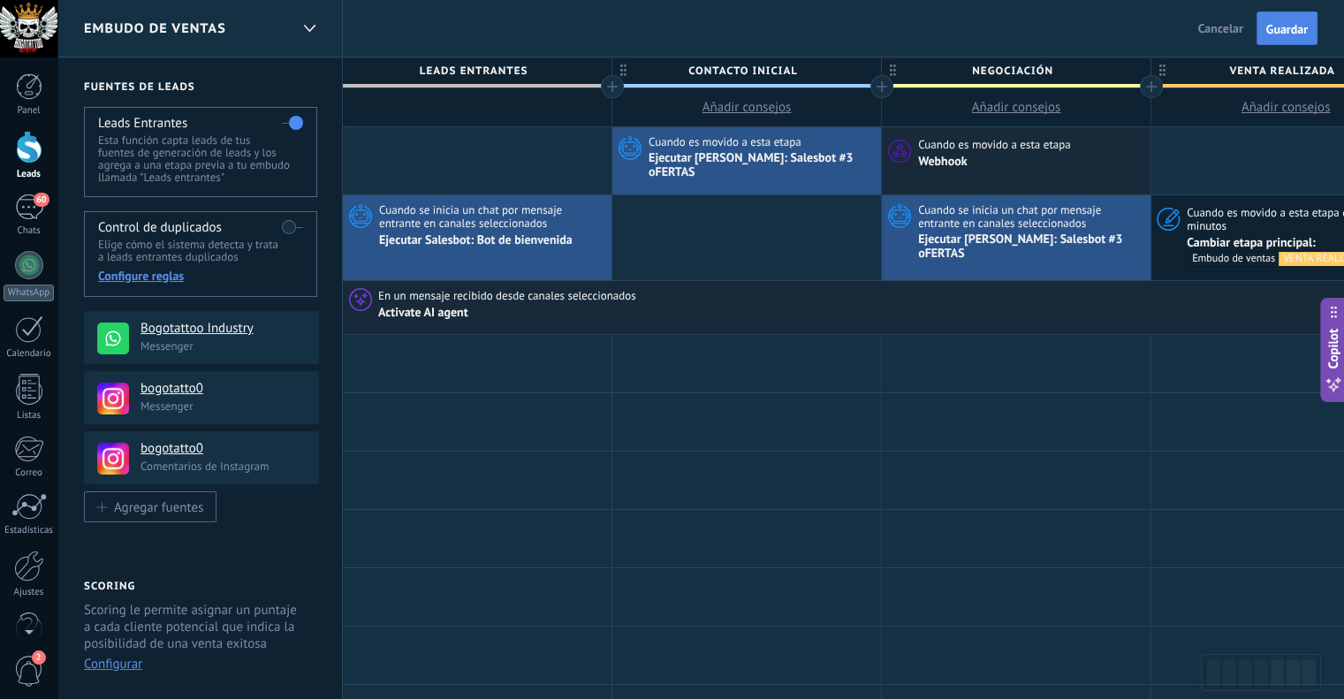
click at [1279, 19] on button "Guardar" at bounding box center [1286, 28] width 61 height 34
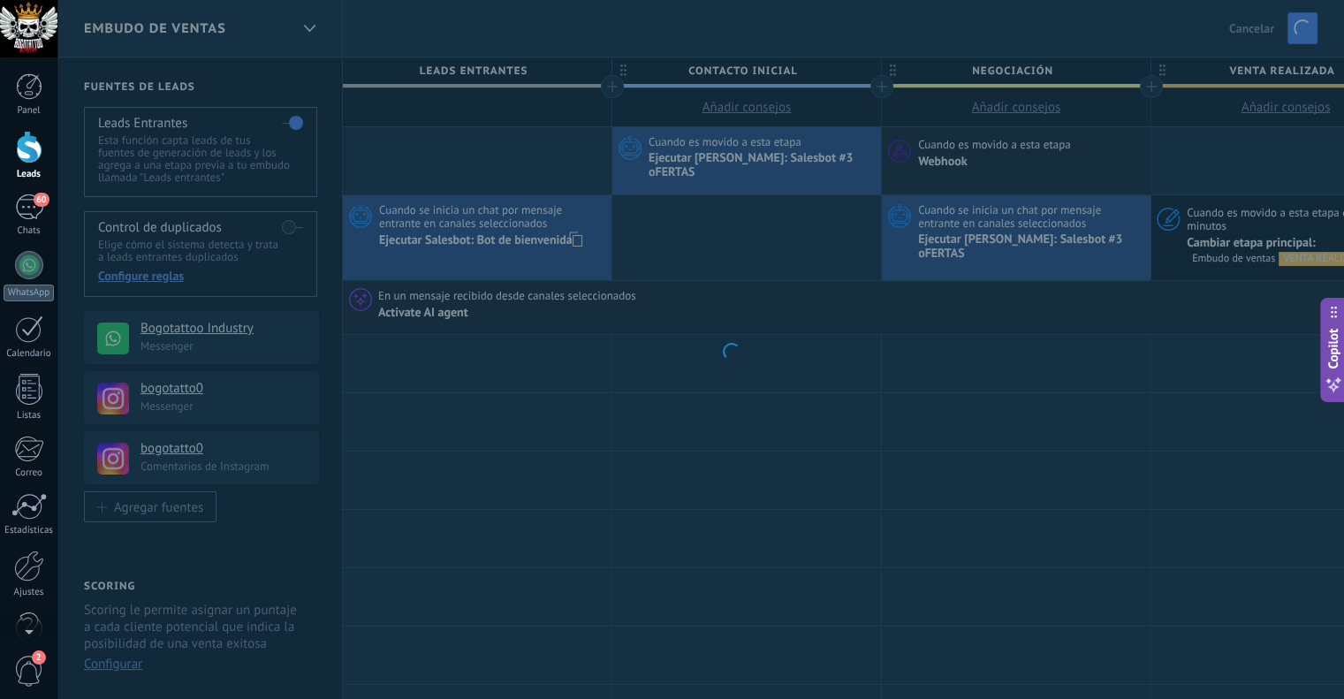
click at [452, 231] on body ".abccls-1,.abccls-2{fill-rule:evenodd}.abccls-2{fill:#fff} .abfcls-1{fill:none}…" at bounding box center [672, 349] width 1344 height 699
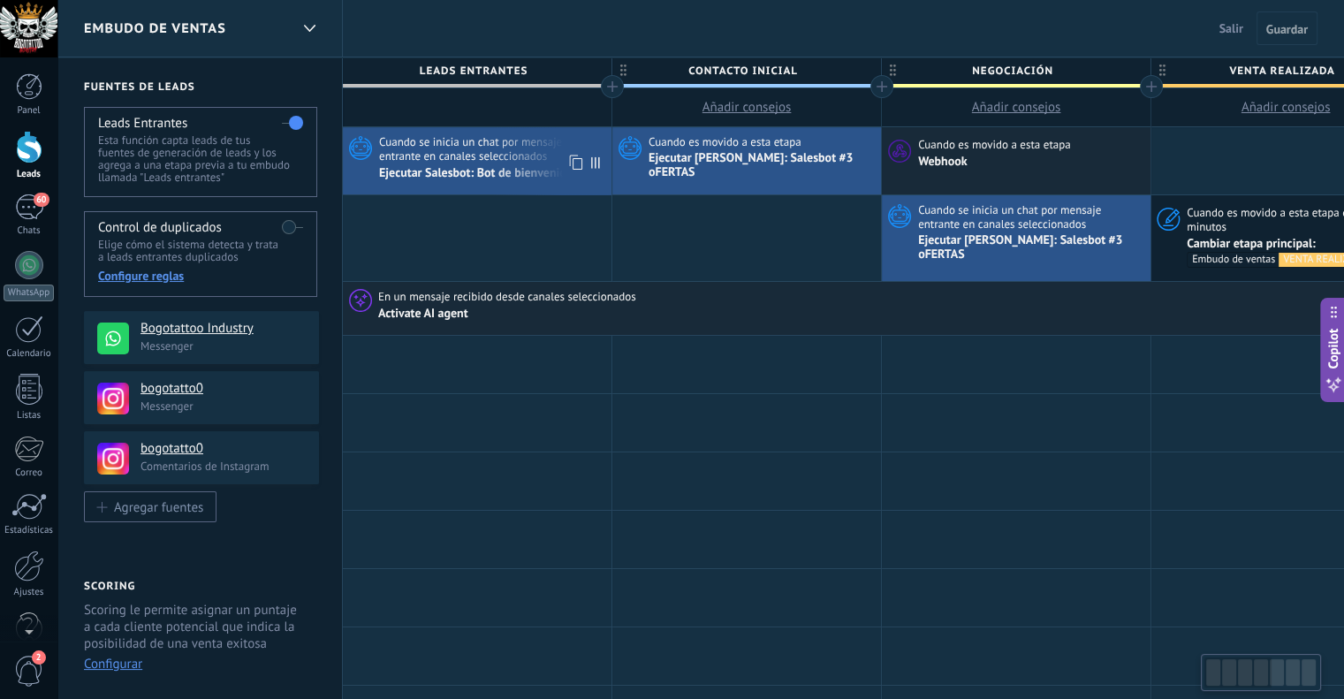
click at [476, 140] on span "Cuando se inicia un chat por mensaje entrante en canales seleccionados" at bounding box center [493, 148] width 228 height 29
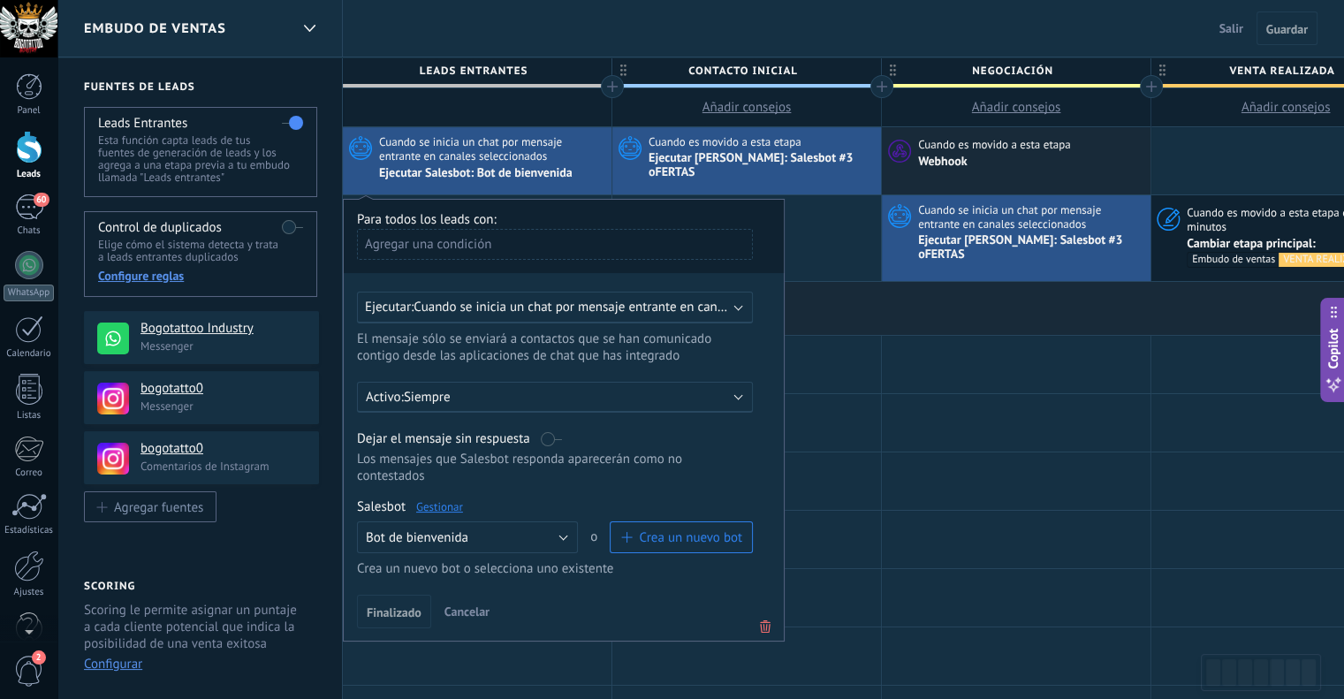
click at [537, 314] on span "Cuando se inicia un chat por mensaje entrante en canales seleccionados" at bounding box center [617, 307] width 408 height 17
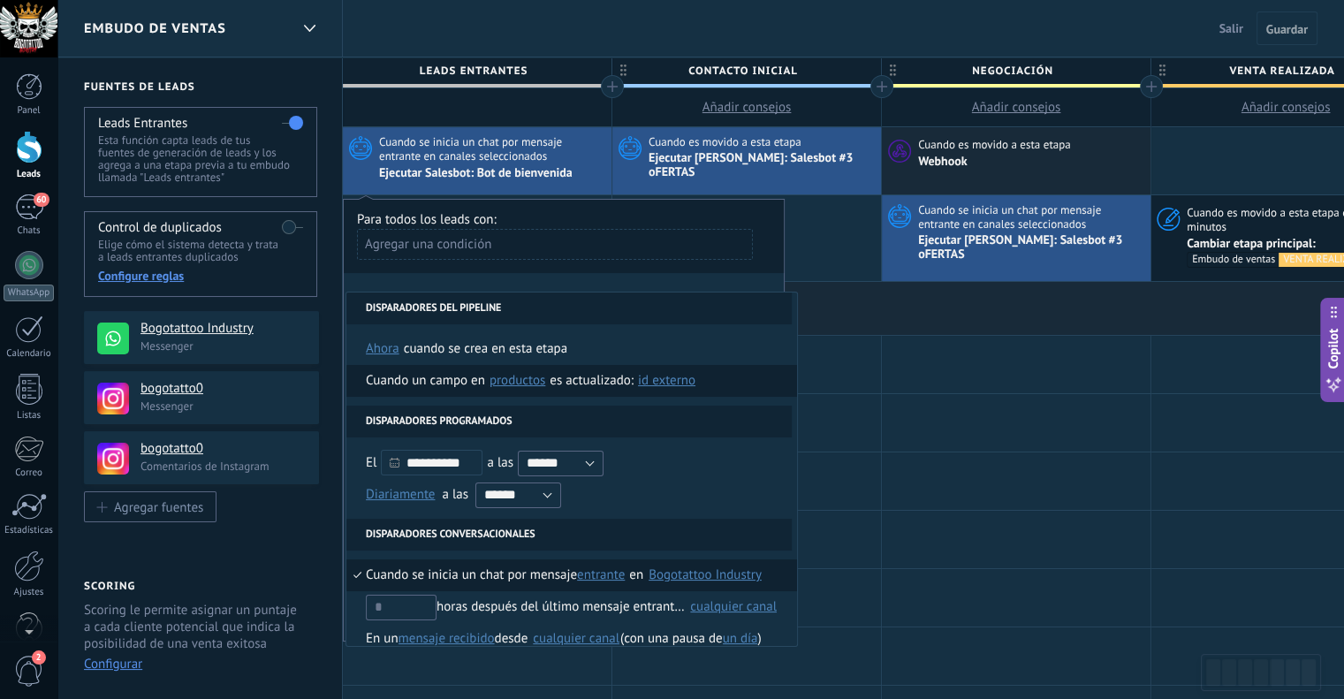
click at [664, 377] on span "ID externo" at bounding box center [666, 380] width 57 height 17
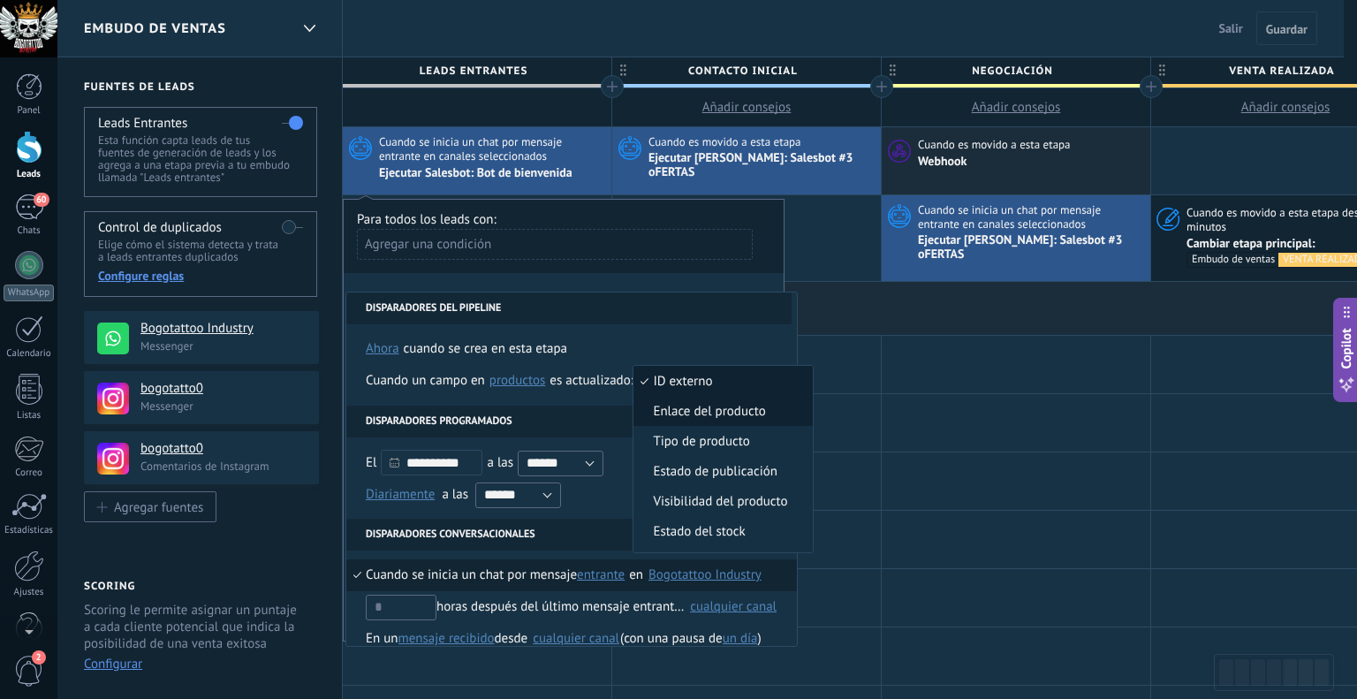
click at [702, 412] on span "Enlace del producto" at bounding box center [713, 411] width 161 height 17
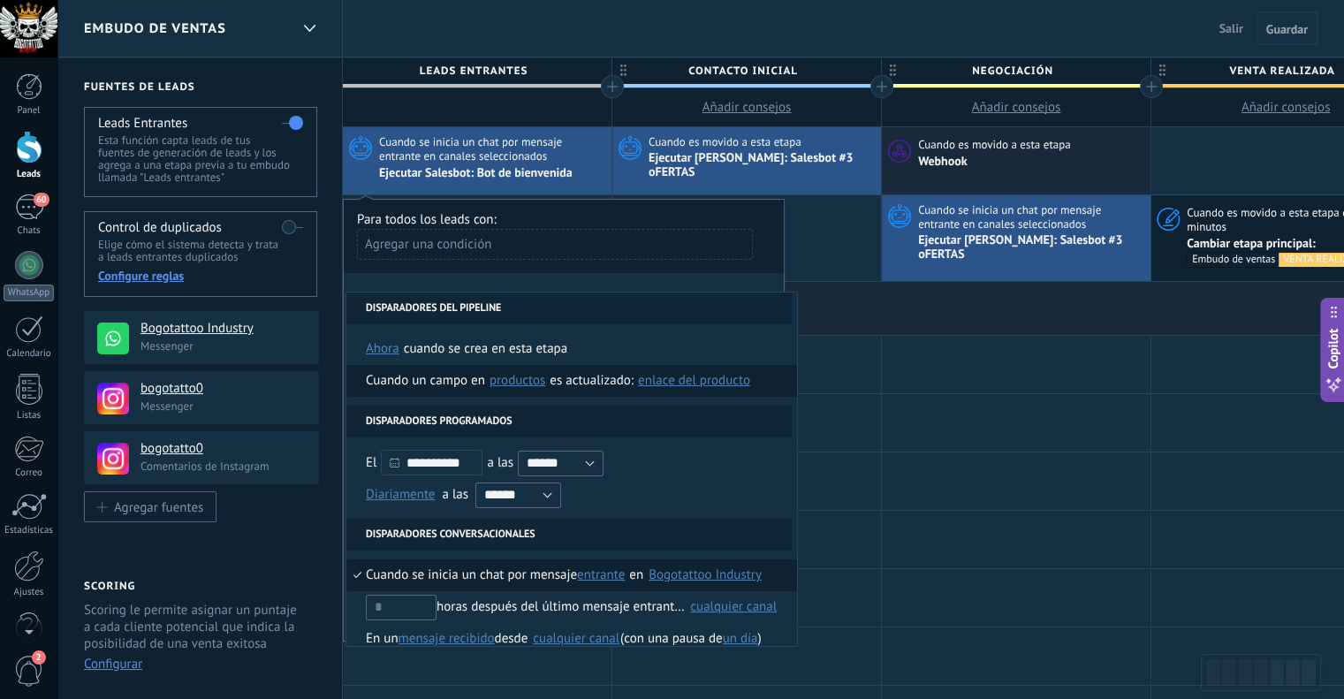
click at [537, 381] on span "Productos" at bounding box center [517, 380] width 56 height 17
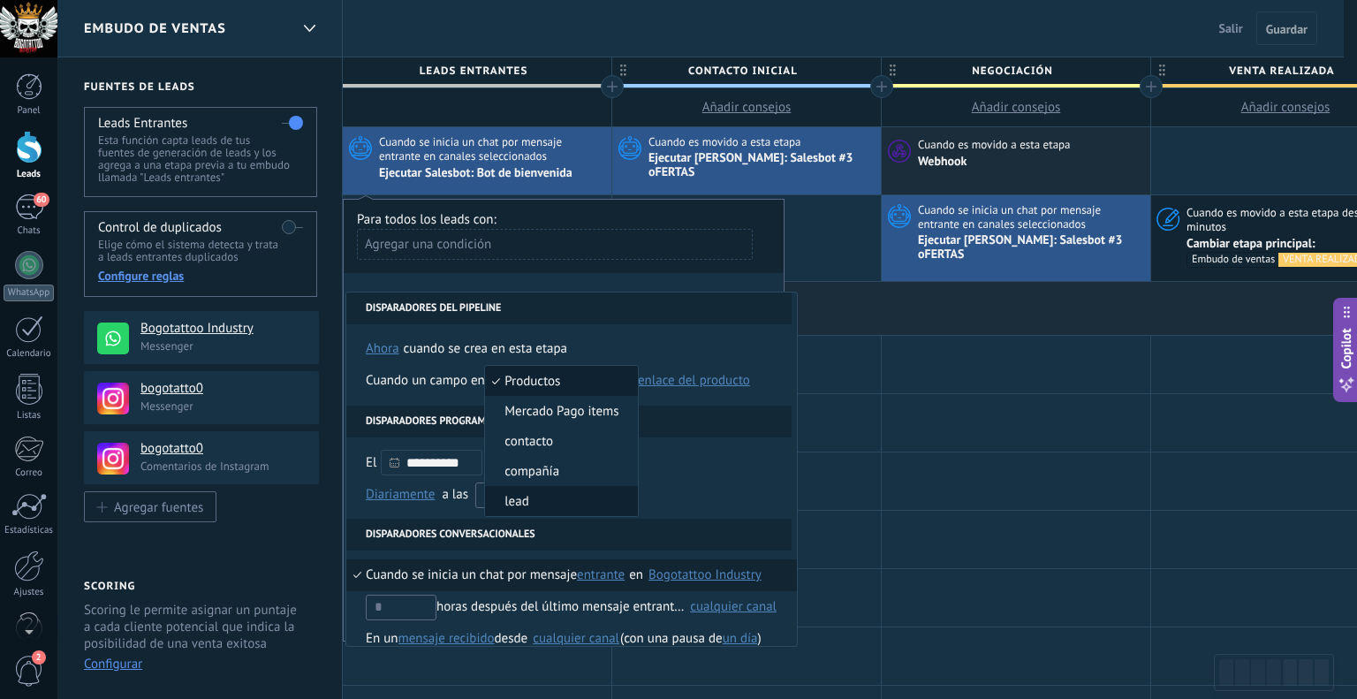
click at [552, 495] on span "lead" at bounding box center [551, 501] width 133 height 17
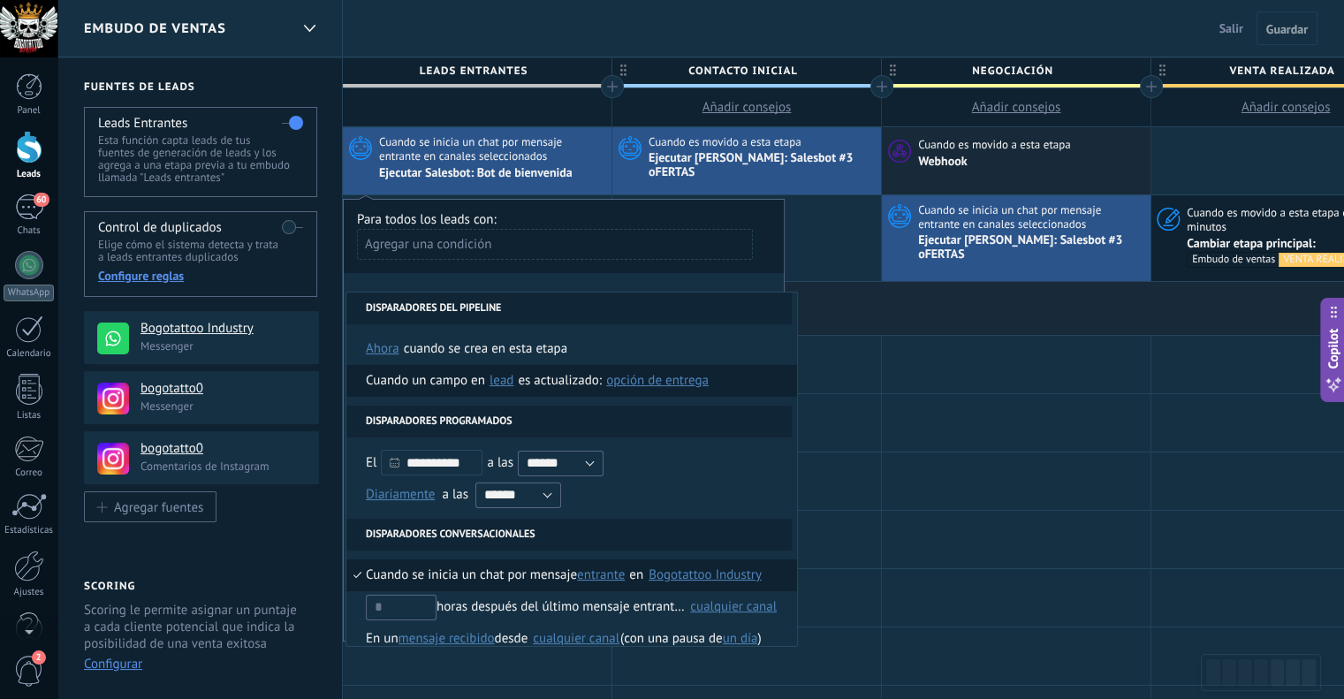
click at [627, 384] on span "Opción de entrega" at bounding box center [657, 380] width 102 height 17
click at [502, 374] on span "lead" at bounding box center [501, 380] width 25 height 17
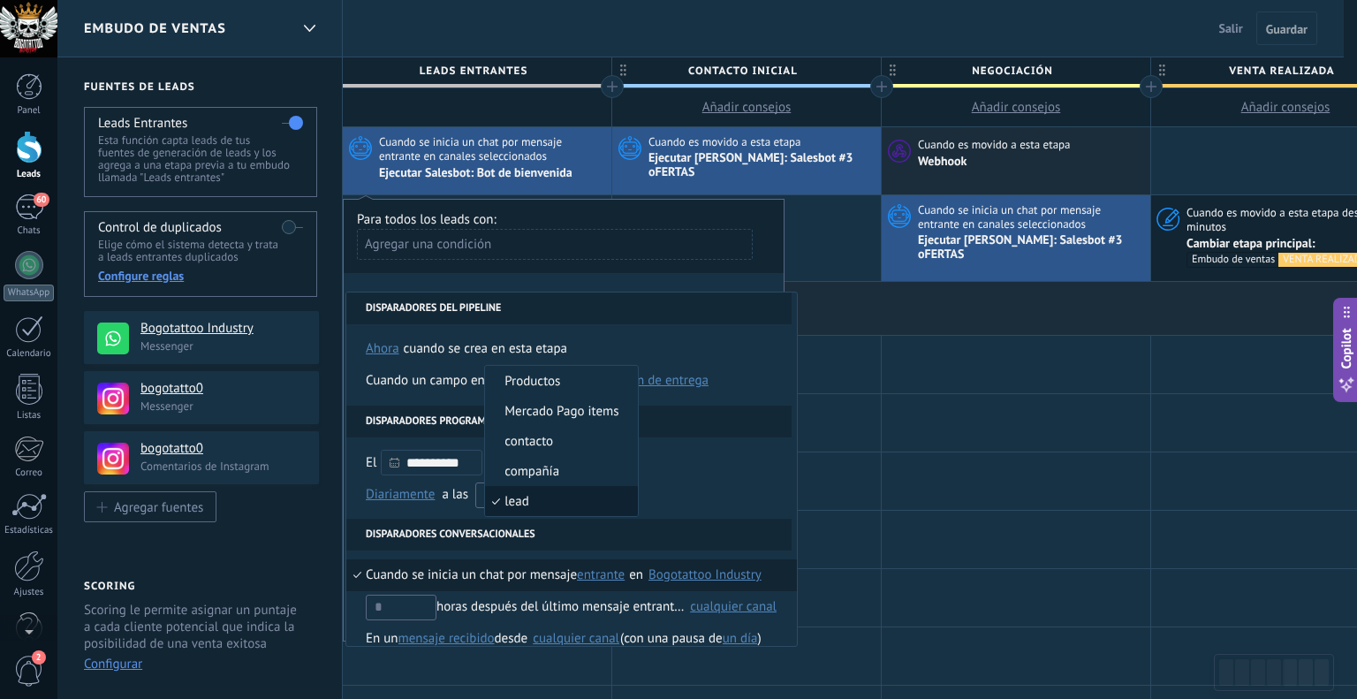
click at [565, 439] on span "contacto" at bounding box center [551, 441] width 133 height 17
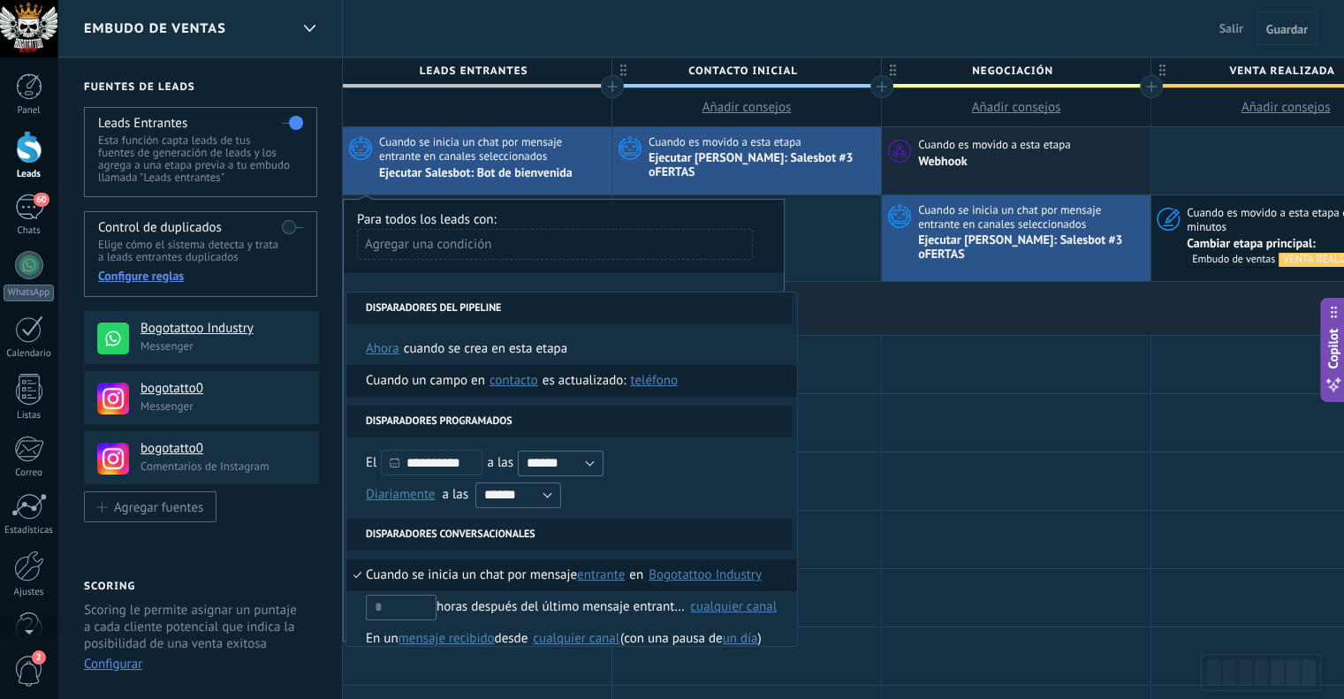
click at [638, 383] on span "Teléfono" at bounding box center [653, 380] width 47 height 17
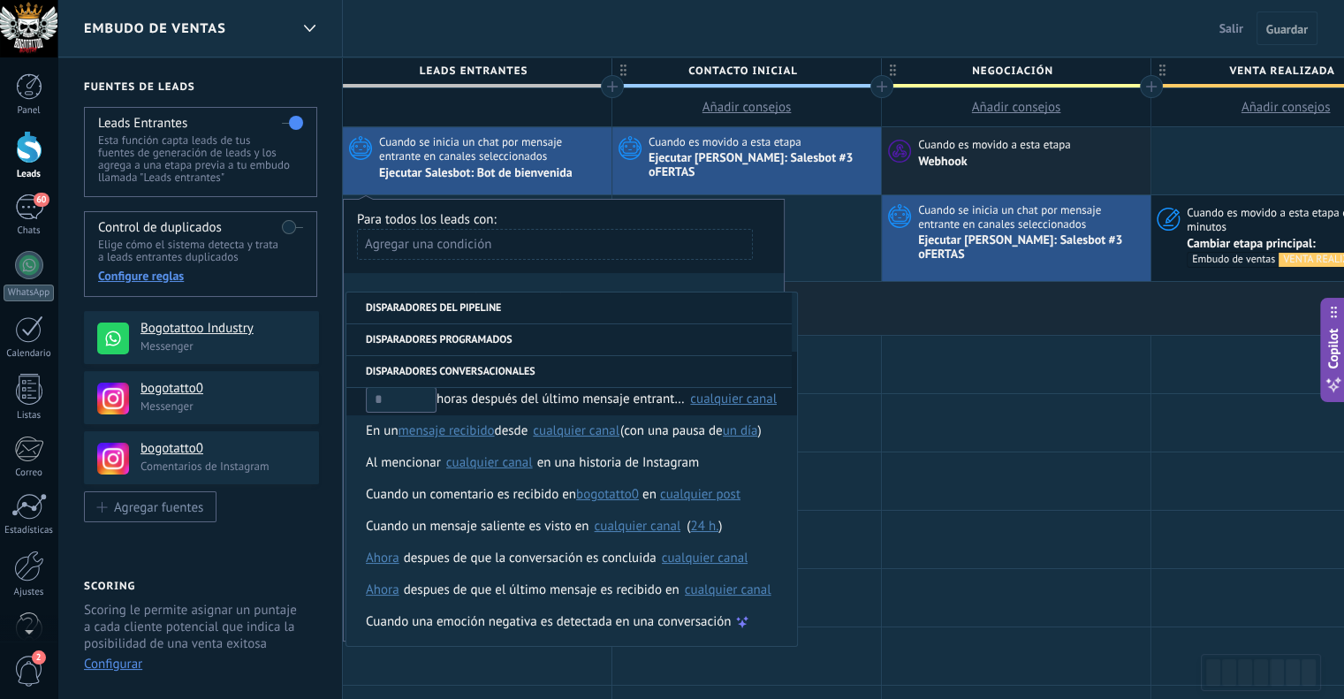
scroll to position [208, 0]
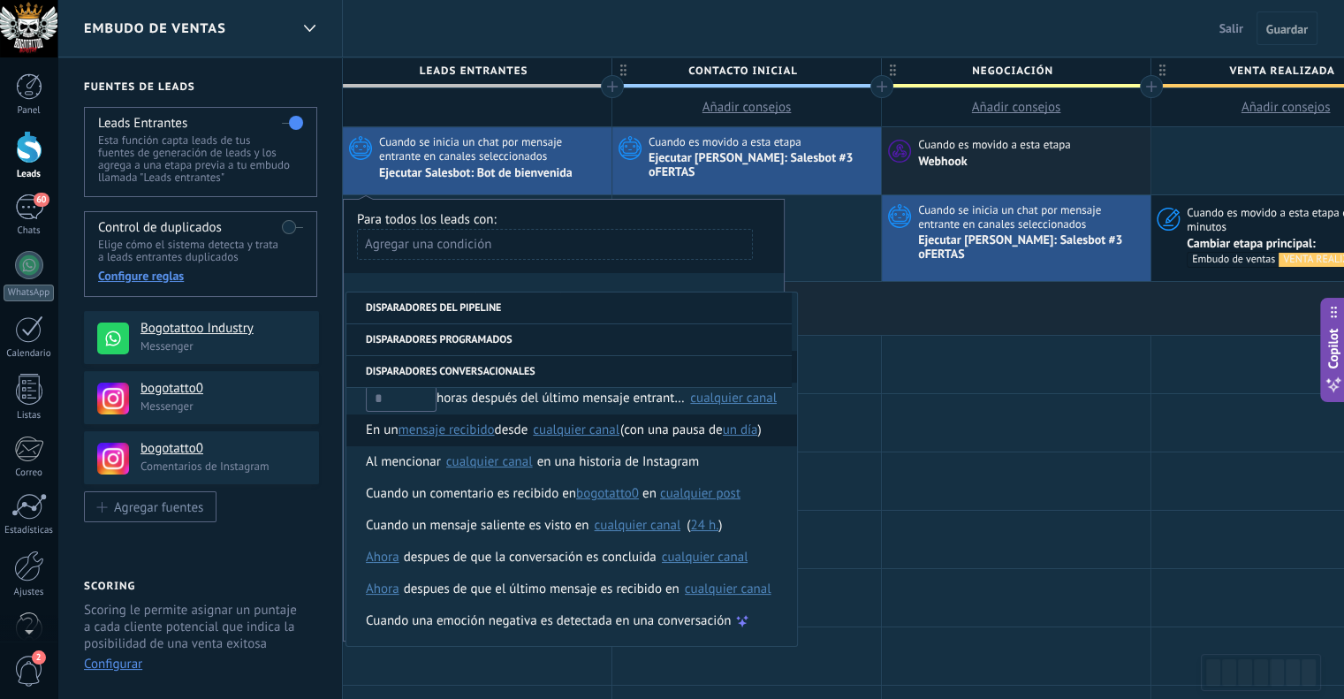
click at [481, 432] on span "mensaje recibido" at bounding box center [446, 429] width 96 height 17
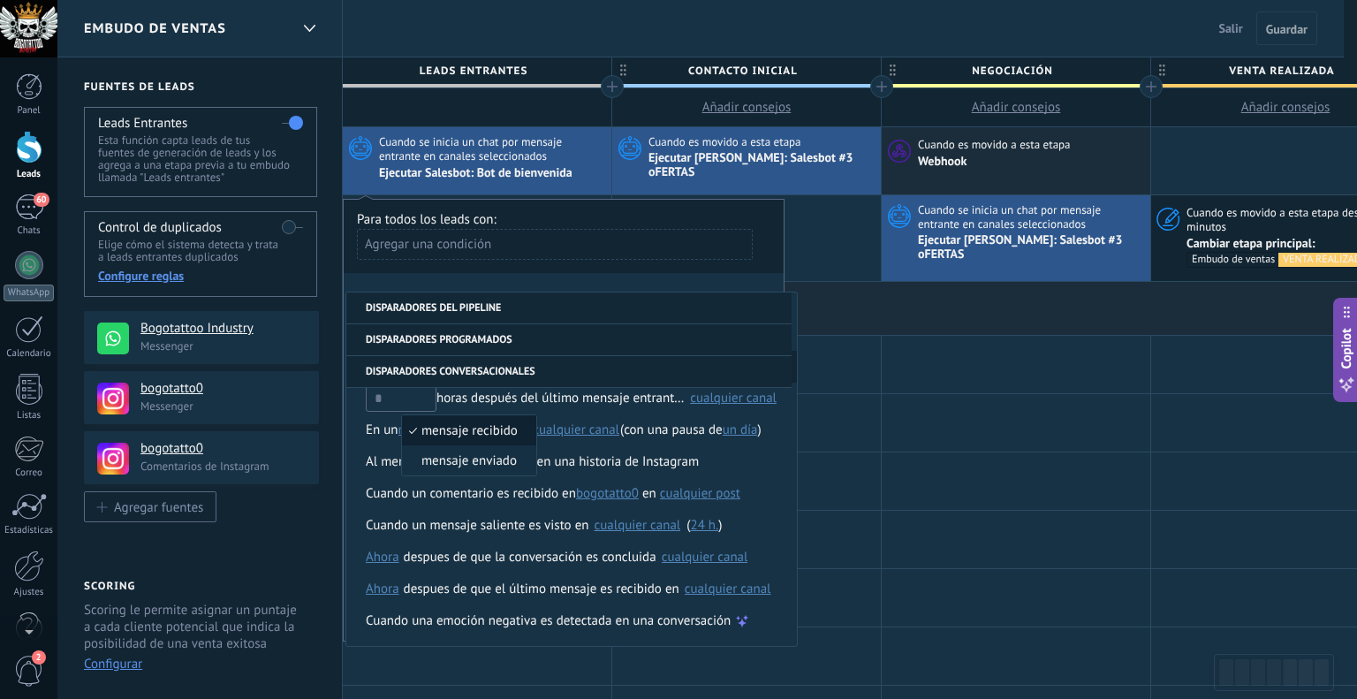
click at [484, 437] on span "mensaje recibido" at bounding box center [460, 430] width 116 height 17
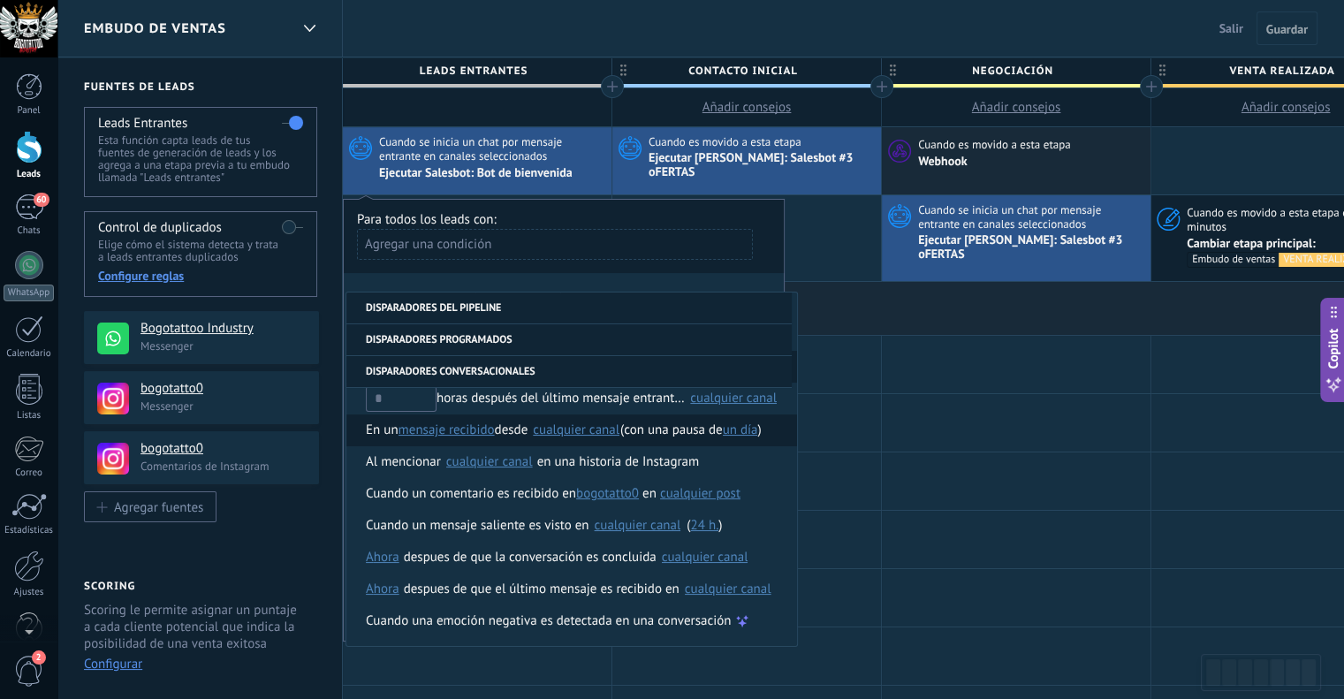
click at [574, 433] on div "cualquier canal" at bounding box center [576, 429] width 87 height 13
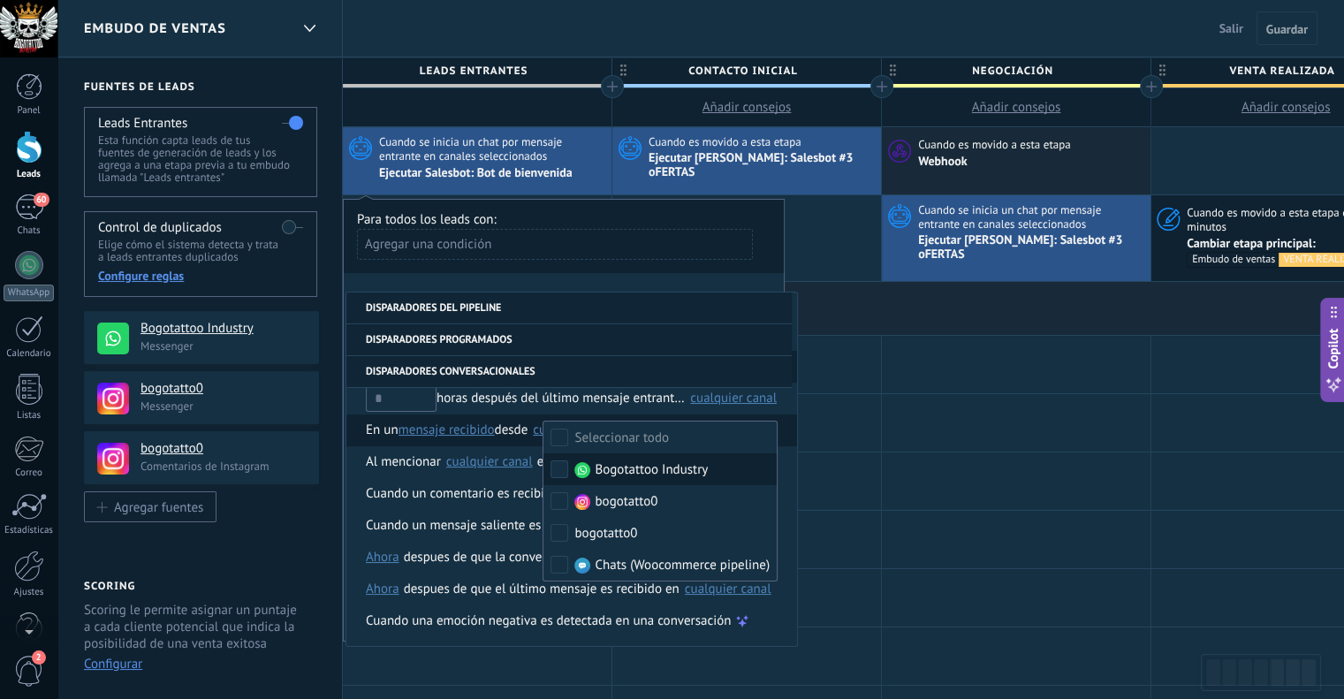
click at [553, 458] on label "Bogotattoo Industry" at bounding box center [659, 469] width 233 height 32
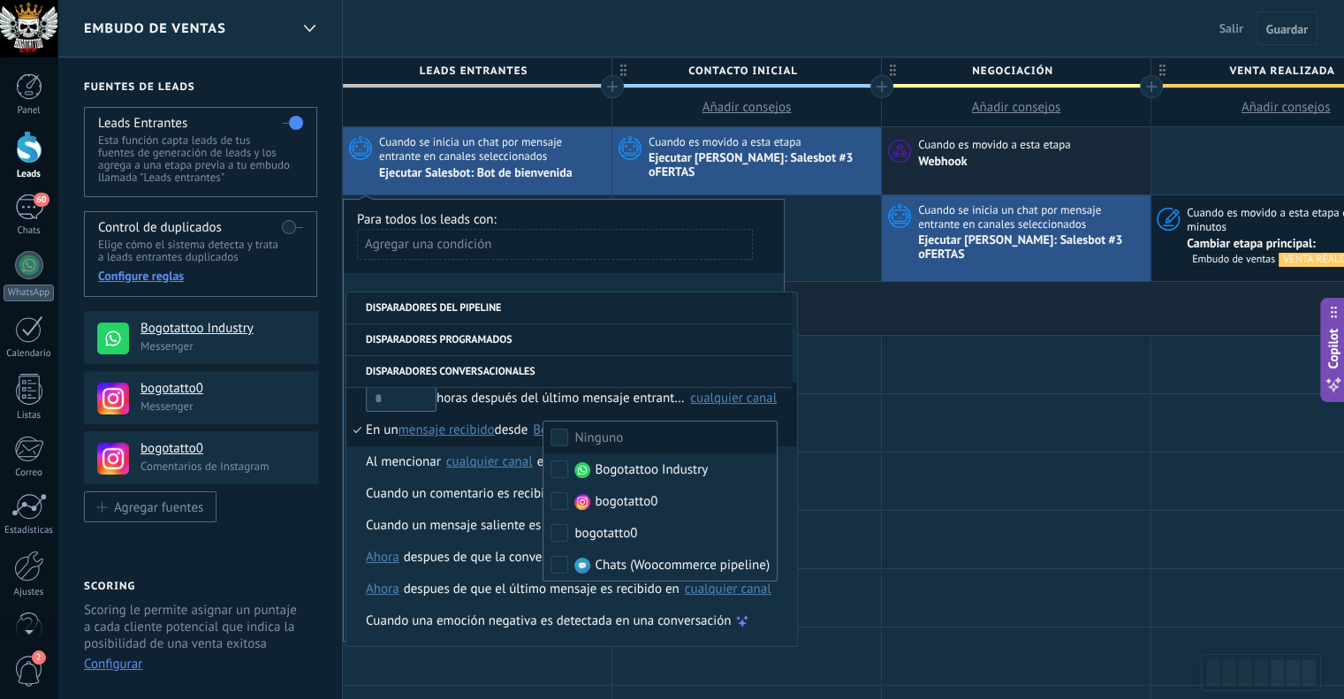
click at [776, 405] on li "horas después del último mensaje entrante en Seleccionar todo Bogotattoo Indust…" at bounding box center [571, 398] width 450 height 32
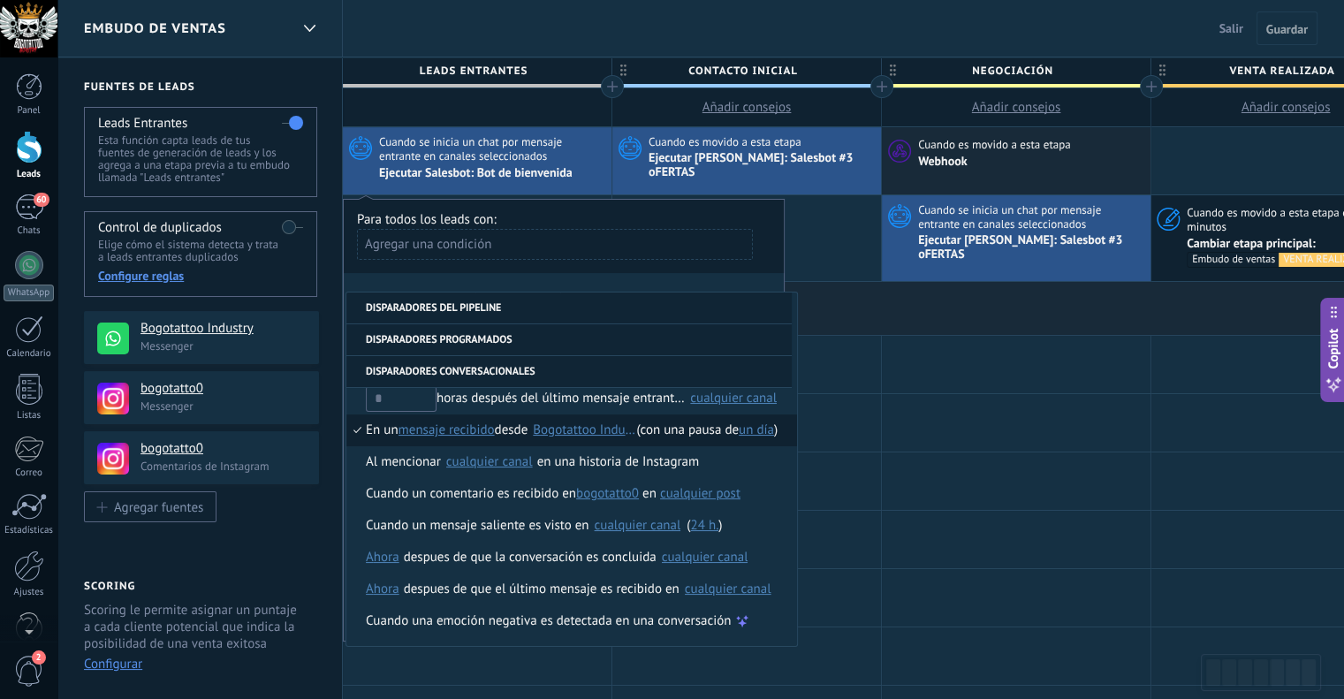
click at [758, 211] on div "Para todos los leads con: Agregar una condición" at bounding box center [563, 242] width 413 height 62
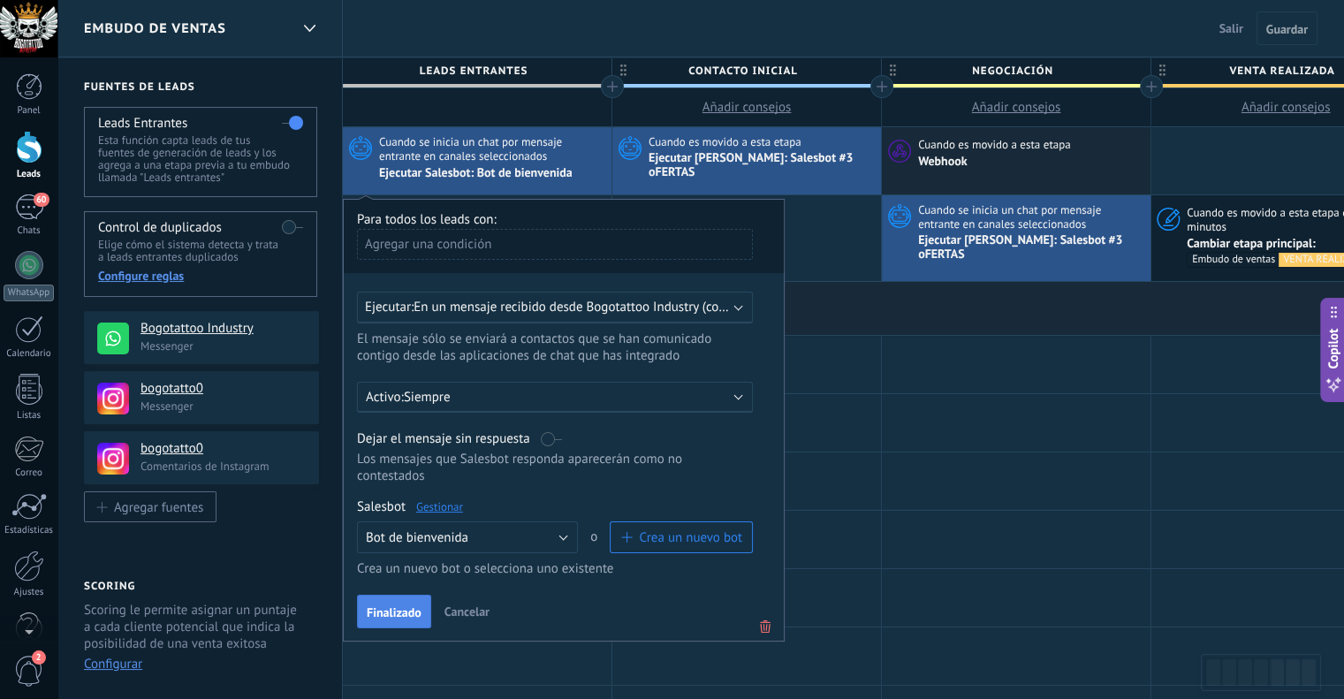
click at [402, 606] on span "Finalizado" at bounding box center [394, 612] width 55 height 12
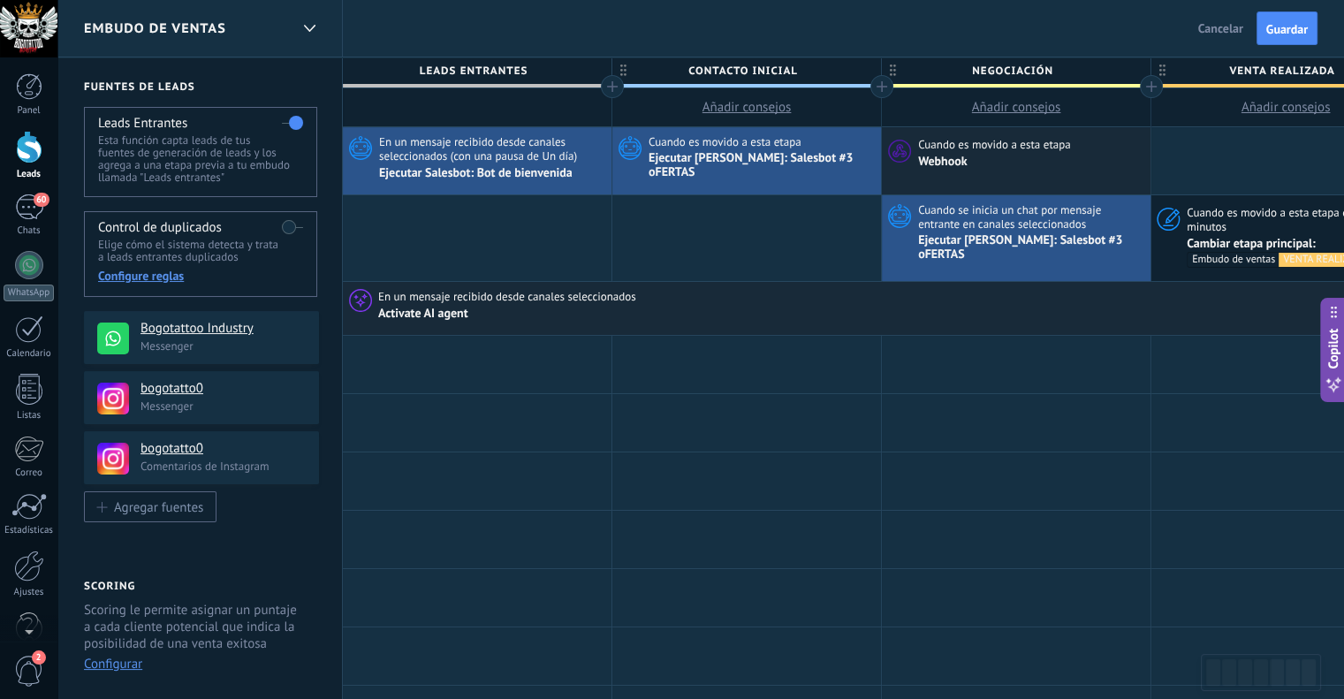
click at [760, 109] on span "Añadir consejos" at bounding box center [746, 107] width 89 height 17
type textarea "**********"
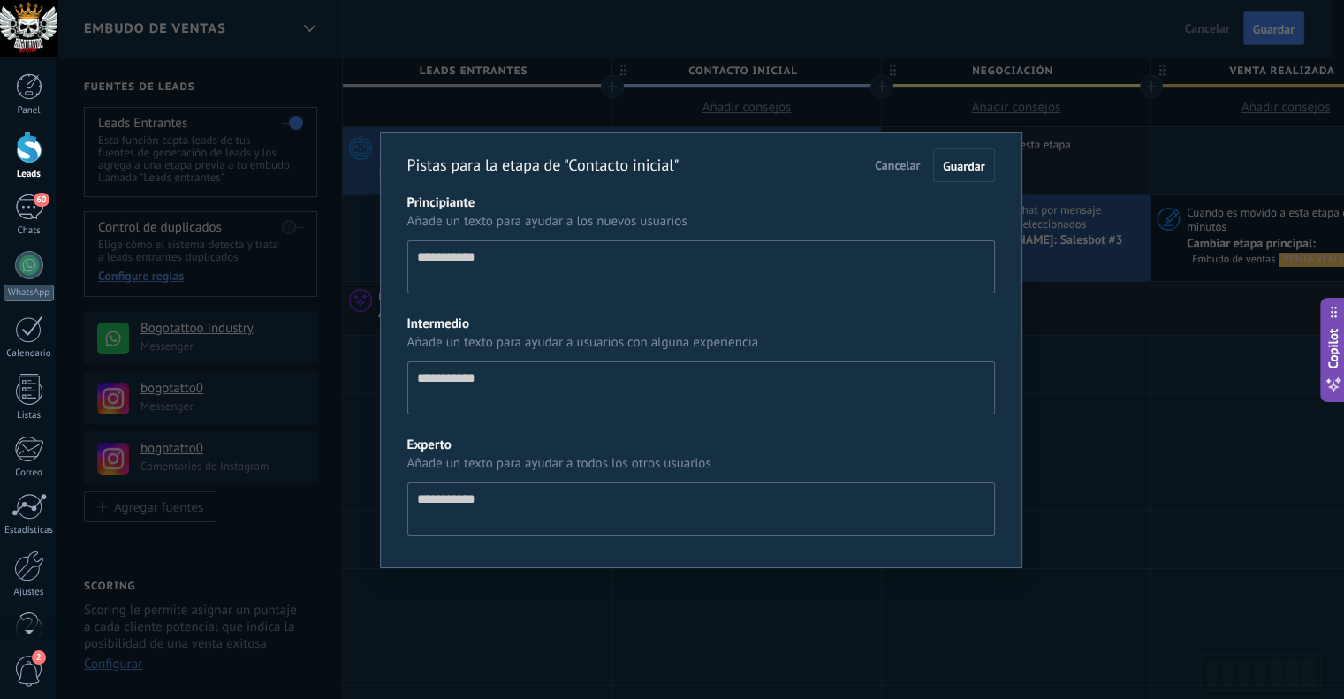
scroll to position [17, 0]
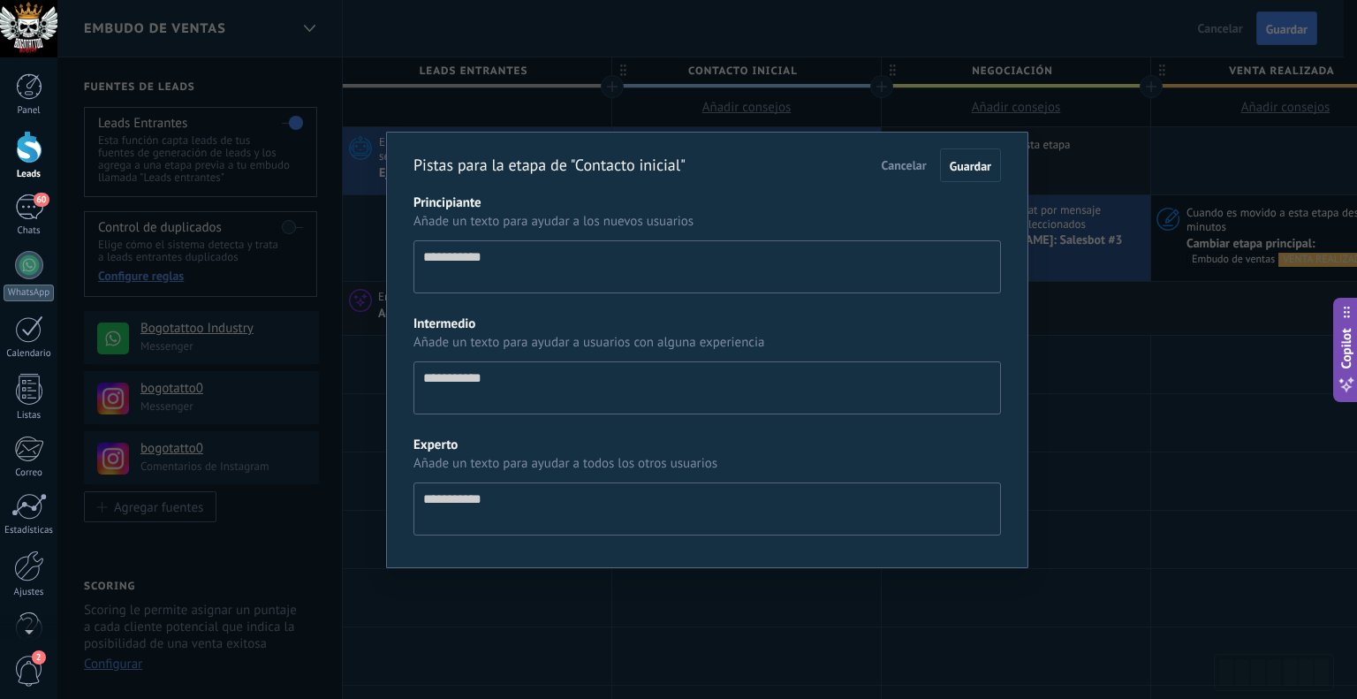
click at [897, 172] on button "Cancelar" at bounding box center [904, 165] width 63 height 30
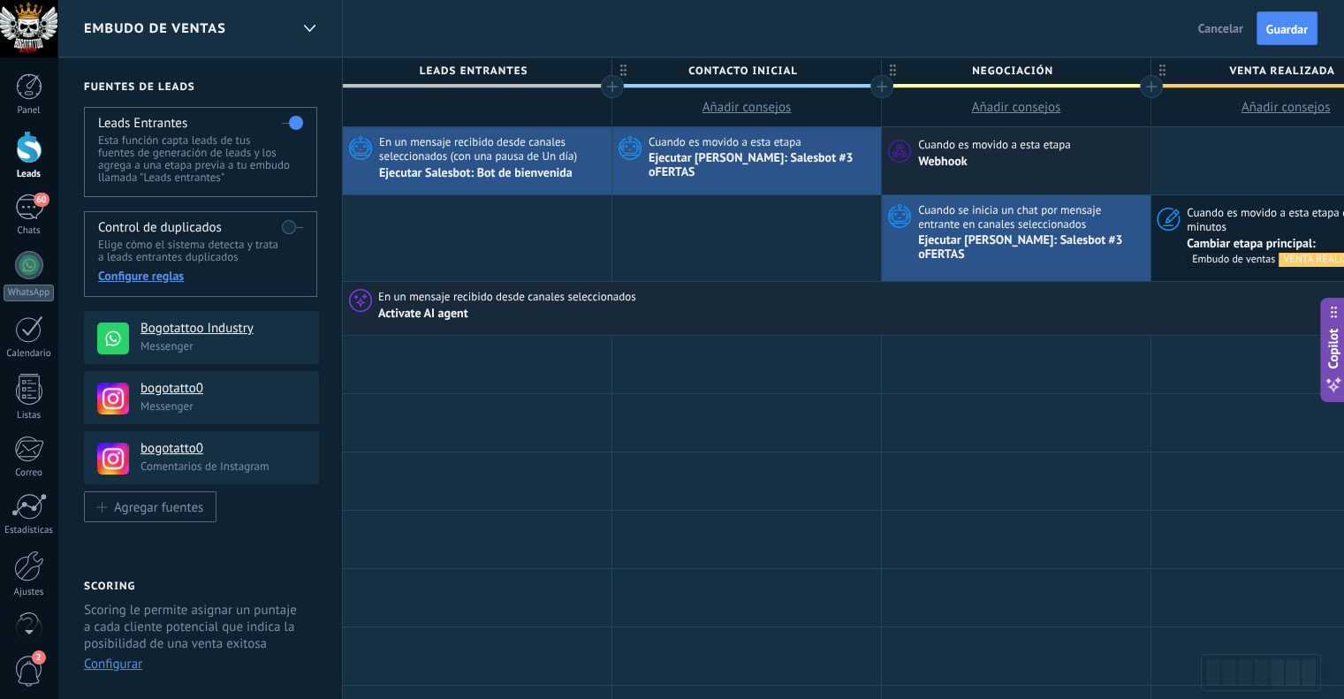
scroll to position [0, 0]
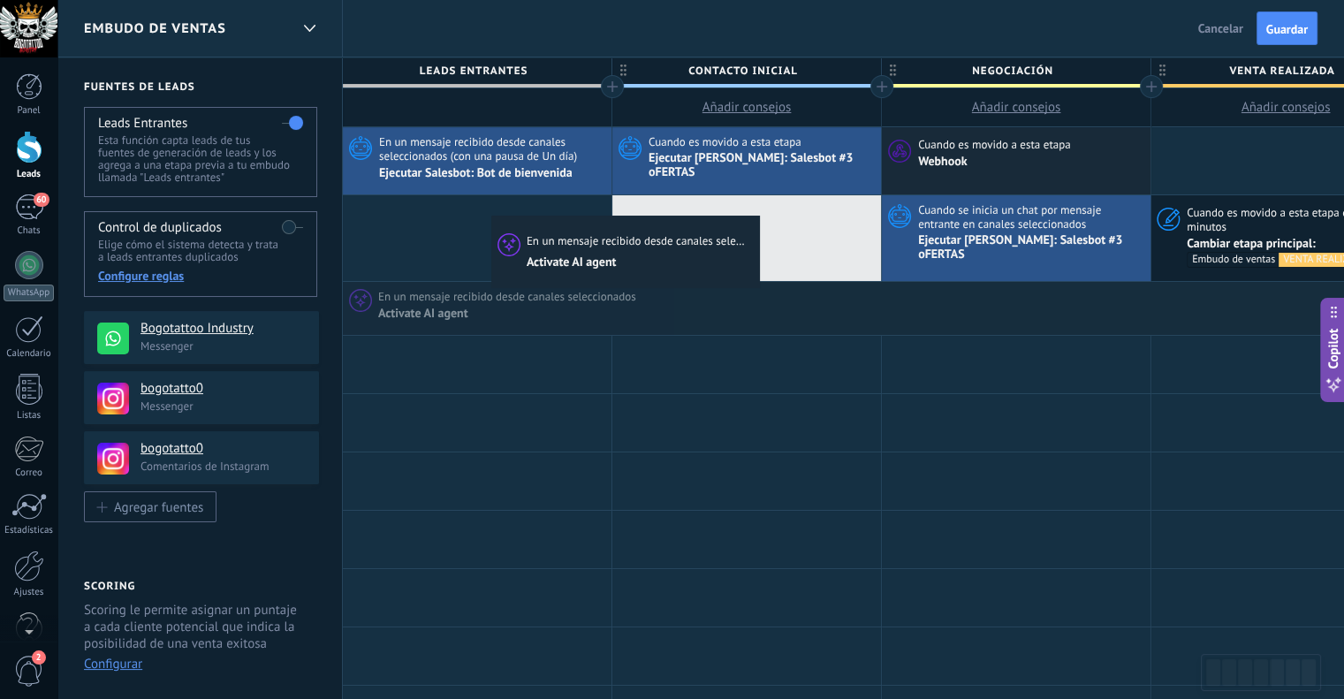
drag, startPoint x: 497, startPoint y: 314, endPoint x: 495, endPoint y: 219, distance: 94.6
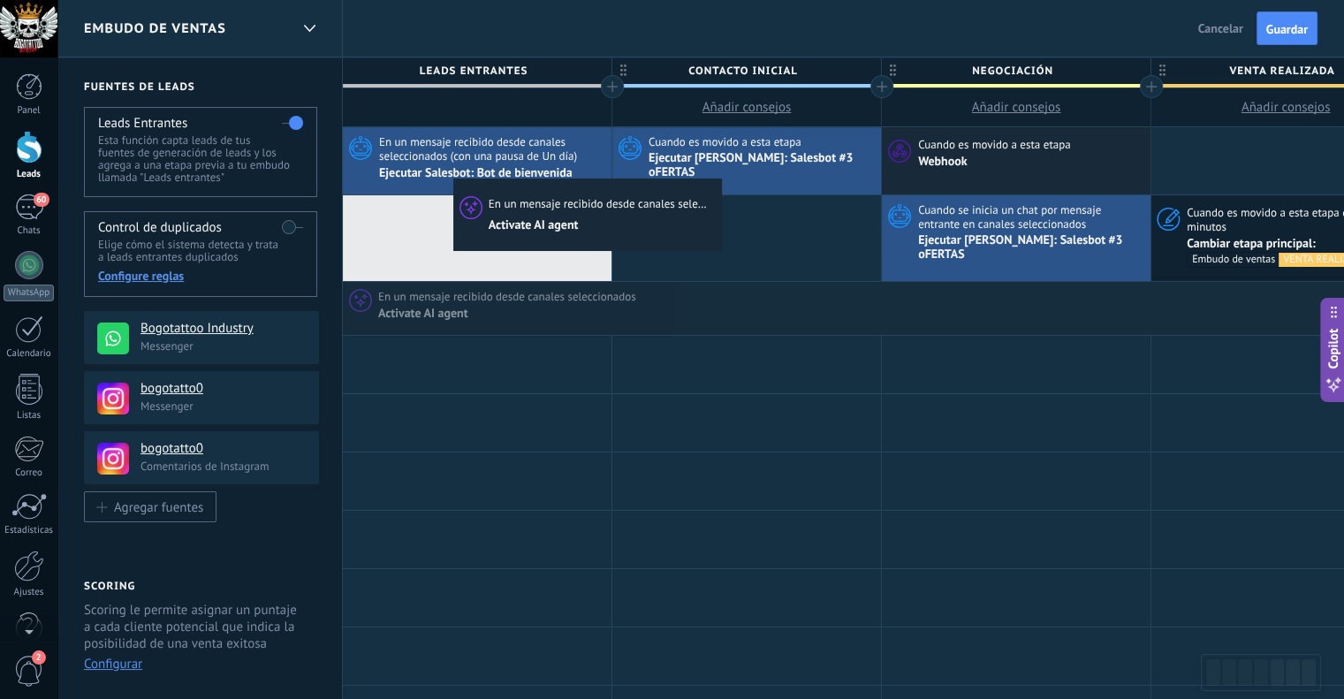
drag, startPoint x: 499, startPoint y: 302, endPoint x: 457, endPoint y: 182, distance: 127.4
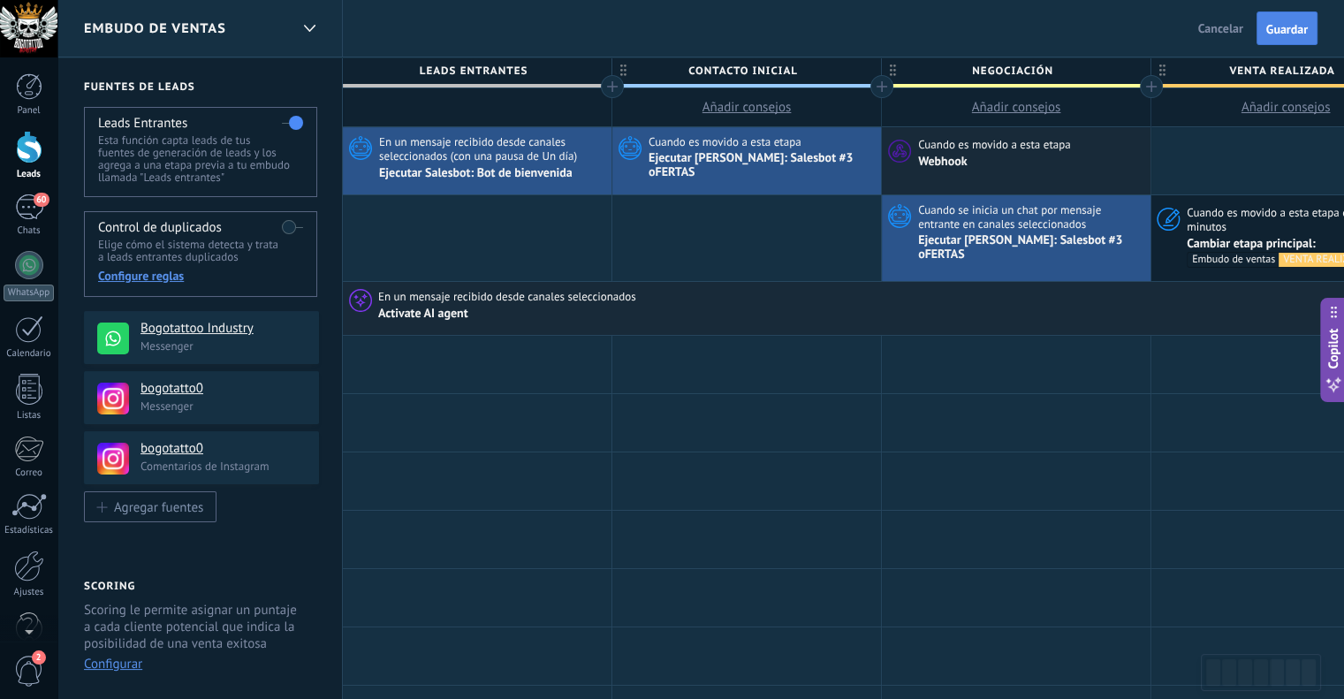
click at [1300, 27] on span "Guardar" at bounding box center [1287, 29] width 42 height 12
click at [440, 308] on div "Activate AI agent" at bounding box center [424, 314] width 93 height 16
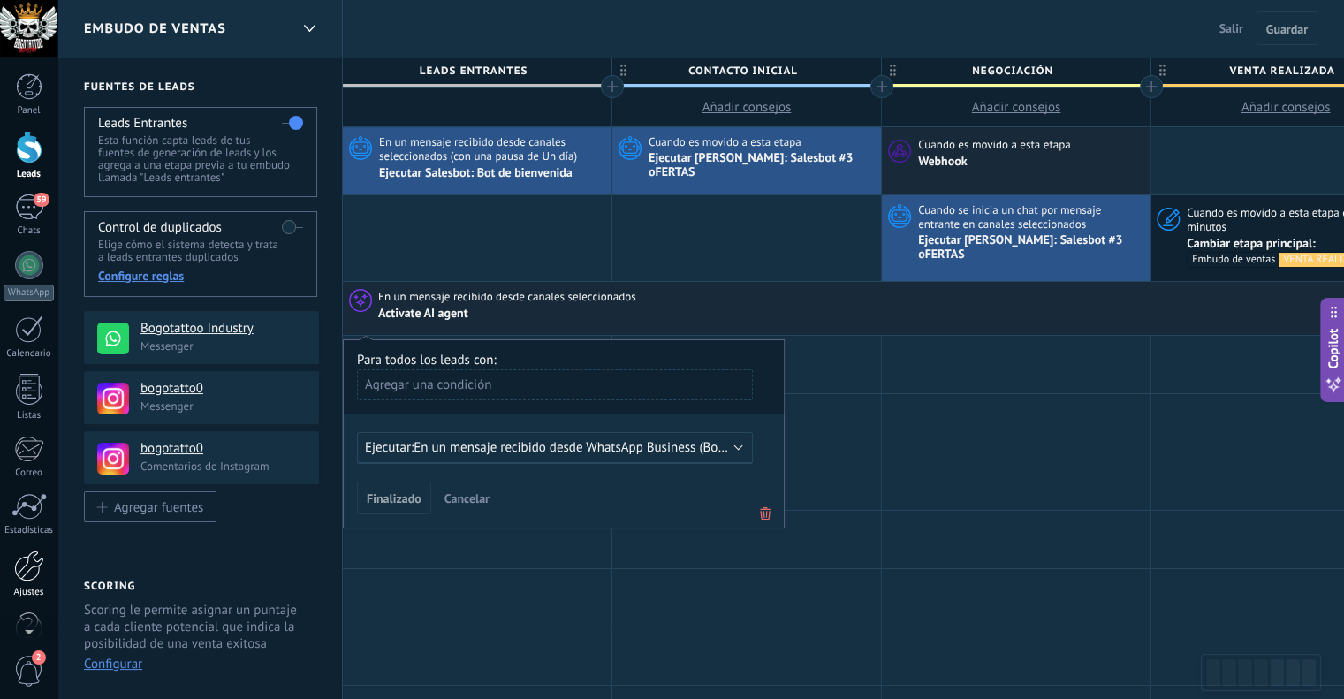
click at [35, 568] on div at bounding box center [29, 565] width 30 height 31
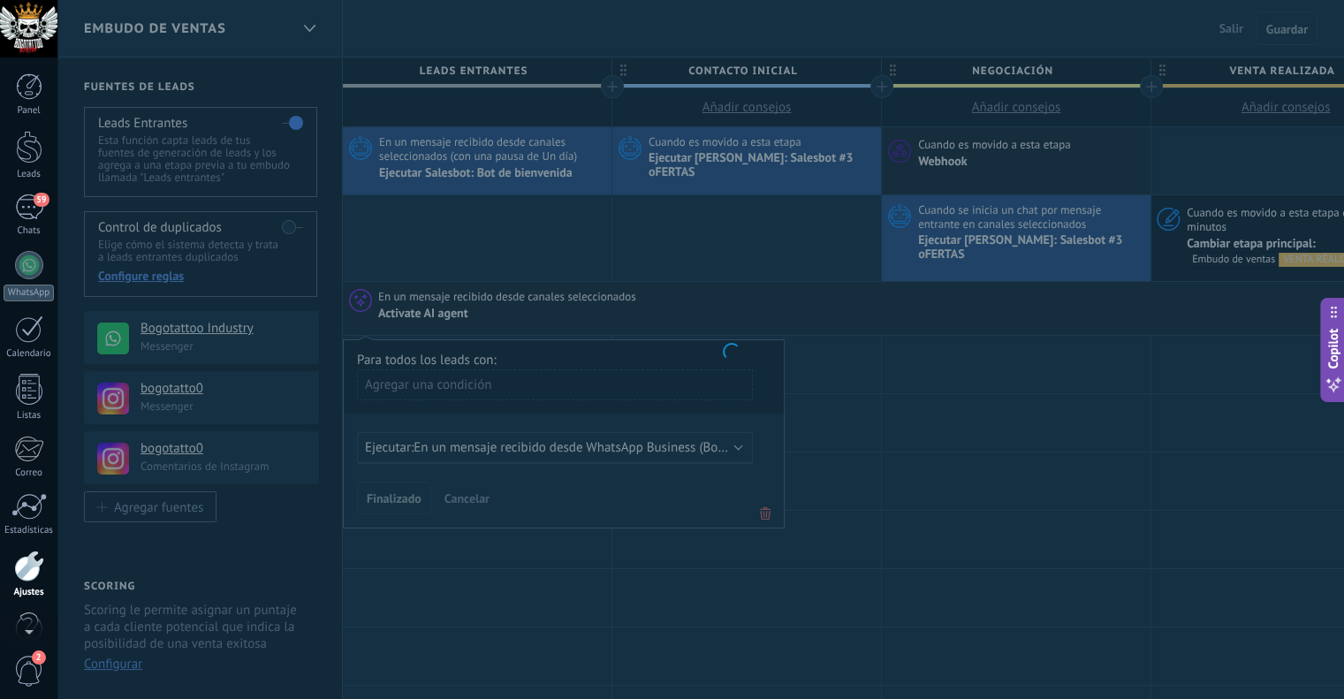
scroll to position [35, 0]
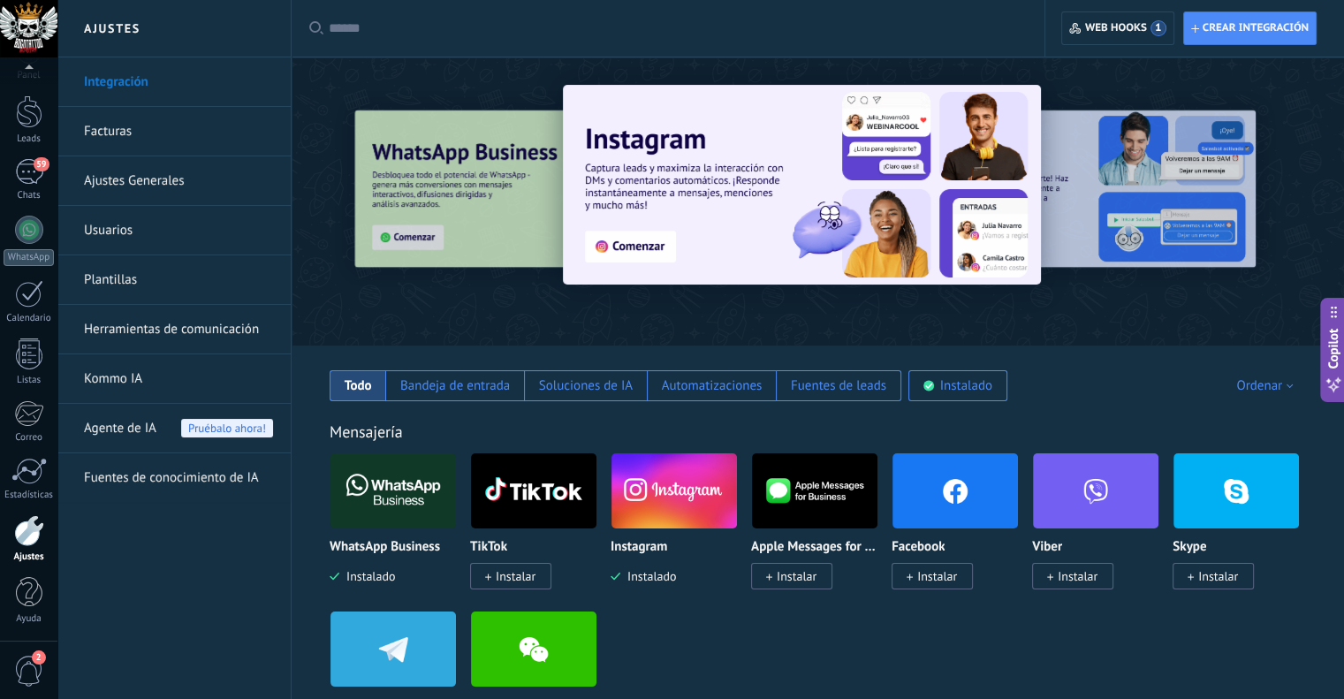
click at [159, 337] on link "Herramientas de comunicación" at bounding box center [178, 329] width 189 height 49
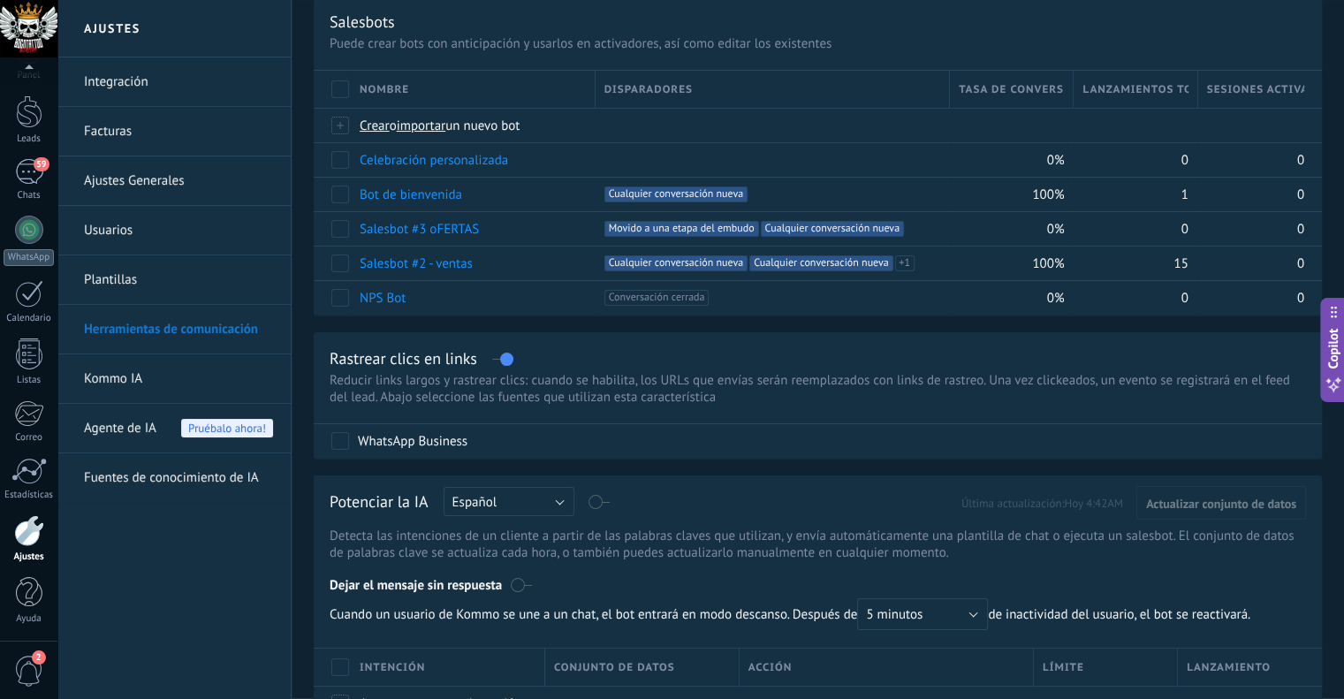
scroll to position [88, 0]
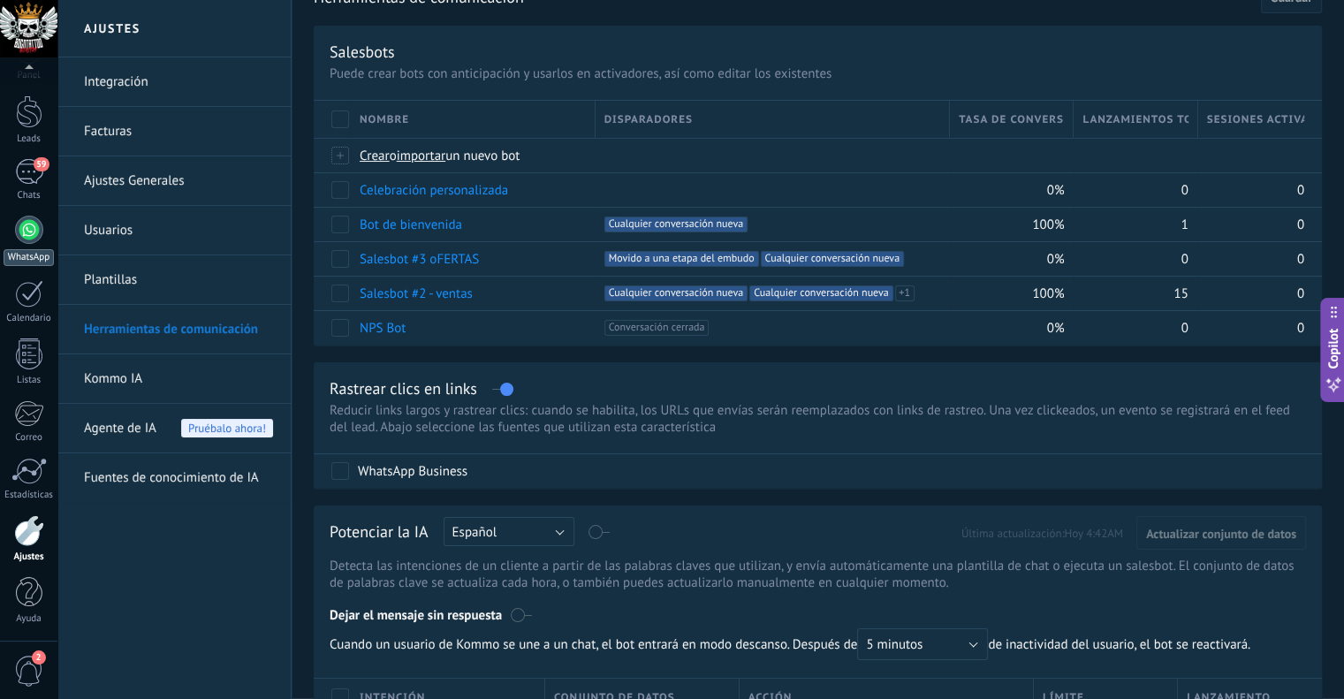
click at [22, 237] on div at bounding box center [29, 230] width 28 height 28
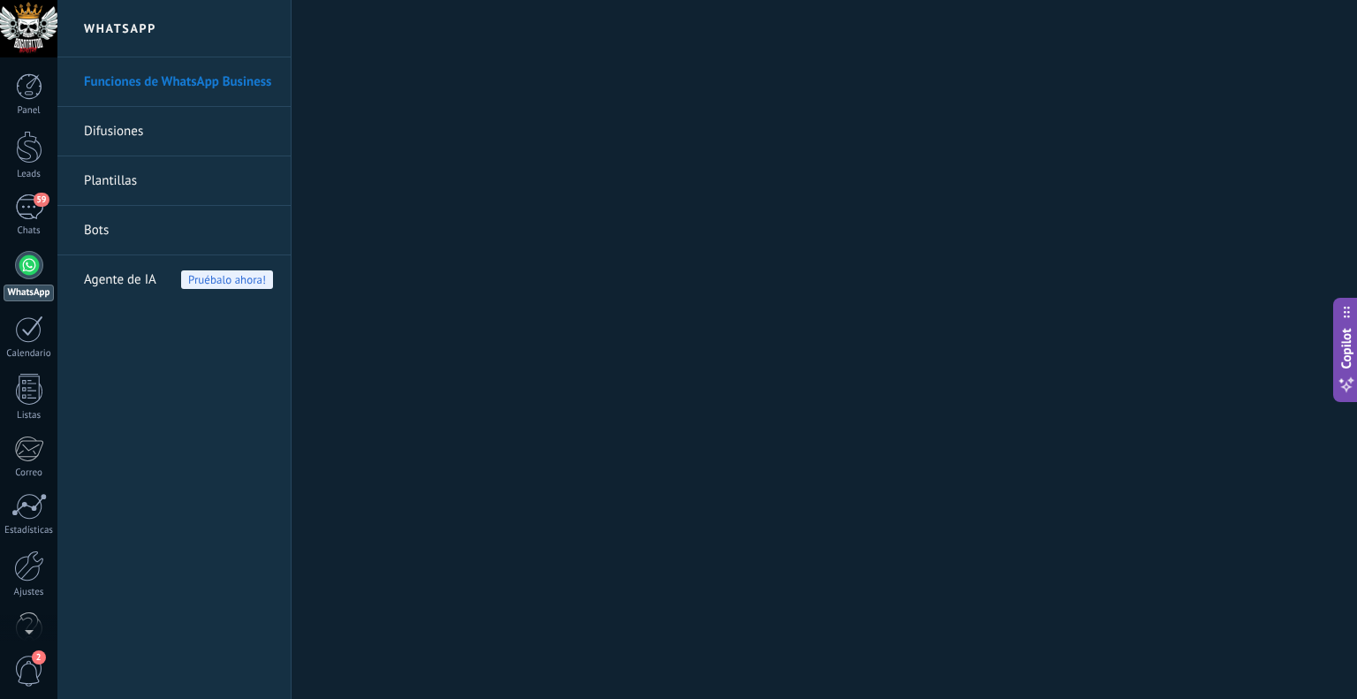
click at [127, 141] on link "Difusiones" at bounding box center [178, 131] width 189 height 49
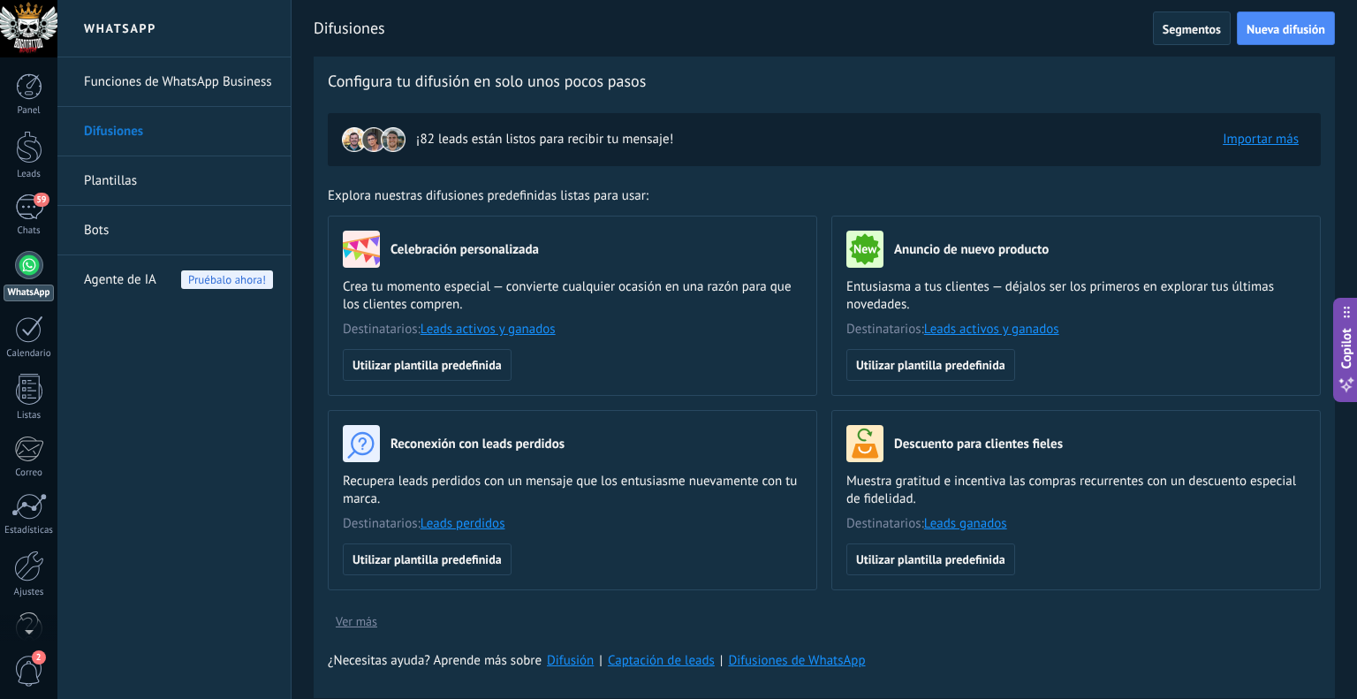
click at [19, 261] on div at bounding box center [29, 265] width 28 height 28
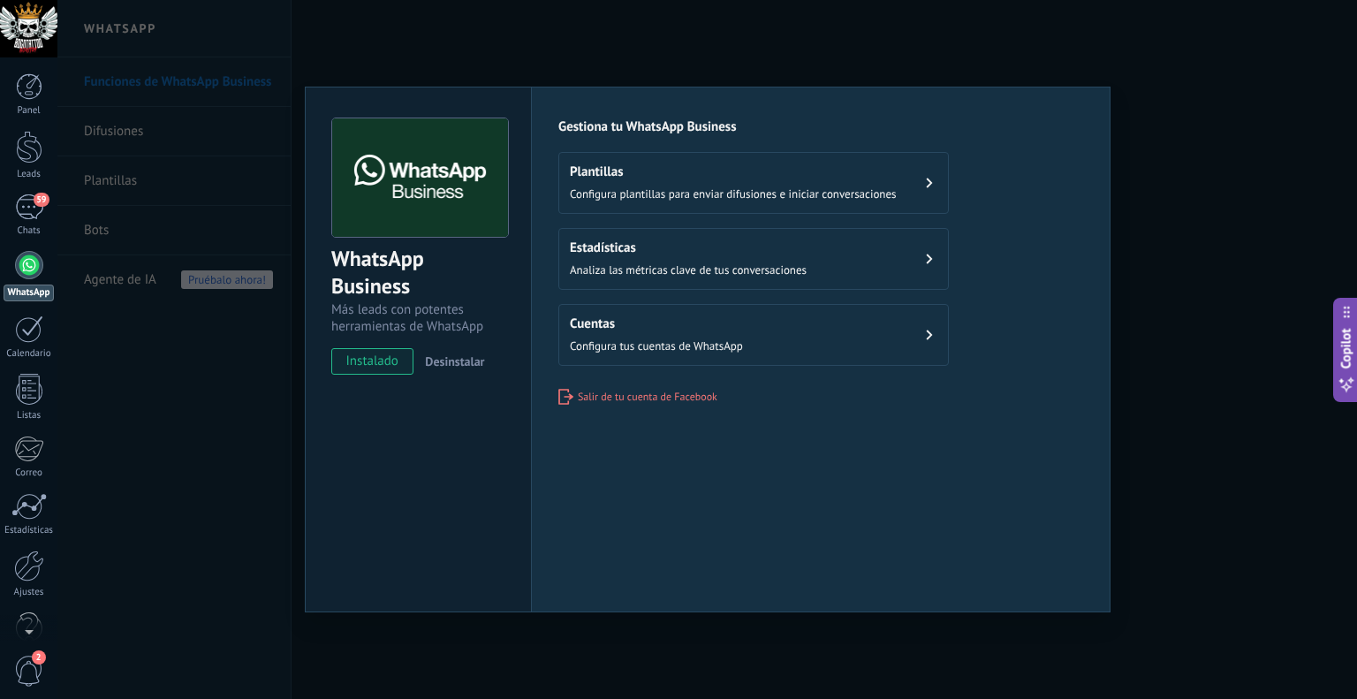
click at [625, 338] on span "Configura tus cuentas de WhatsApp" at bounding box center [656, 345] width 173 height 15
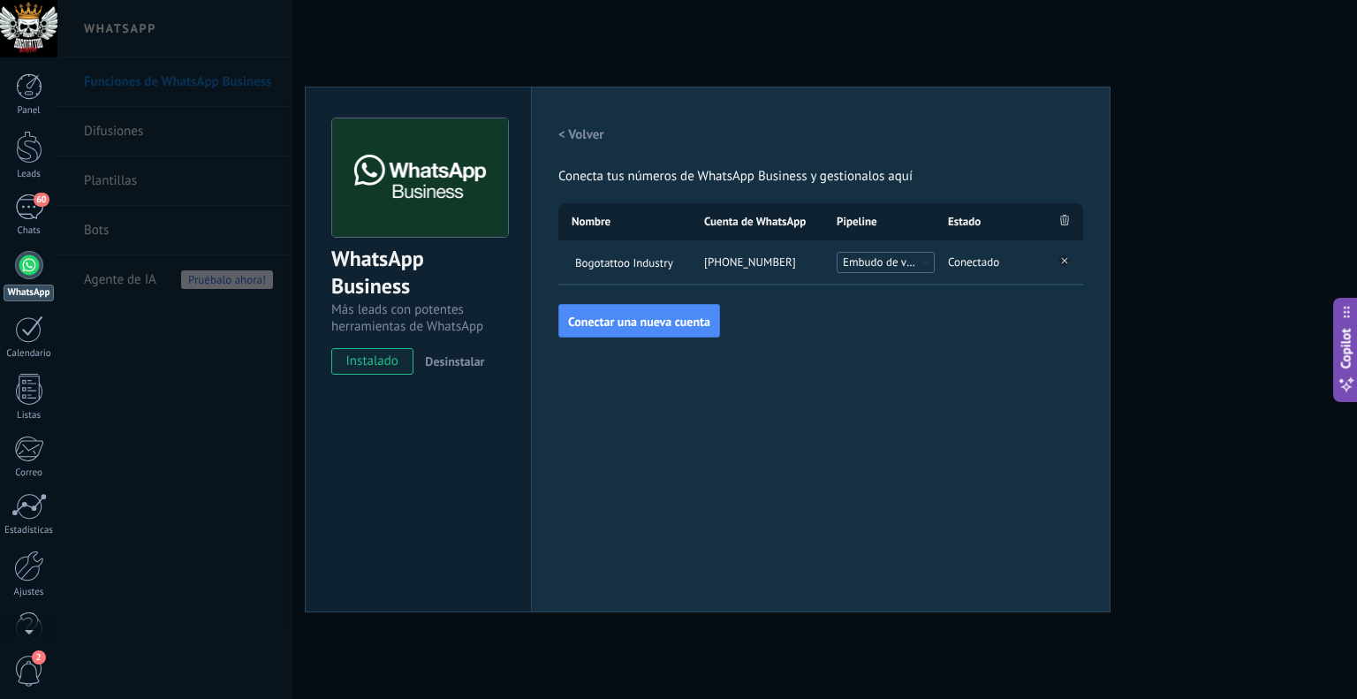
click at [1064, 39] on div "WhatsApp Business Más leads con potentes herramientas de WhatsApp instalado Des…" at bounding box center [706, 349] width 1299 height 699
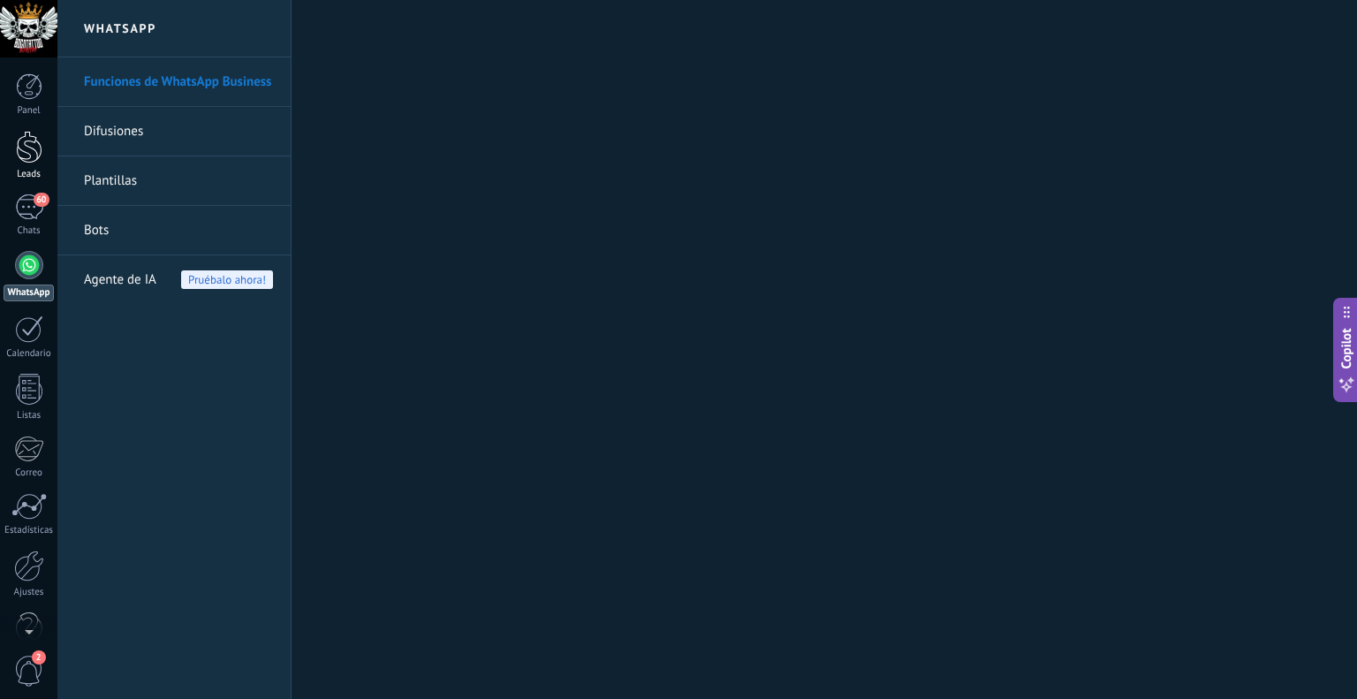
click at [24, 132] on div at bounding box center [29, 147] width 26 height 33
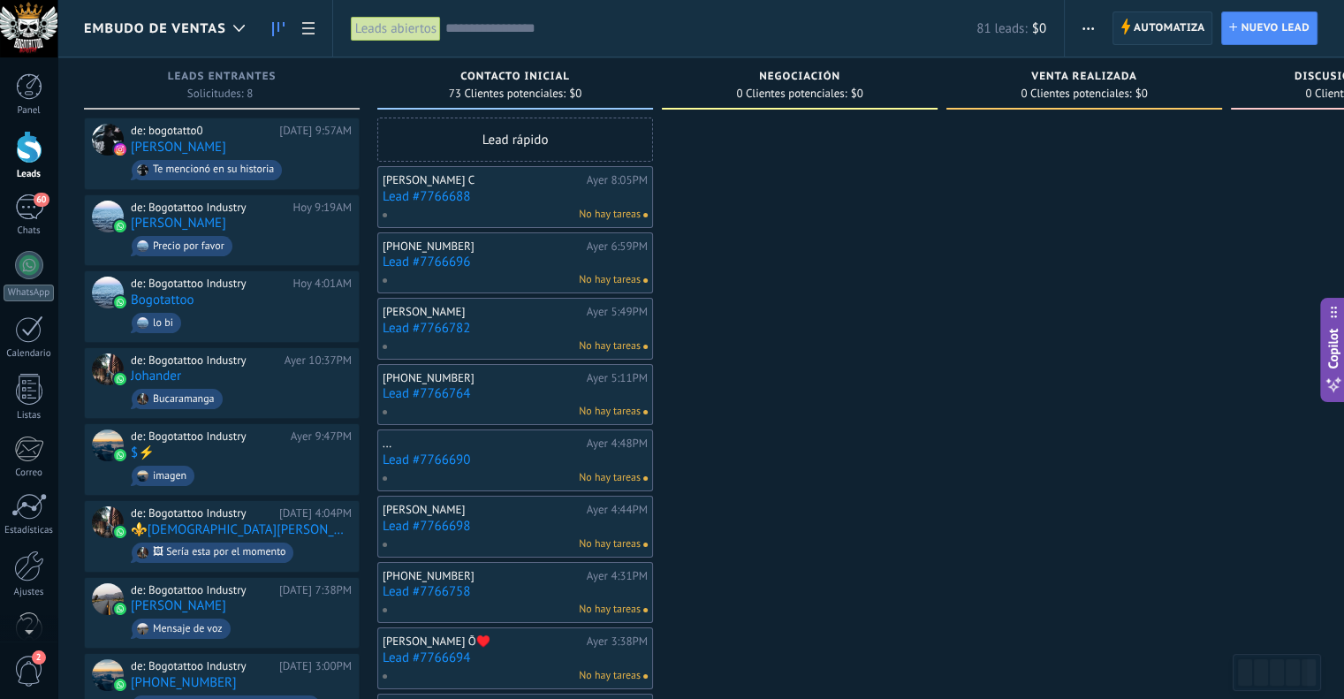
click at [1181, 24] on span "Automatiza" at bounding box center [1169, 28] width 72 height 32
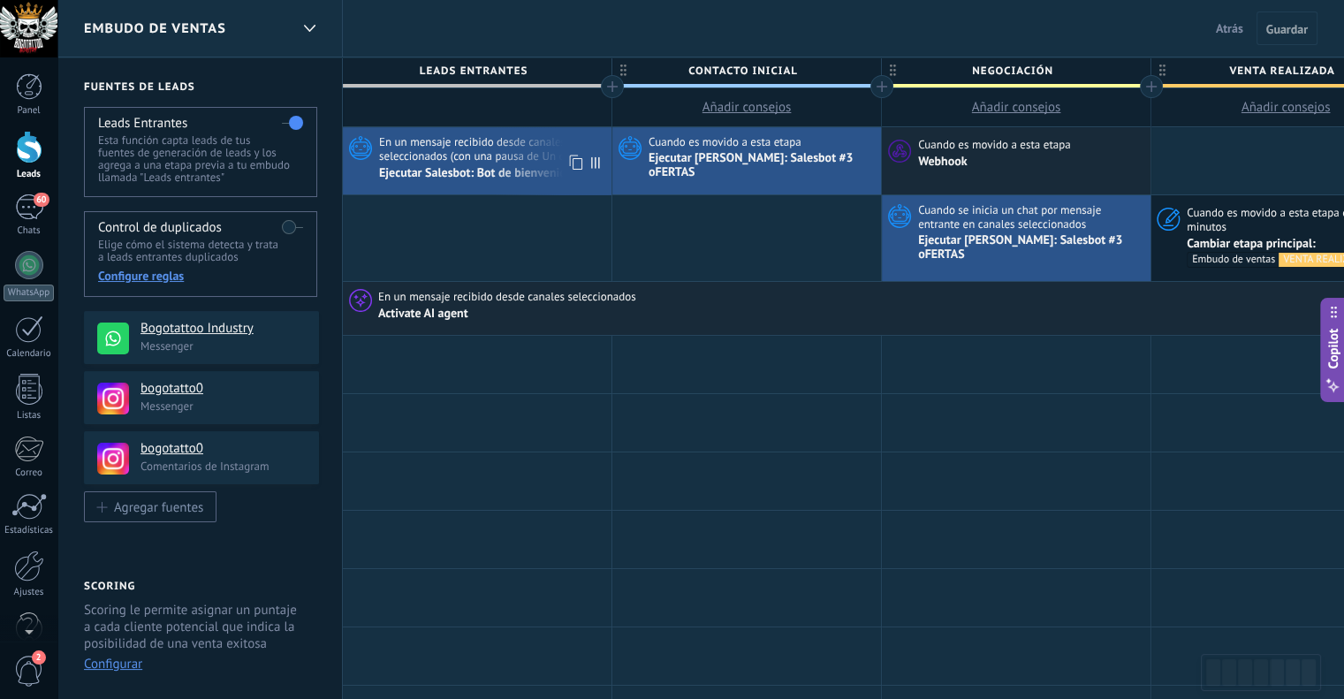
click at [493, 155] on span "En un mensaje recibido desde canales seleccionados (con una pausa de Un día)" at bounding box center [493, 148] width 228 height 29
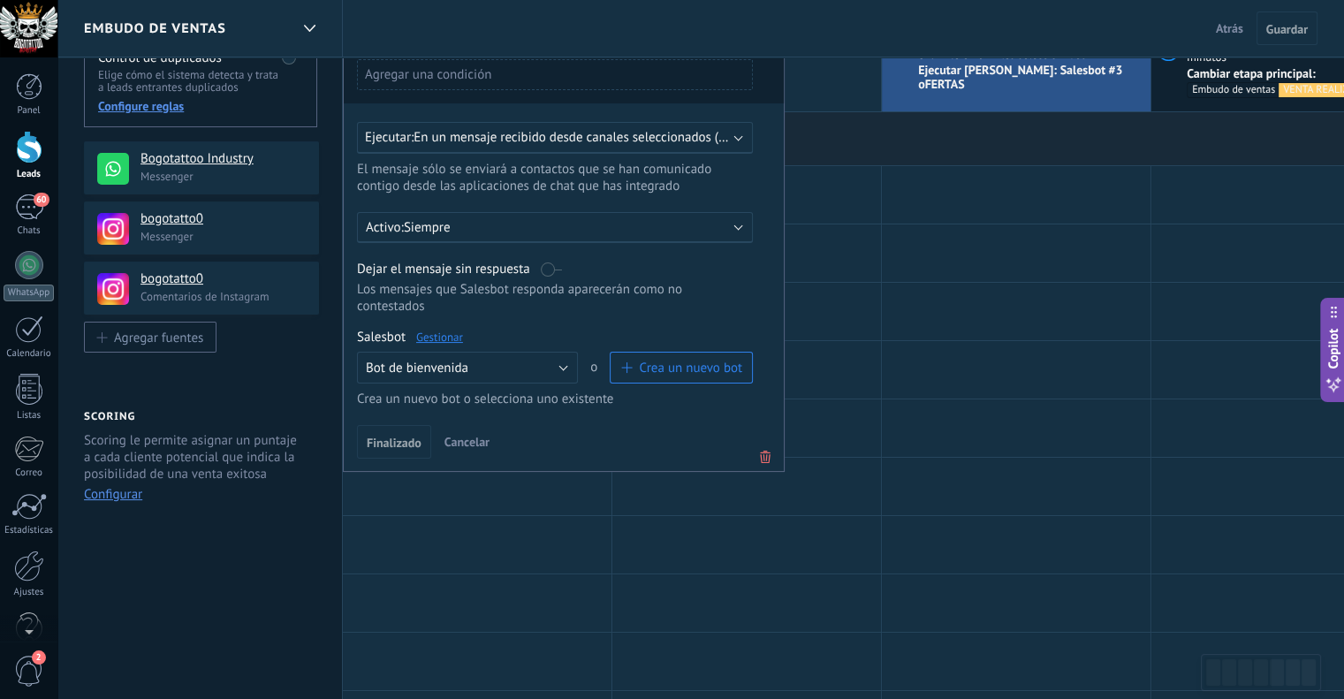
scroll to position [177, 0]
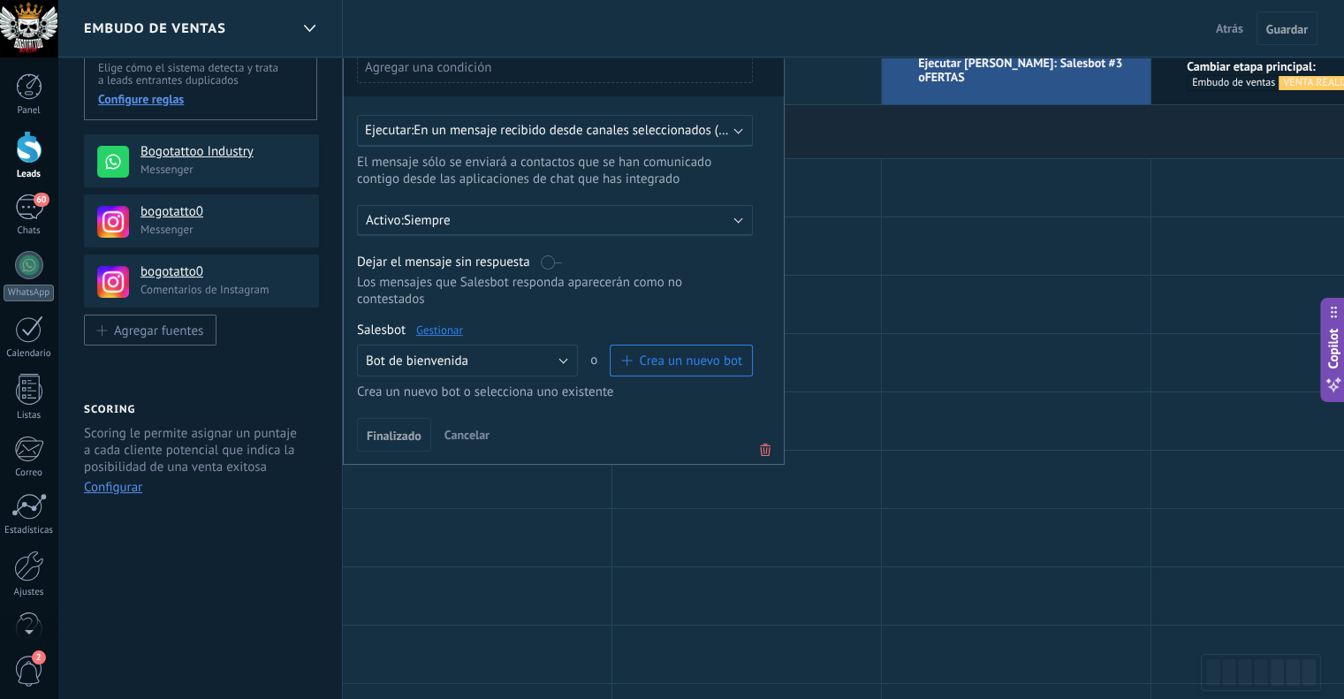
click at [573, 223] on p "Siempre" at bounding box center [558, 220] width 309 height 17
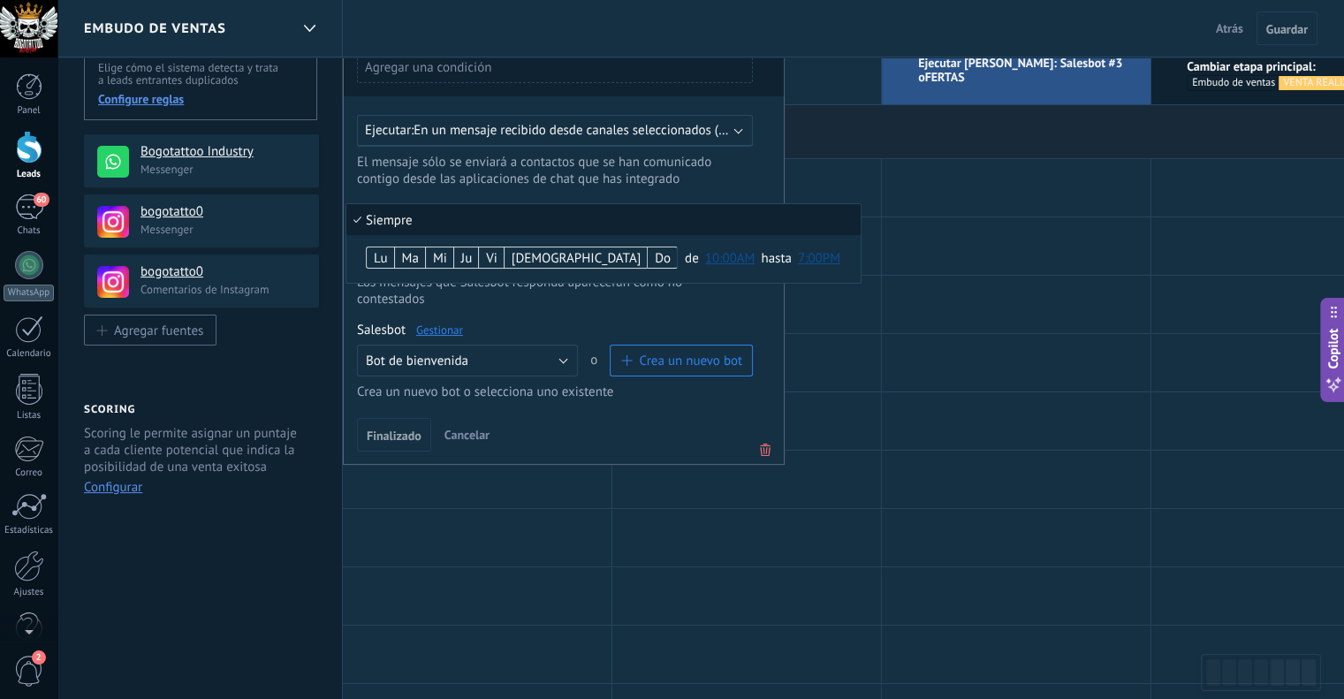
click at [565, 222] on li "Siempre" at bounding box center [603, 219] width 514 height 31
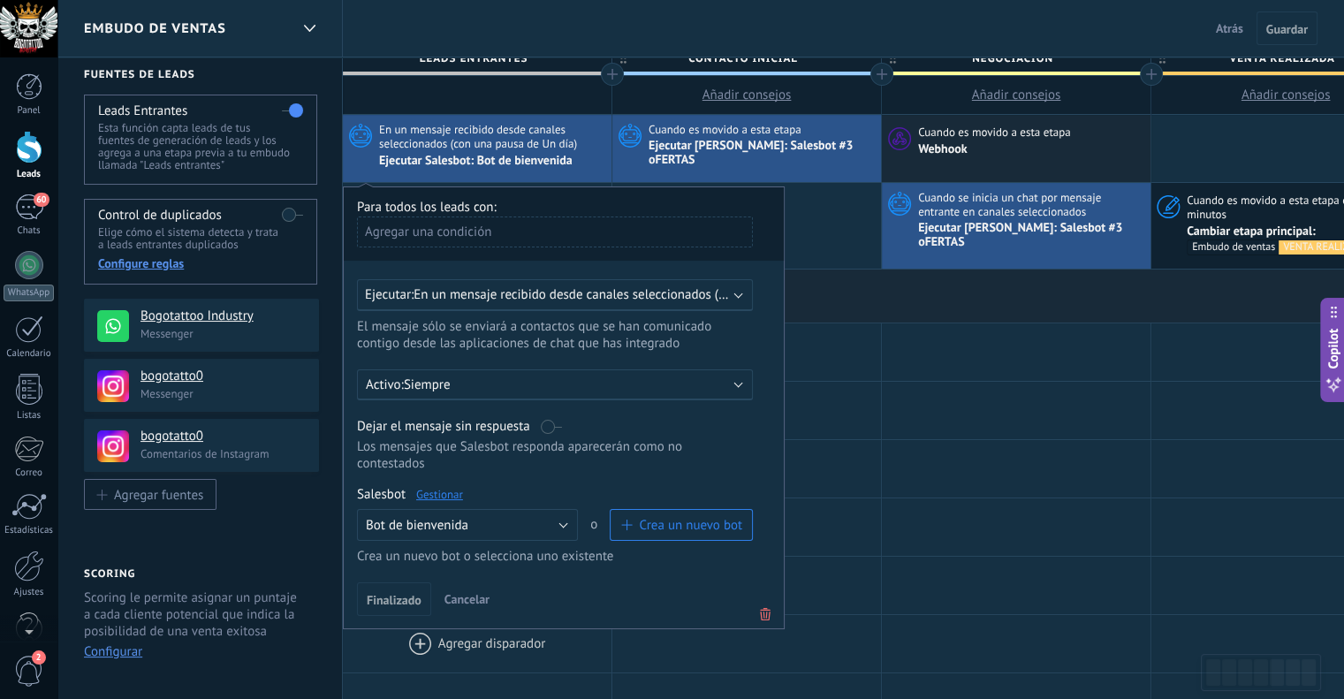
scroll to position [0, 0]
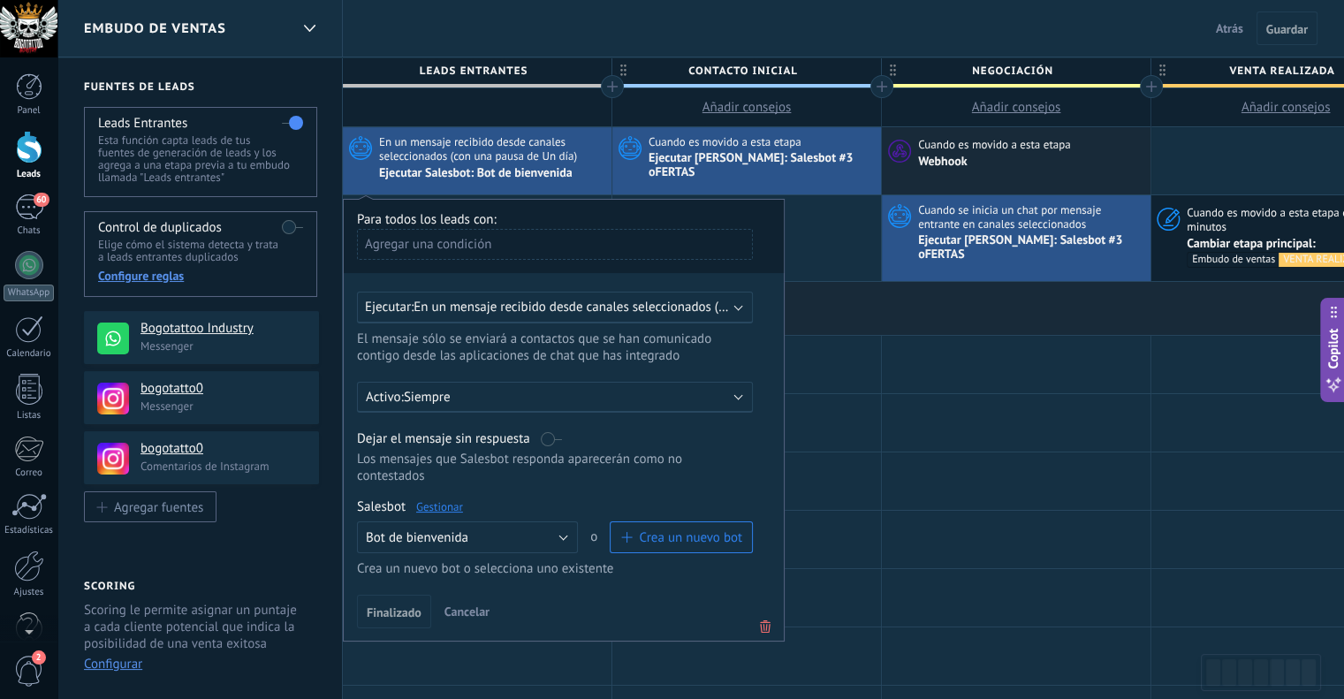
click at [523, 249] on div "Agregar una condición" at bounding box center [555, 244] width 396 height 31
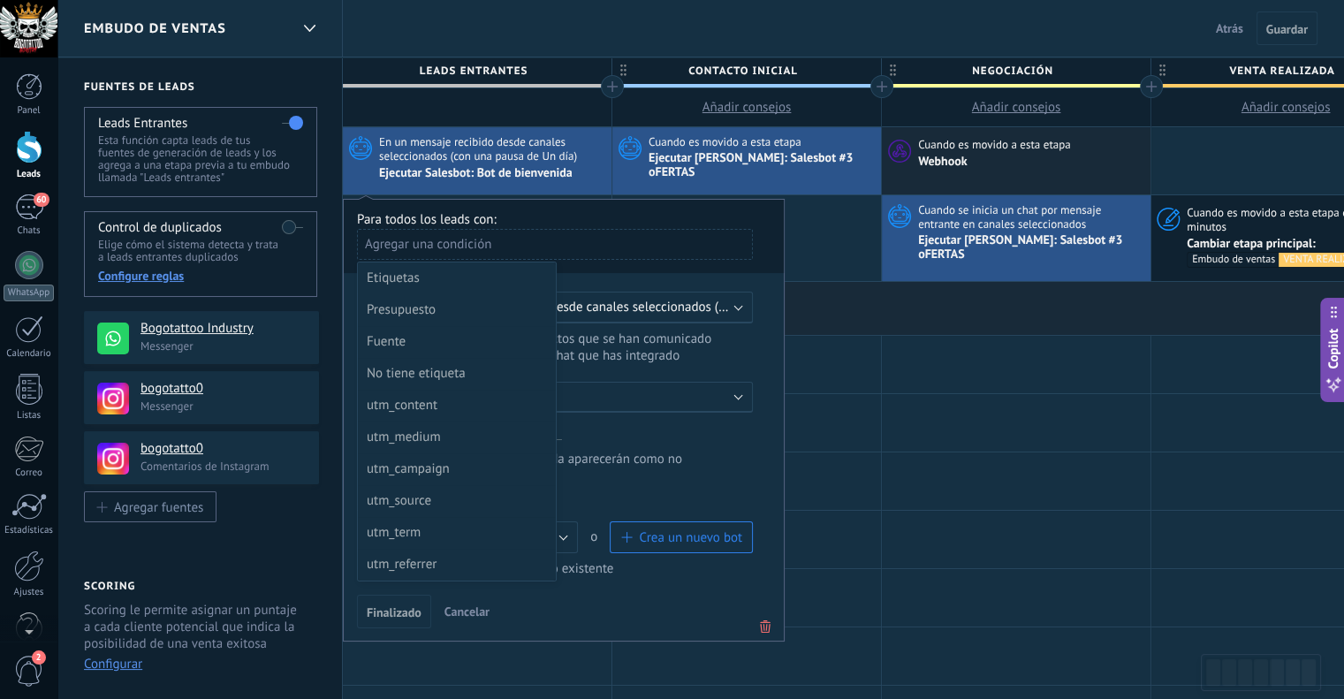
click at [752, 352] on div at bounding box center [564, 412] width 440 height 424
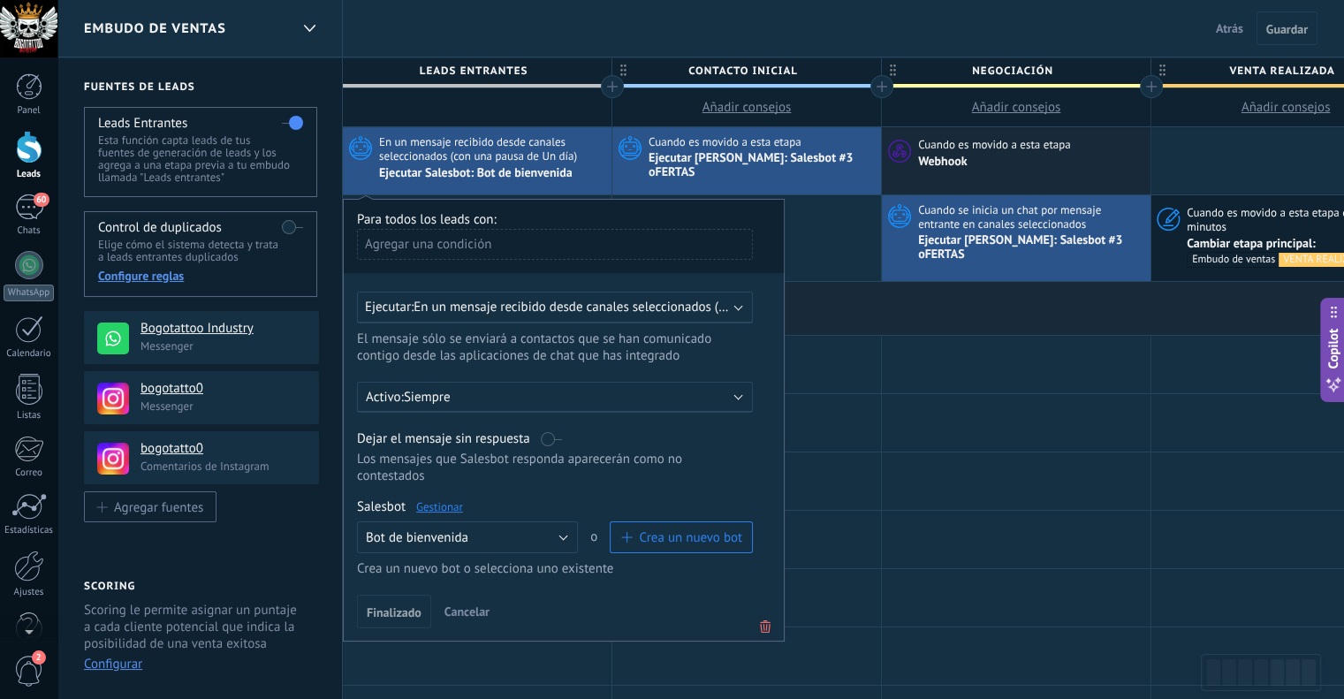
click at [601, 396] on p "Siempre" at bounding box center [558, 397] width 309 height 17
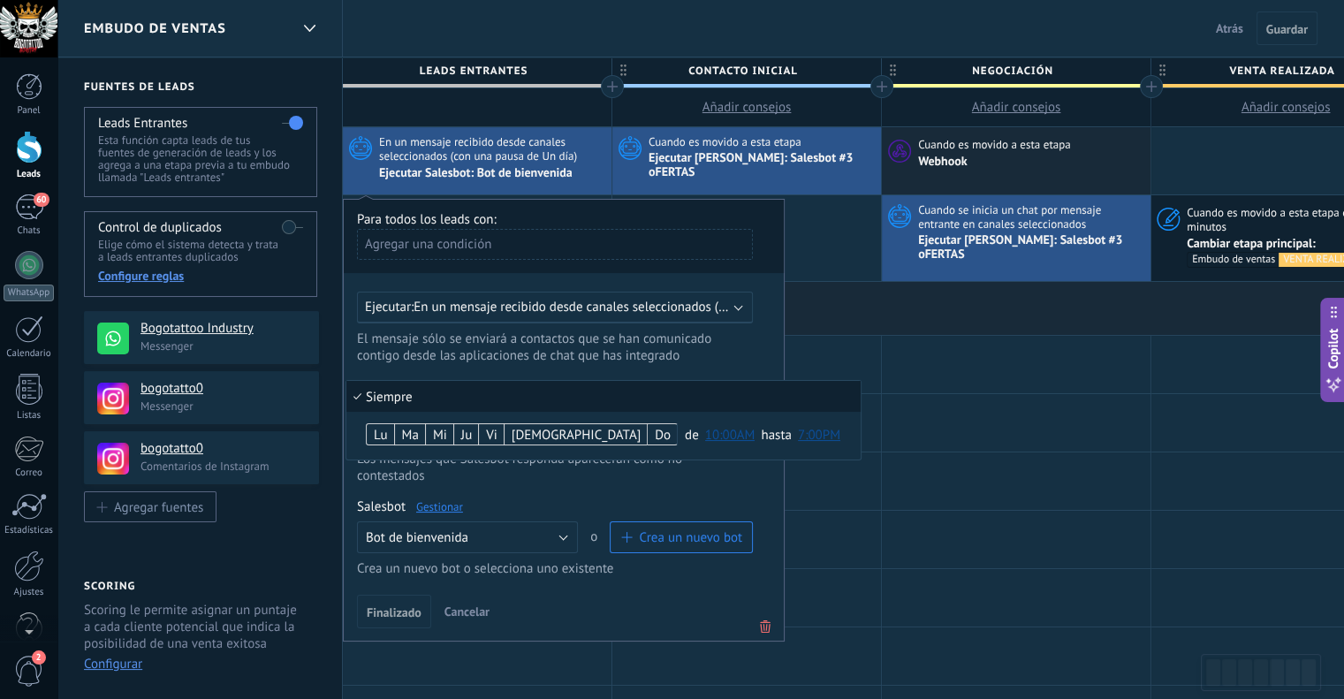
click at [607, 368] on div at bounding box center [564, 420] width 440 height 441
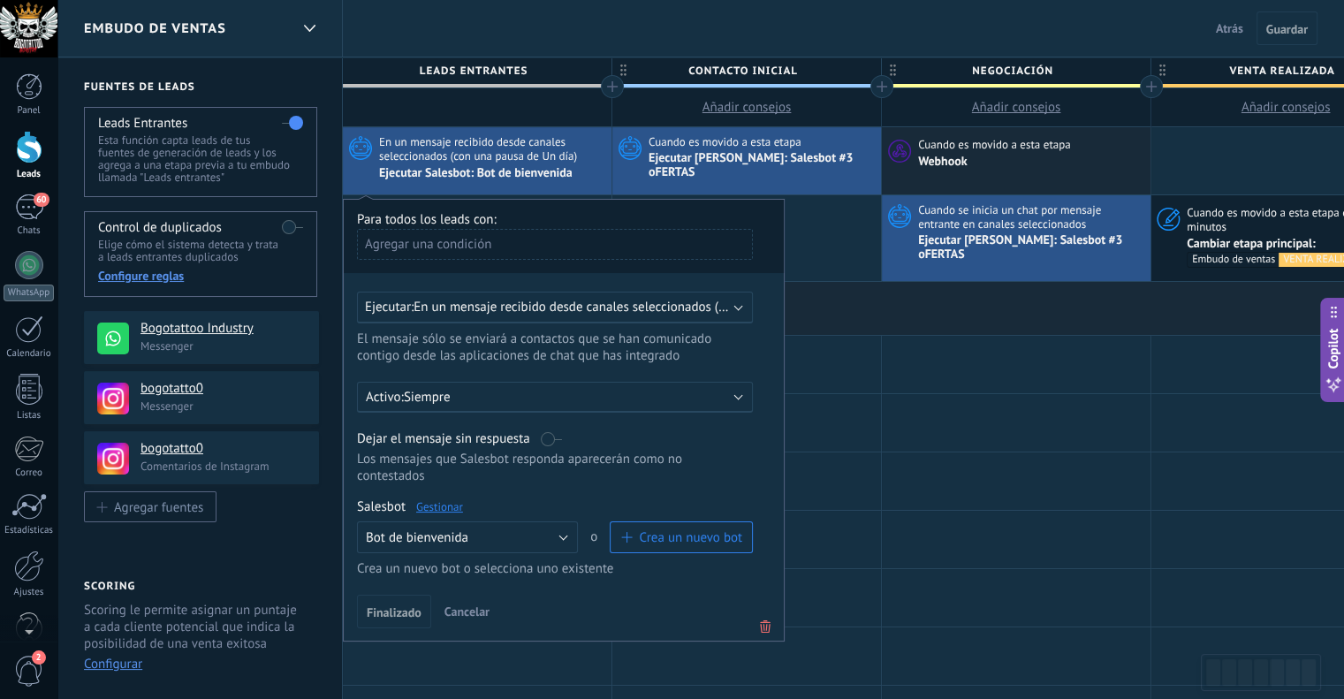
click at [577, 300] on span "En un mensaje recibido desde canales seleccionados (con una pausa de un día)" at bounding box center [635, 307] width 445 height 17
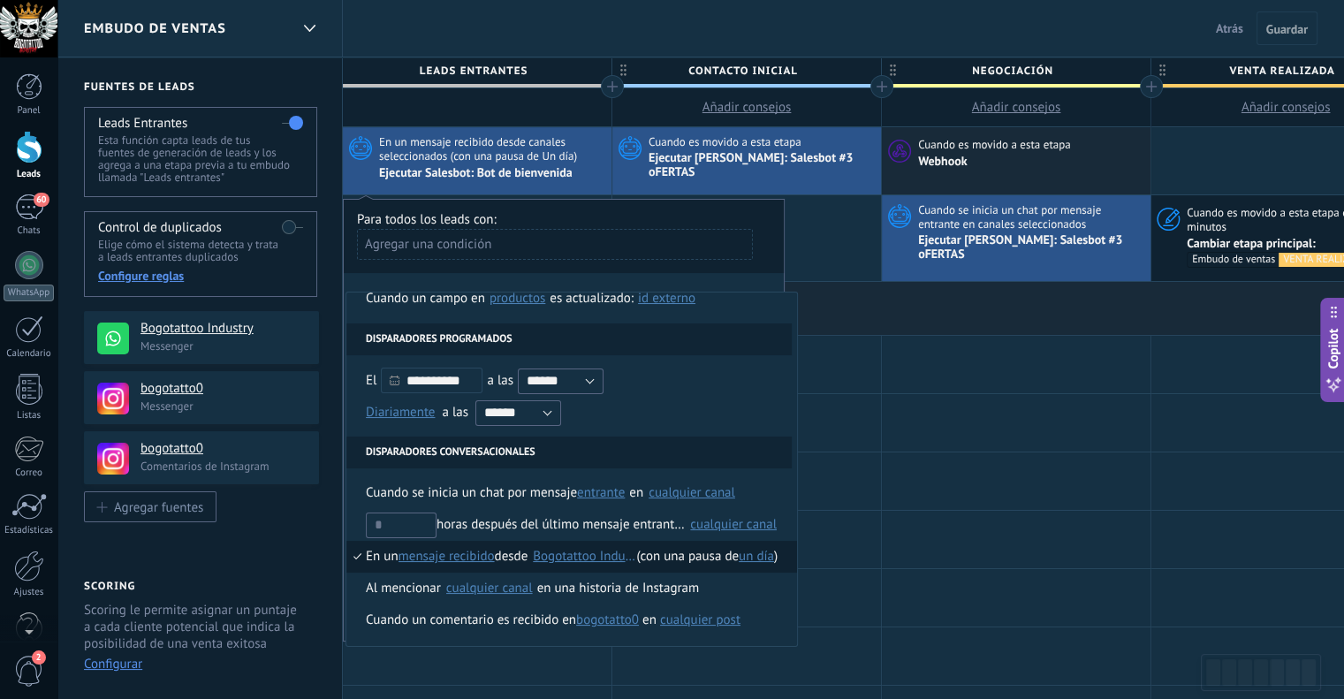
scroll to position [88, 0]
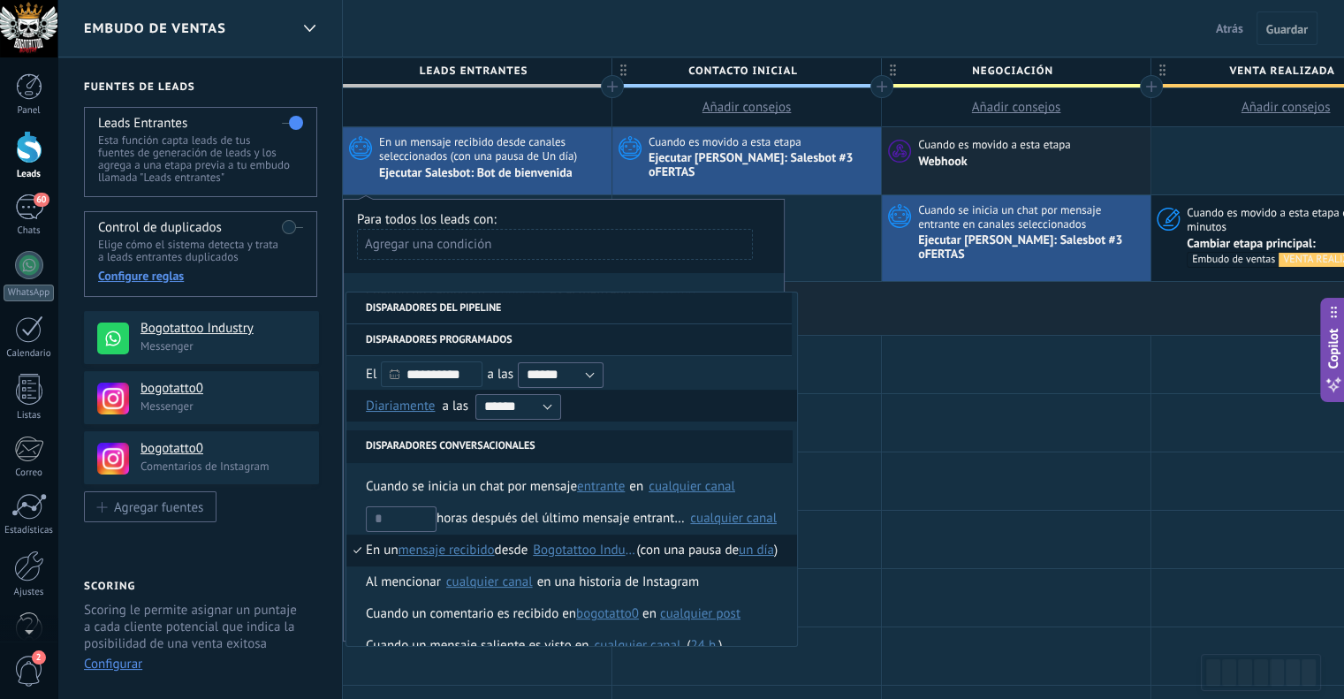
click at [413, 411] on span "Diariamente" at bounding box center [400, 405] width 69 height 17
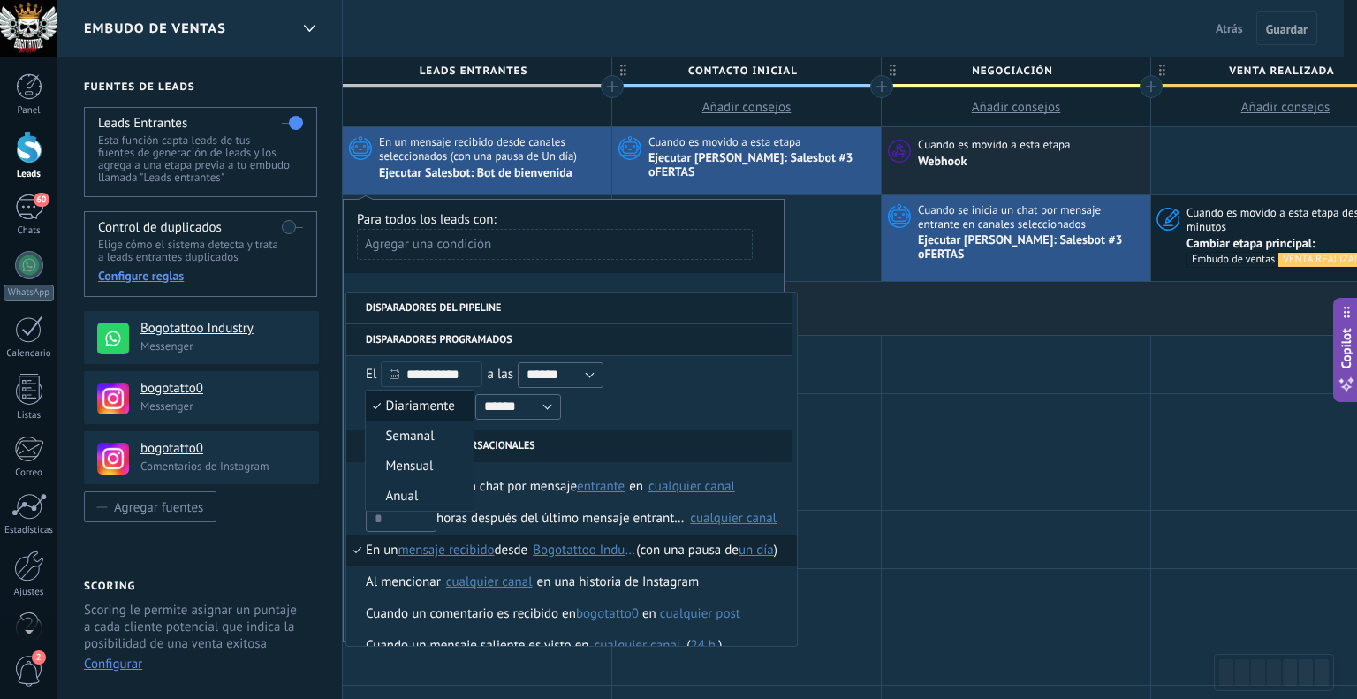
click at [424, 398] on span "Diariamente" at bounding box center [410, 405] width 88 height 17
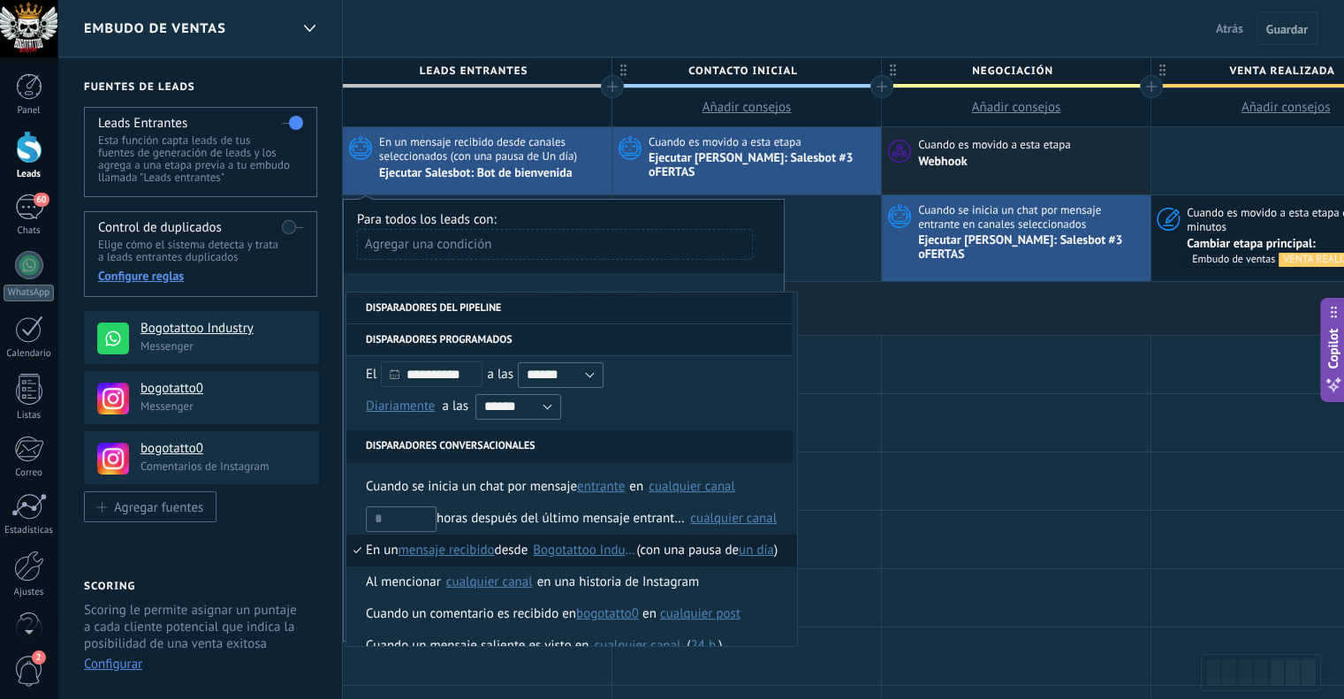
click at [492, 309] on li "Disparadores del pipeline" at bounding box center [568, 308] width 445 height 32
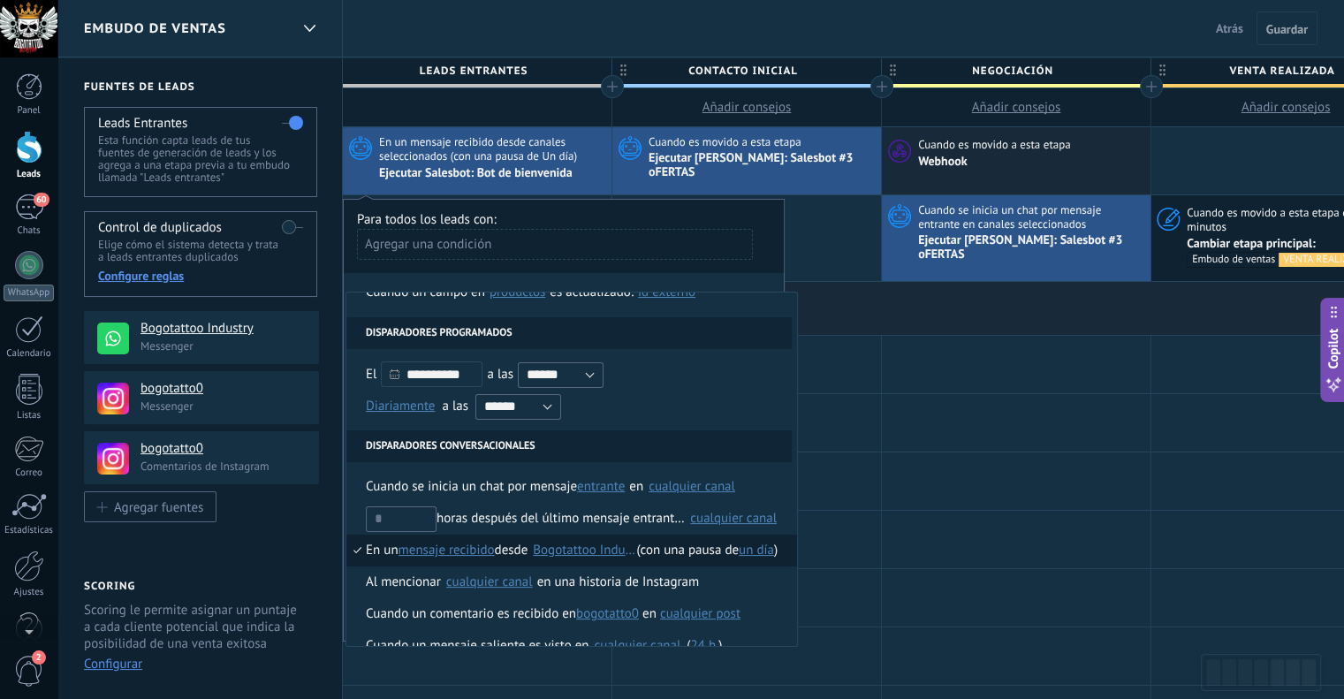
scroll to position [0, 0]
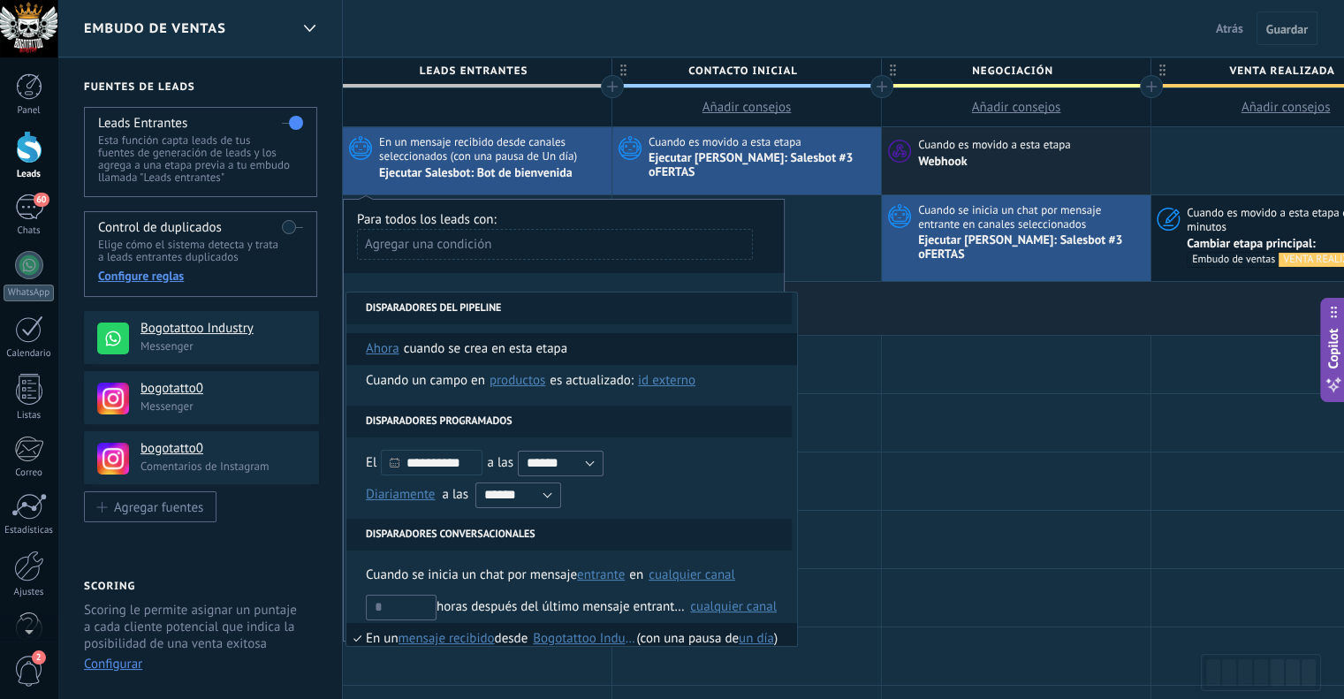
click at [387, 349] on span "ahora" at bounding box center [383, 349] width 34 height 32
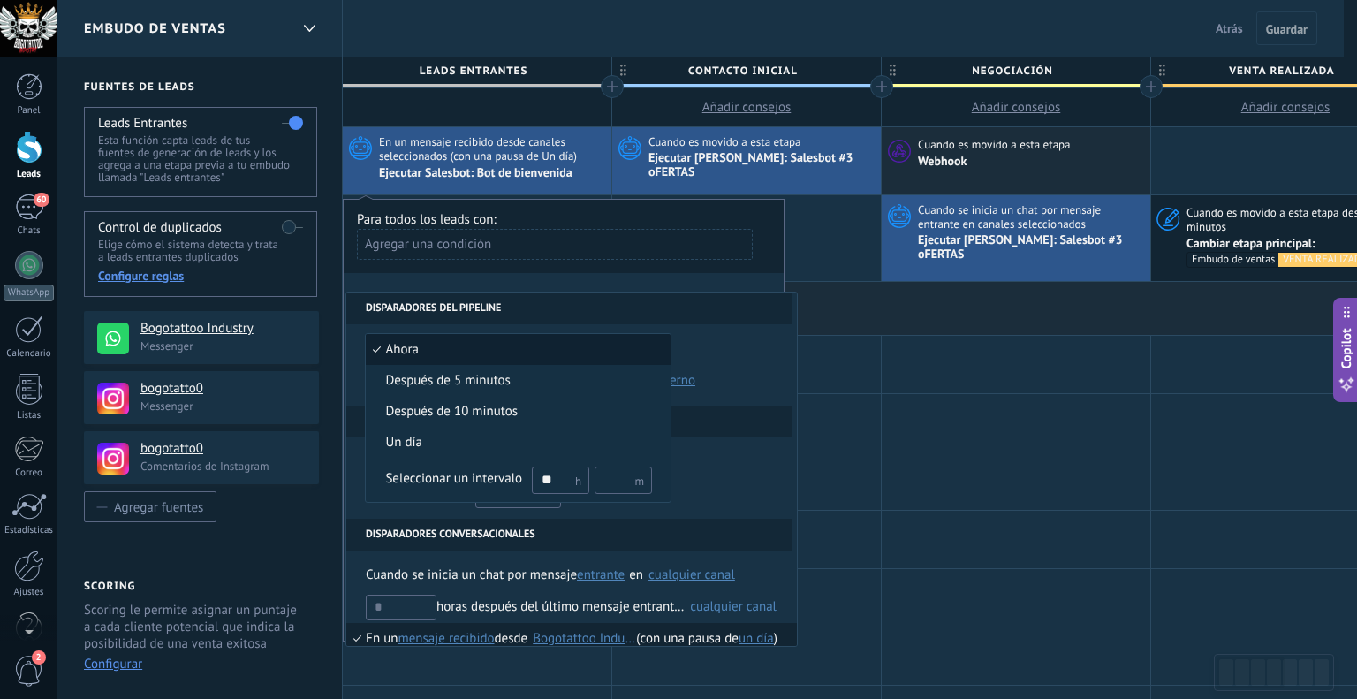
click at [745, 318] on div at bounding box center [678, 349] width 1357 height 699
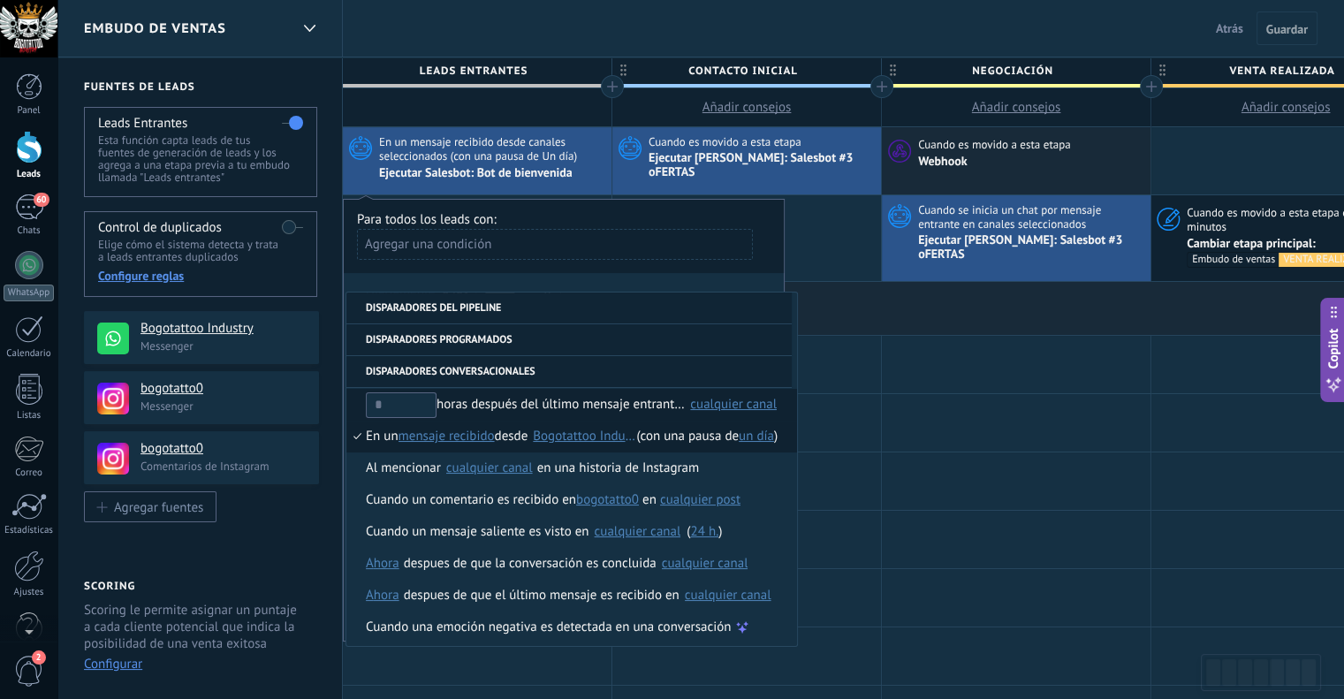
scroll to position [208, 0]
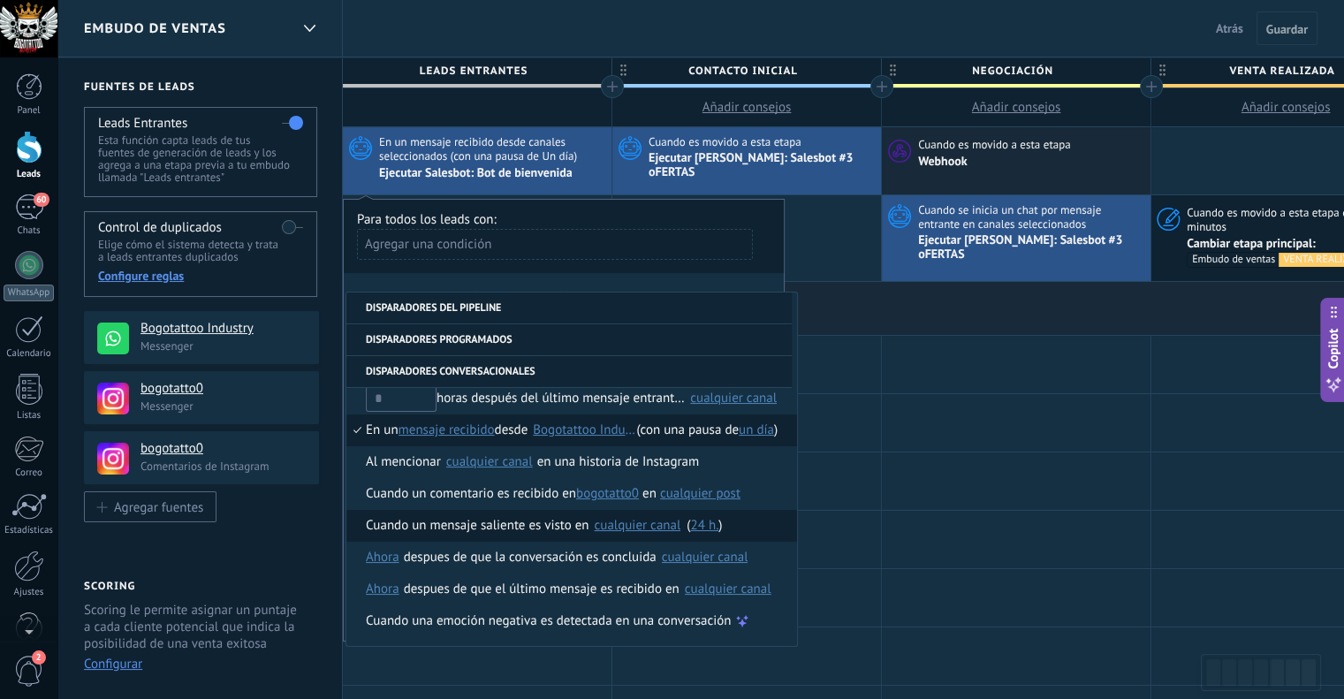
click at [708, 529] on span "24 h." at bounding box center [704, 525] width 28 height 17
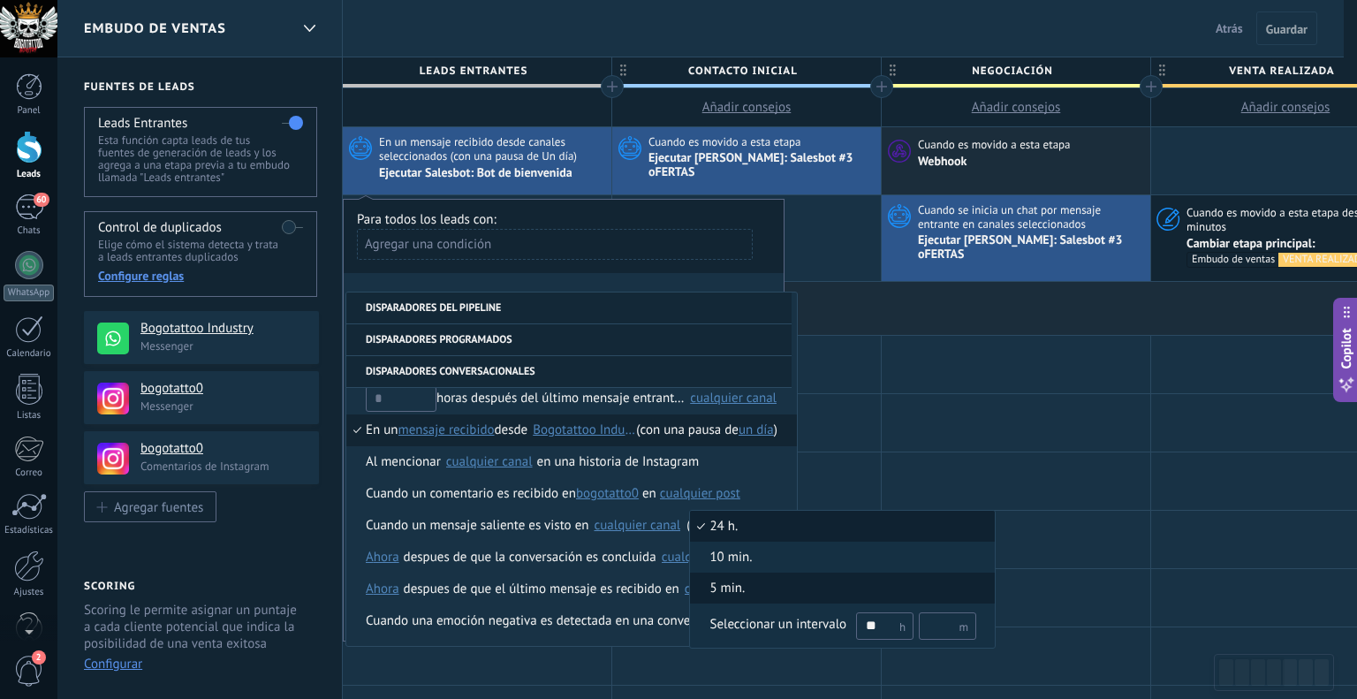
click at [742, 598] on li "5 min." at bounding box center [842, 587] width 305 height 31
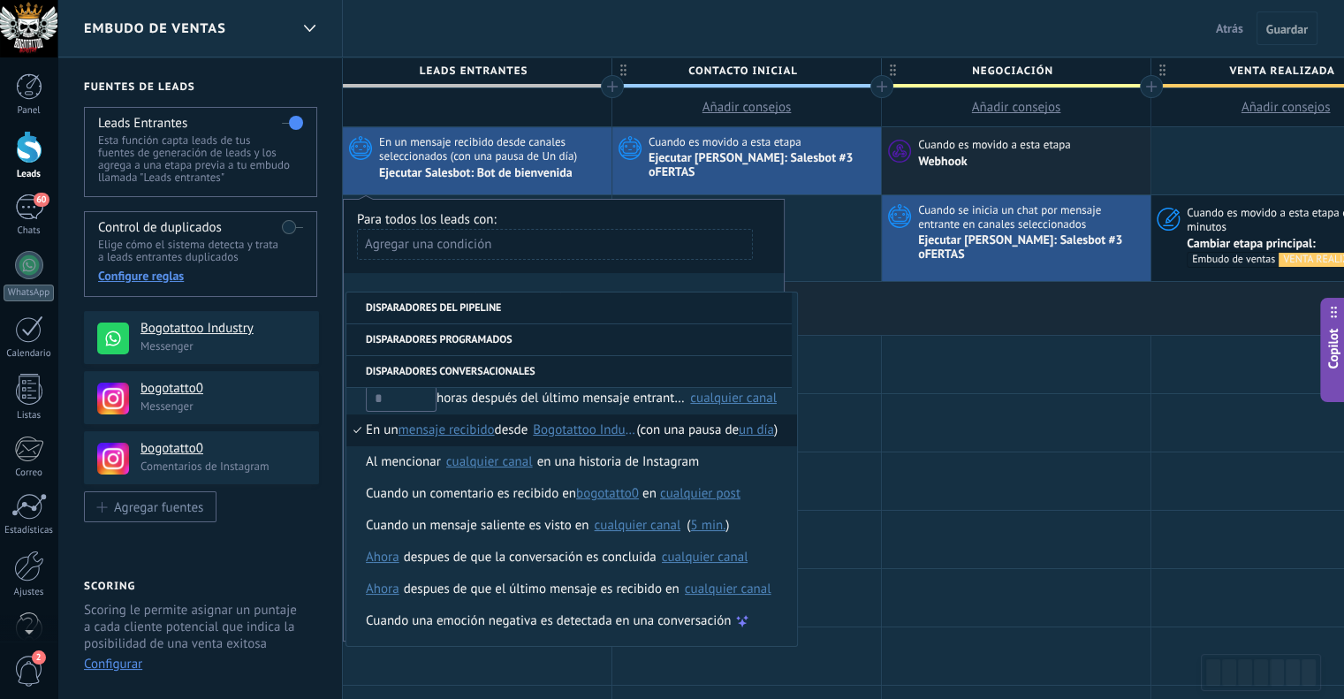
click at [706, 282] on div "**********" at bounding box center [564, 420] width 442 height 443
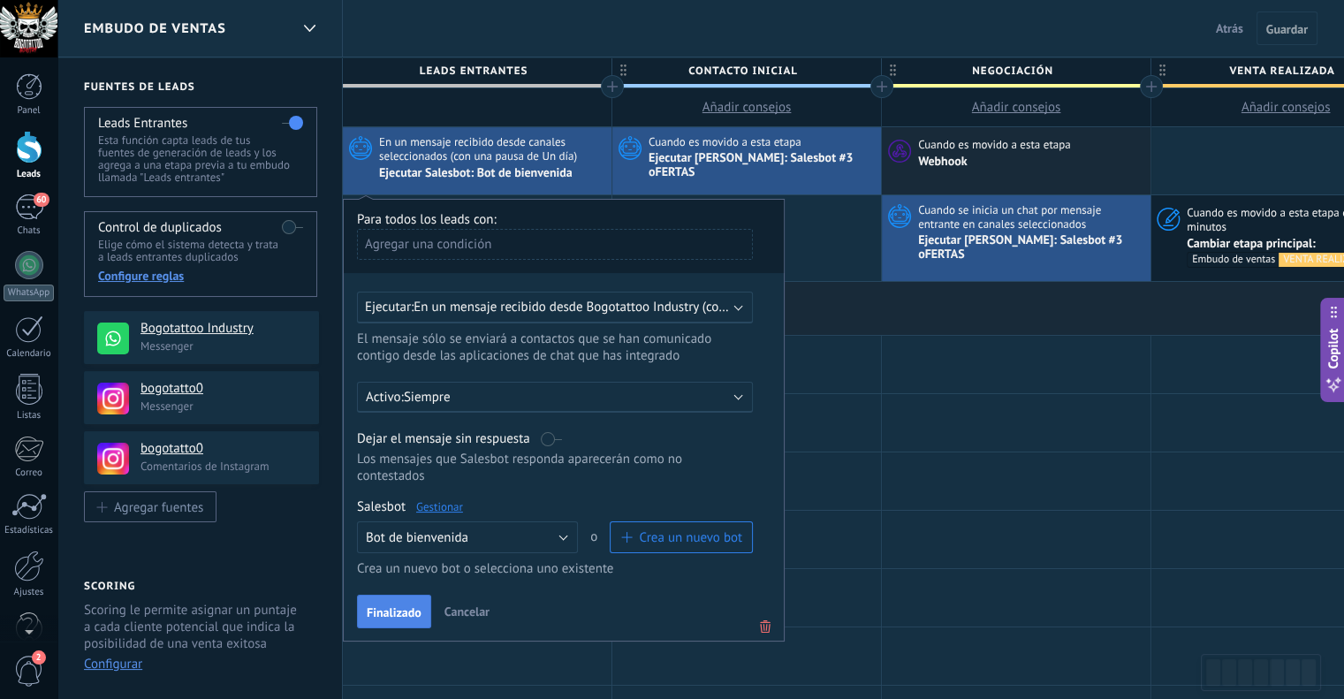
click at [406, 606] on span "Finalizado" at bounding box center [394, 612] width 55 height 12
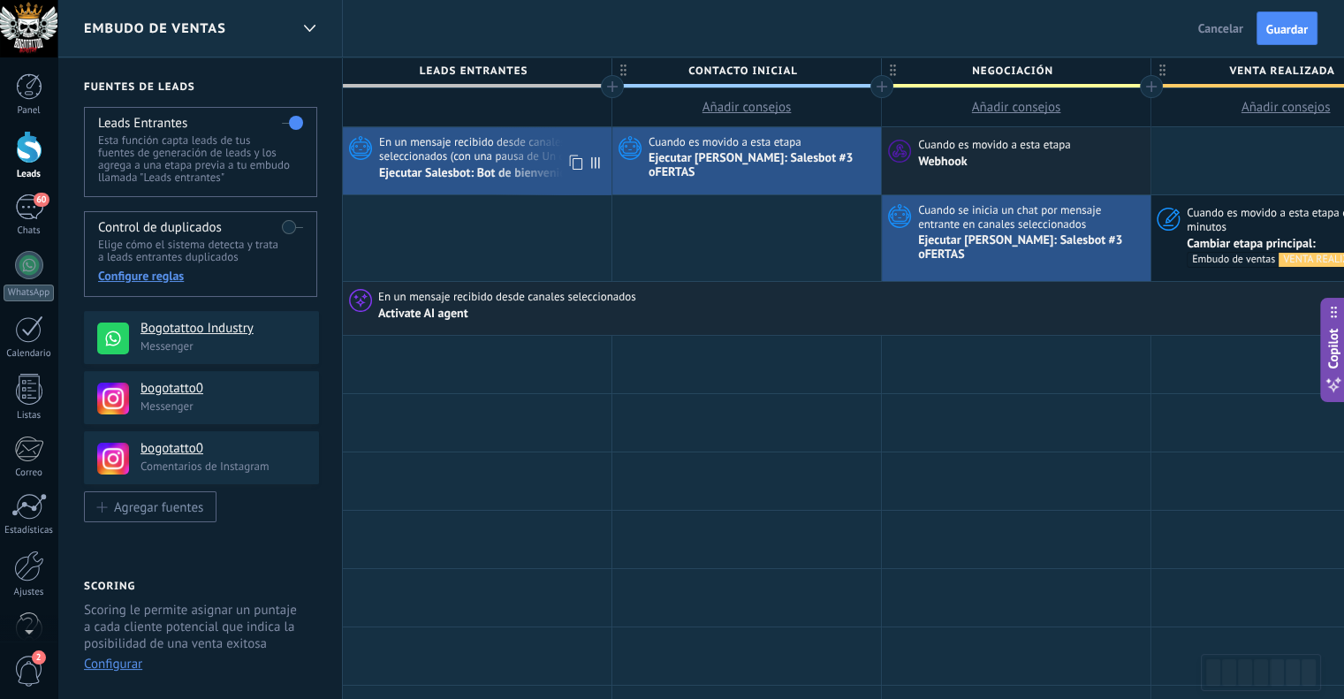
click at [533, 143] on span "En un mensaje recibido desde canales seleccionados (con una pausa de Un día)" at bounding box center [493, 148] width 228 height 29
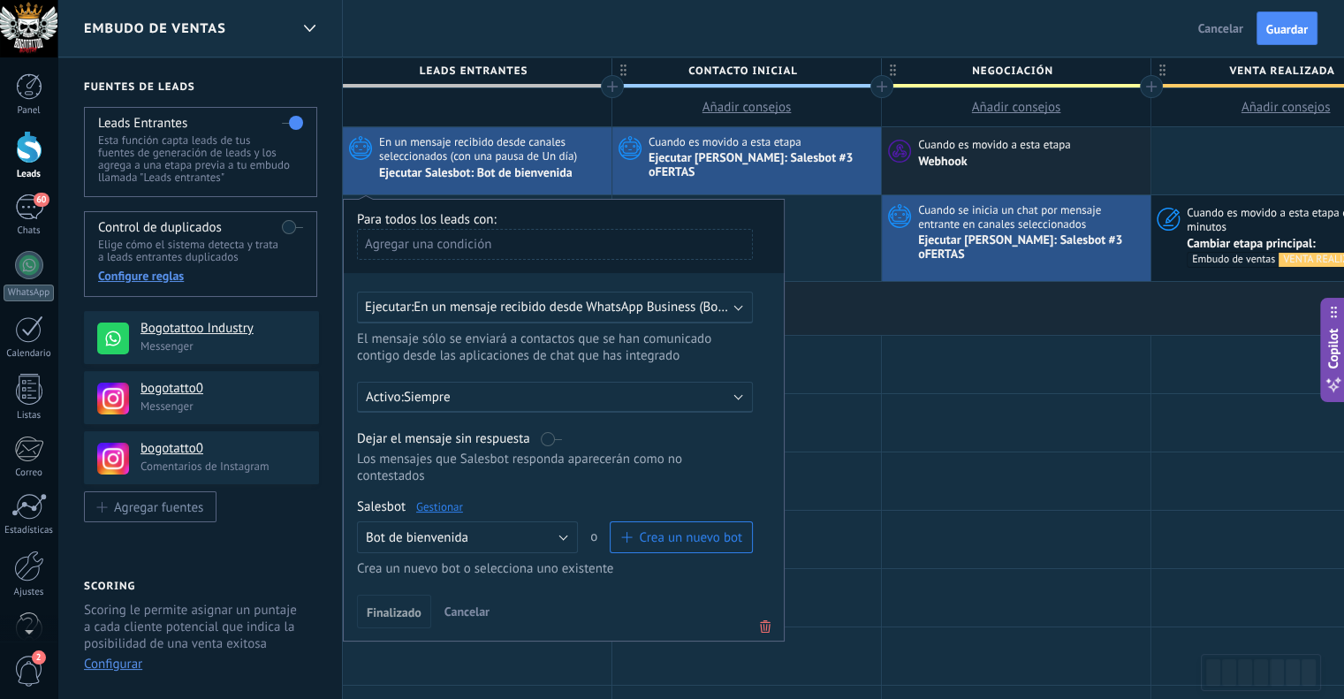
click at [766, 620] on use at bounding box center [765, 626] width 11 height 12
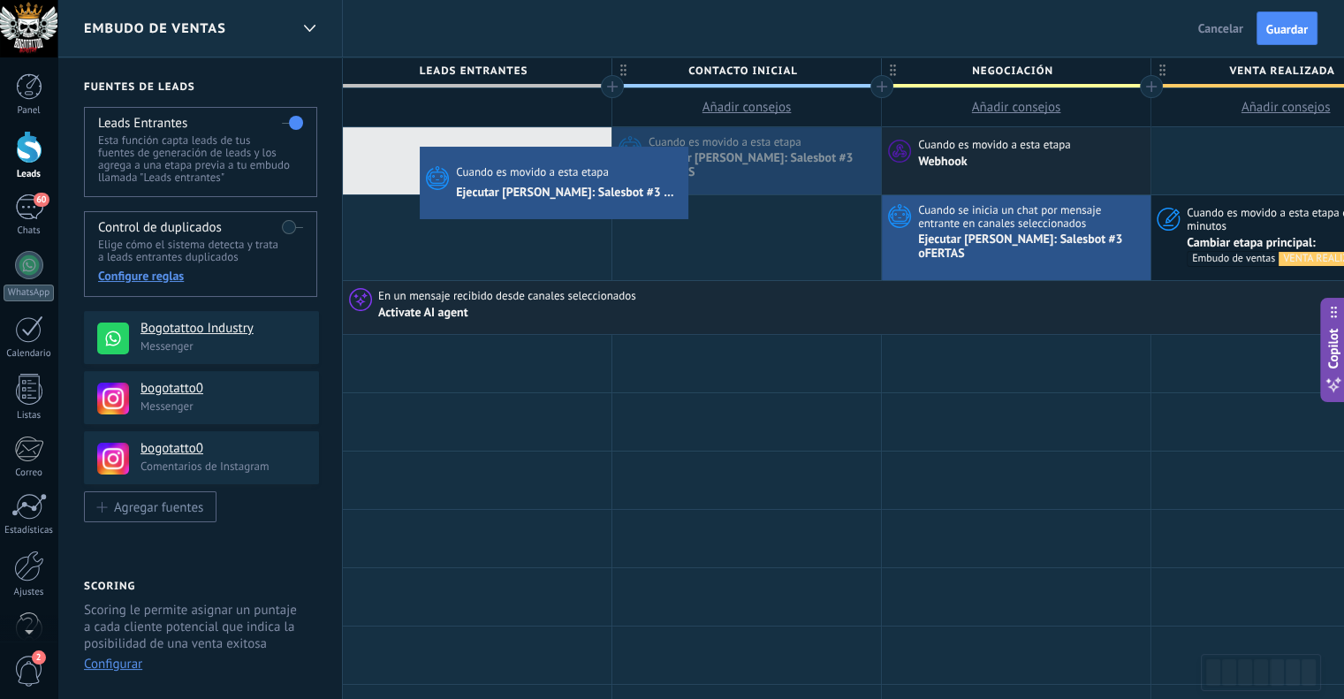
drag, startPoint x: 753, startPoint y: 166, endPoint x: 424, endPoint y: 151, distance: 329.8
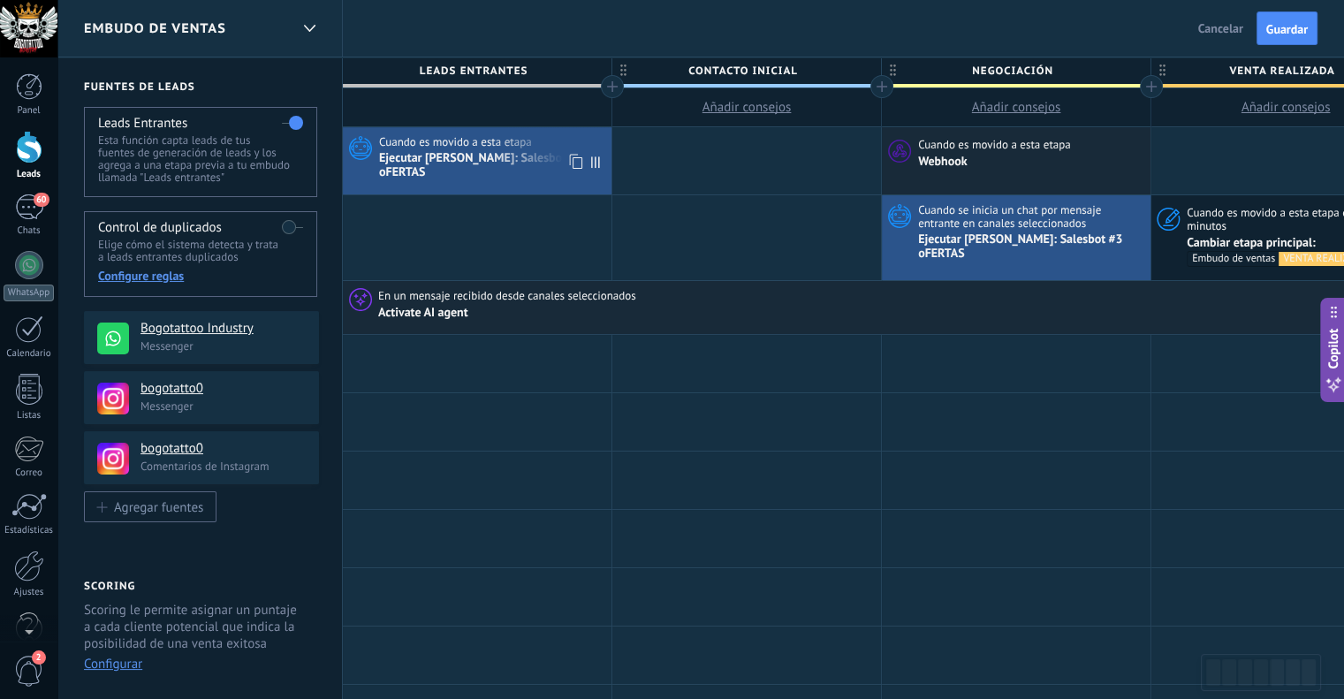
click at [519, 162] on div "Ejecutar [PERSON_NAME]: Salesbot #3 oFERTAS" at bounding box center [493, 166] width 228 height 30
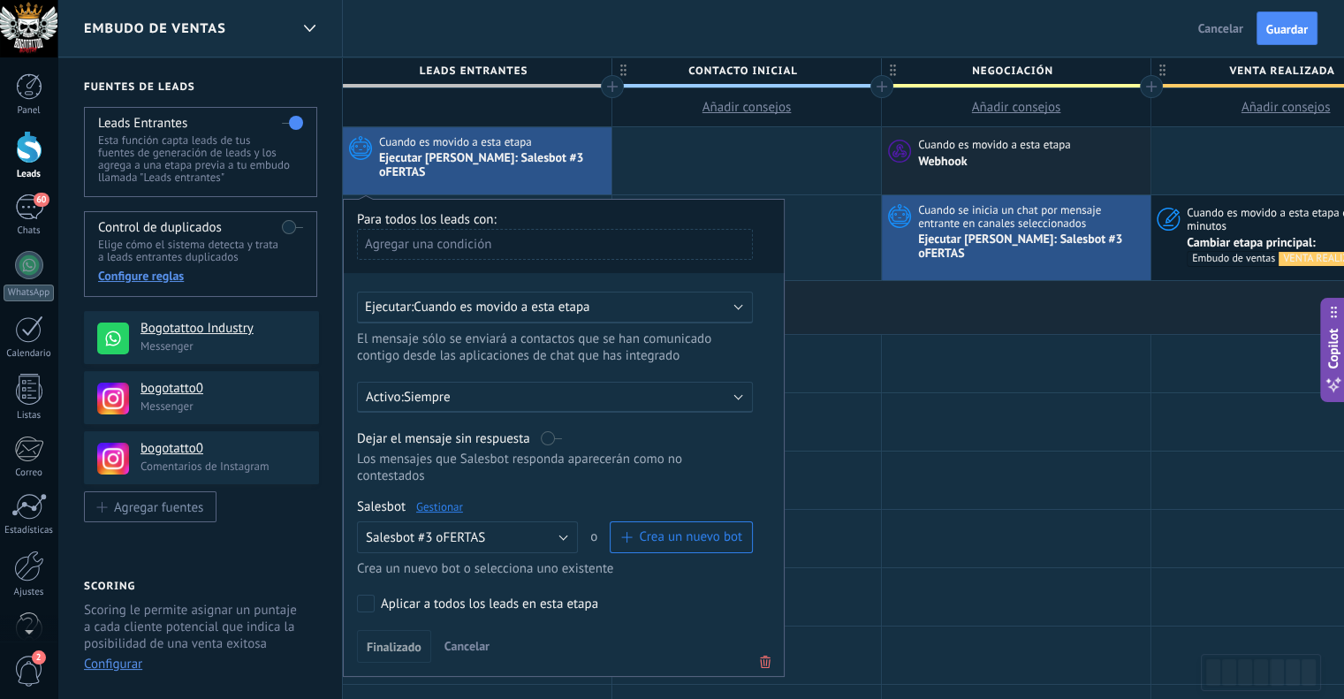
click at [774, 158] on div at bounding box center [746, 160] width 269 height 67
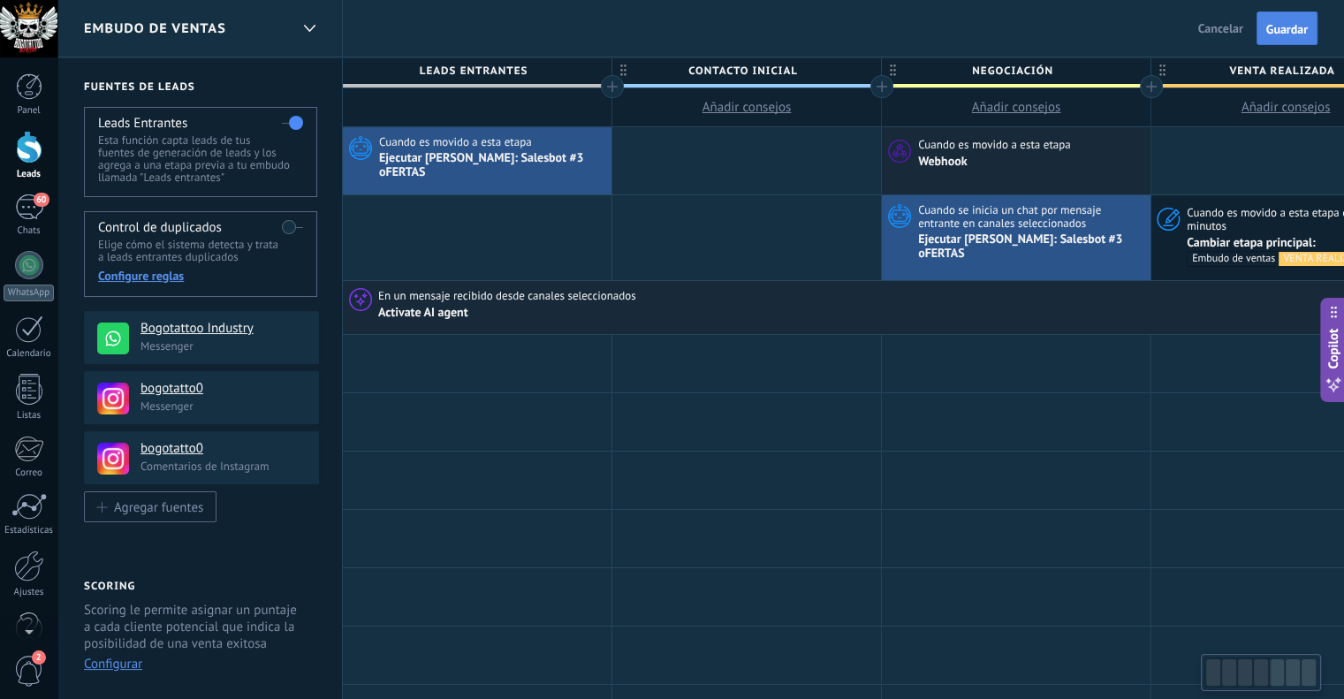
click at [1294, 18] on button "Guardar" at bounding box center [1286, 28] width 61 height 34
